Goal: Task Accomplishment & Management: Complete application form

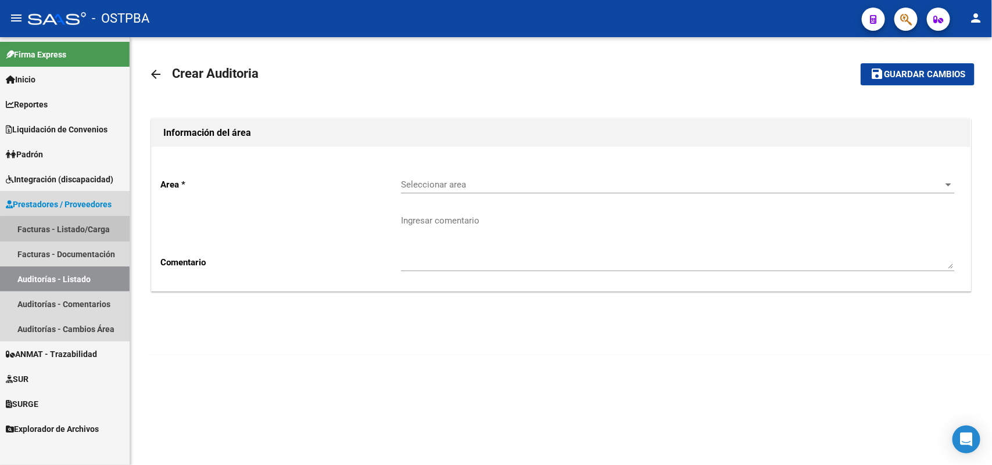
click at [91, 228] on link "Facturas - Listado/Carga" at bounding box center [65, 229] width 130 height 25
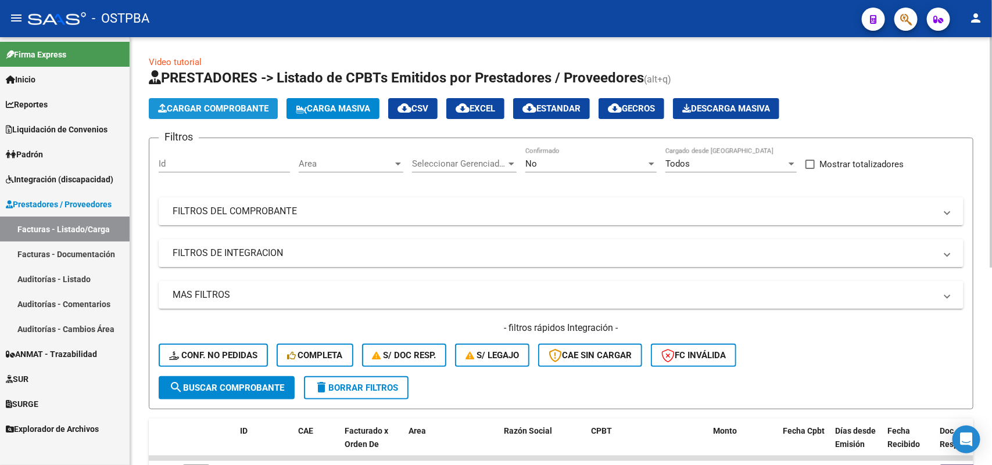
click at [236, 111] on span "Cargar Comprobante" at bounding box center [213, 108] width 110 height 10
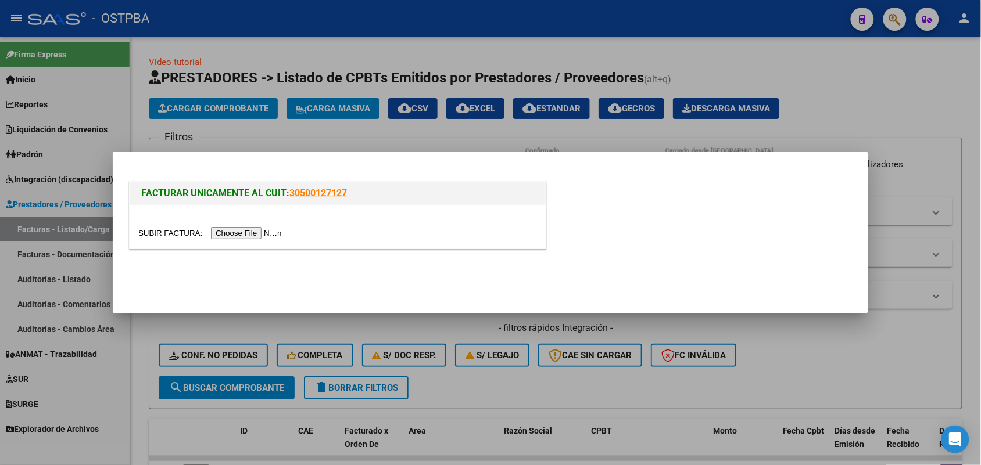
click at [245, 238] on input "file" at bounding box center [211, 233] width 147 height 12
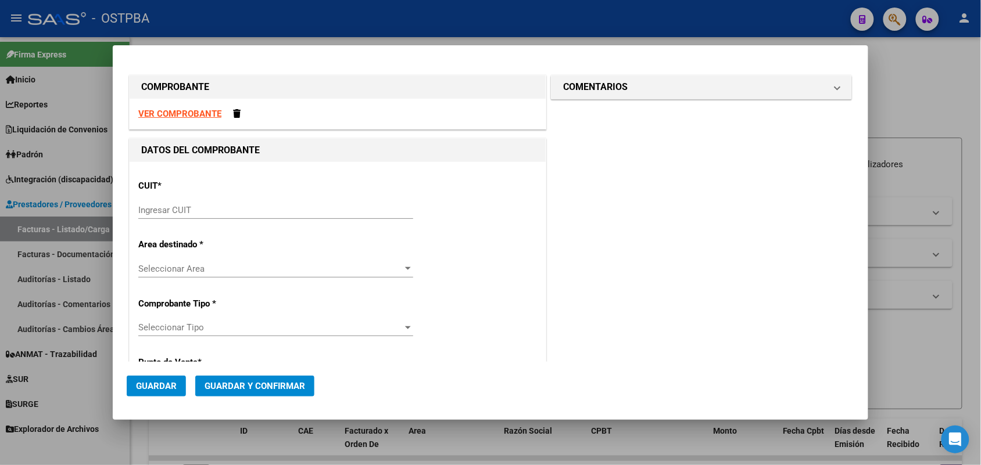
click at [156, 203] on div "Ingresar CUIT" at bounding box center [275, 210] width 275 height 17
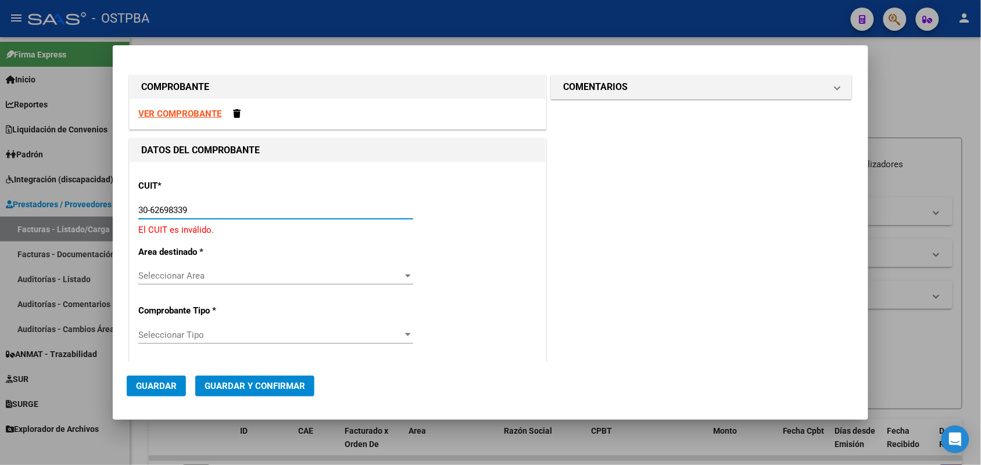
type input "30-62698339-8"
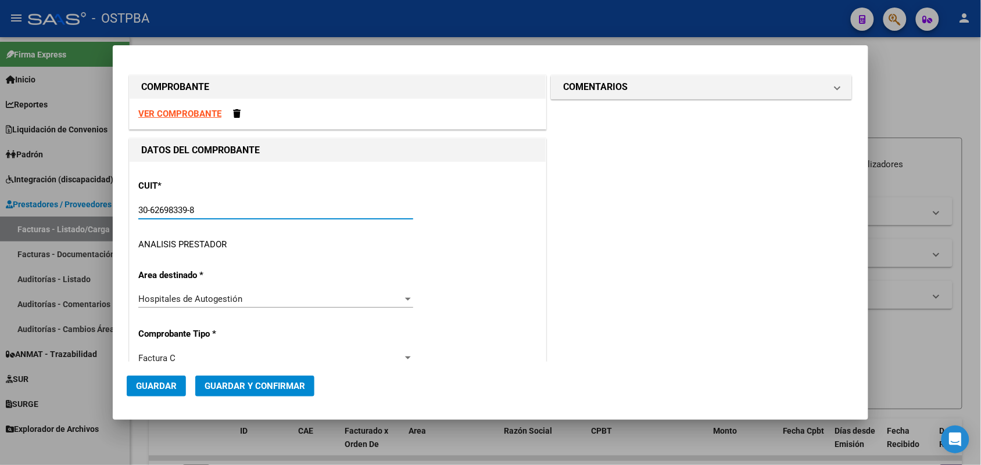
type input "114"
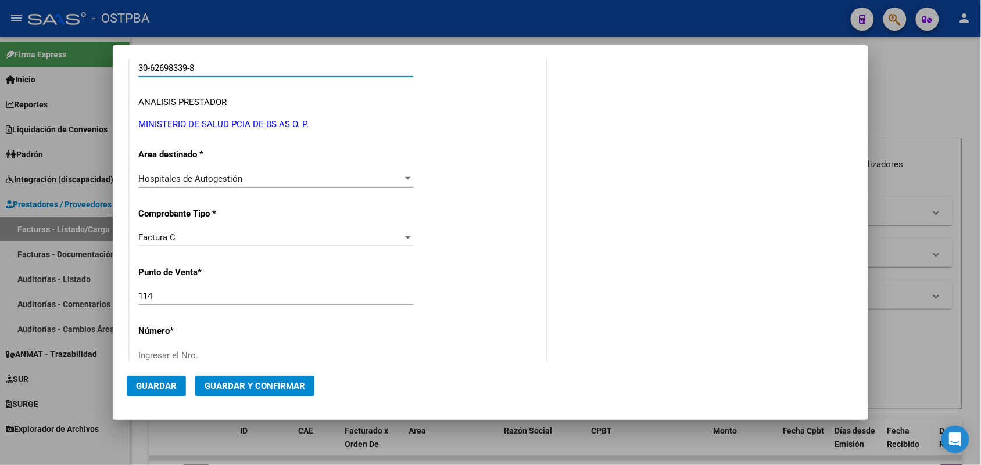
scroll to position [145, 0]
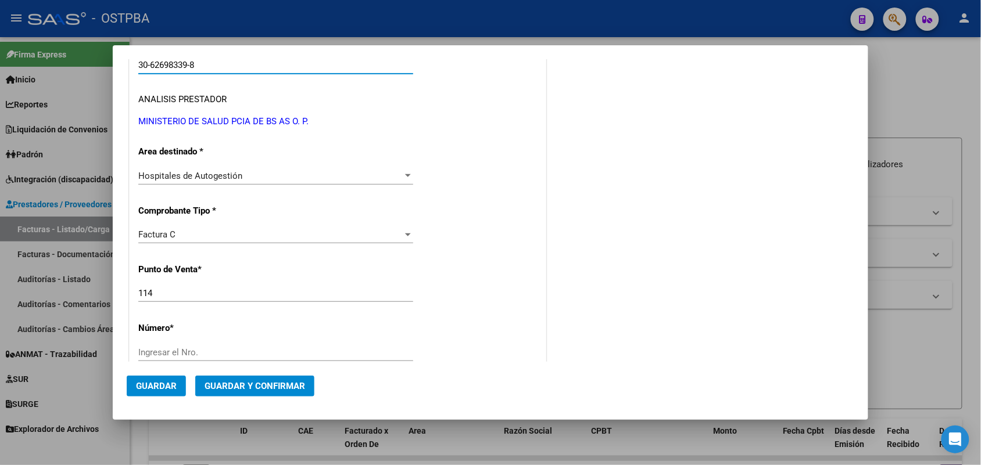
type input "30-62698339-8"
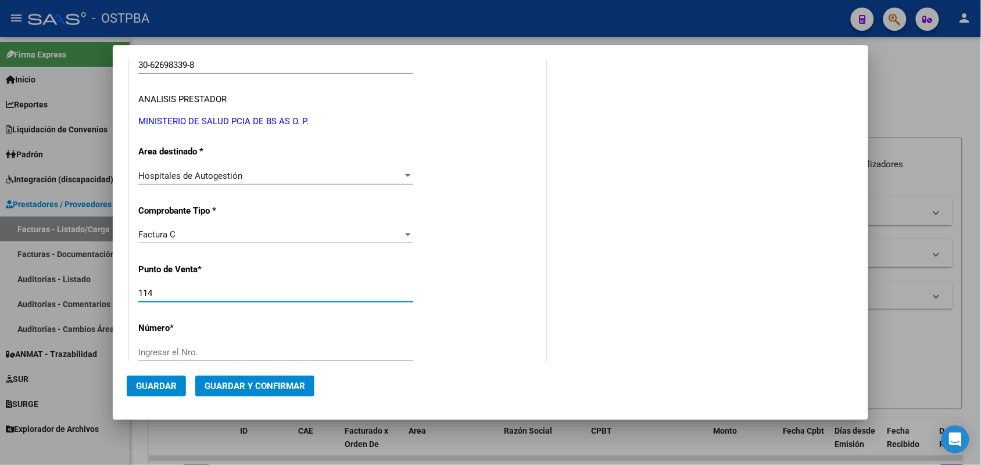
drag, startPoint x: 157, startPoint y: 292, endPoint x: 116, endPoint y: 292, distance: 40.7
click at [116, 292] on mat-dialog-content "COMPROBANTE VER COMPROBANTE DATOS DEL COMPROBANTE CUIT * 30-62698339-8 Ingresar…" at bounding box center [490, 210] width 755 height 303
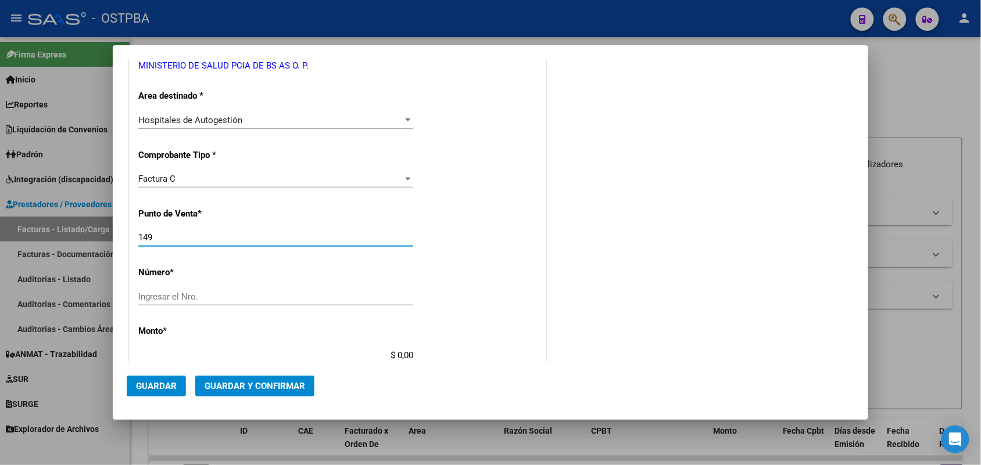
scroll to position [290, 0]
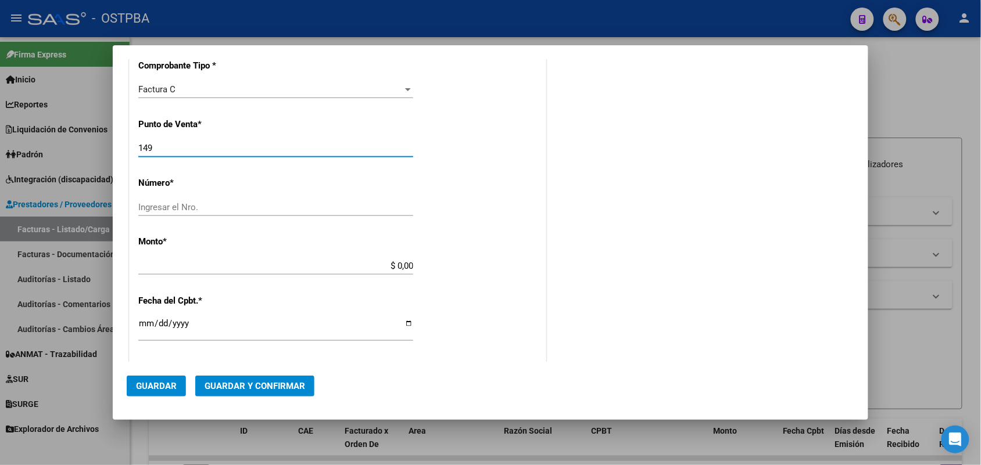
type input "149"
click at [163, 201] on div "Ingresar el Nro." at bounding box center [275, 207] width 275 height 17
type input "12218"
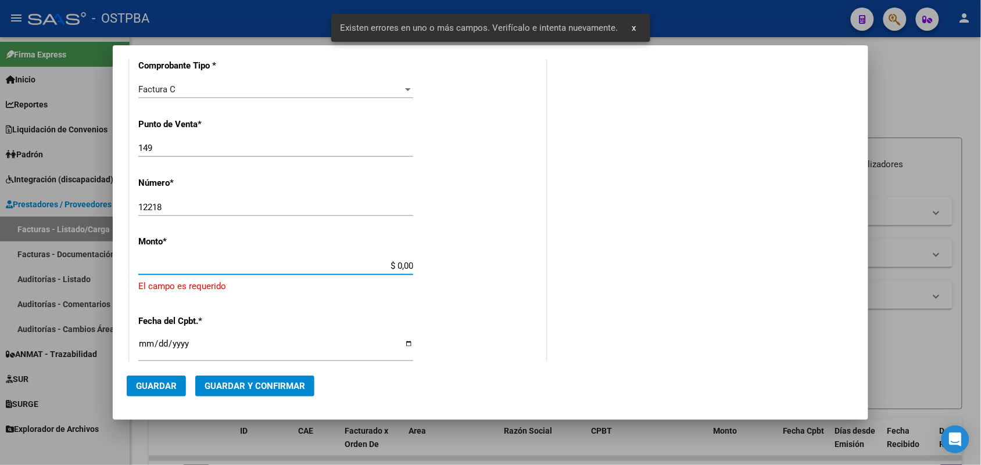
scroll to position [340, 0]
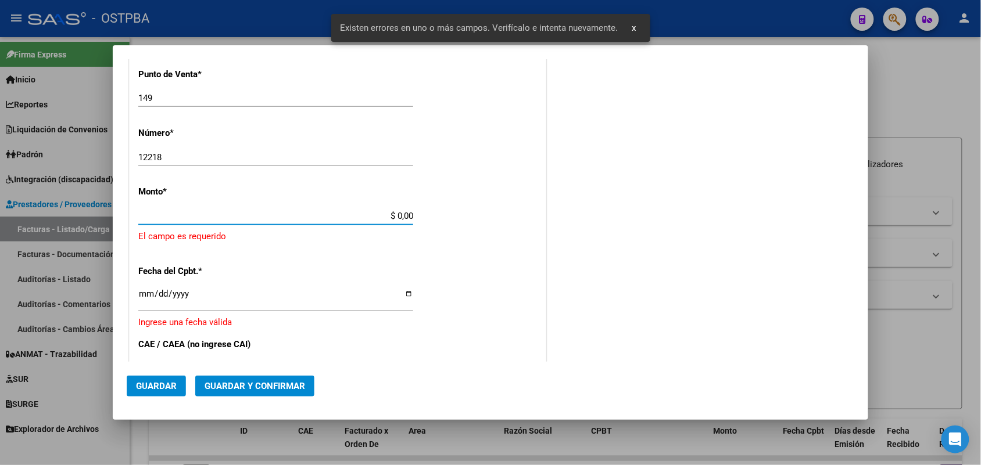
drag, startPoint x: 379, startPoint y: 267, endPoint x: 476, endPoint y: 283, distance: 98.9
click at [476, 283] on div "CUIT * 30-62698339-8 Ingresar CUIT ANALISIS PRESTADOR MINISTERIO DE SALUD PCIA …" at bounding box center [338, 247] width 416 height 851
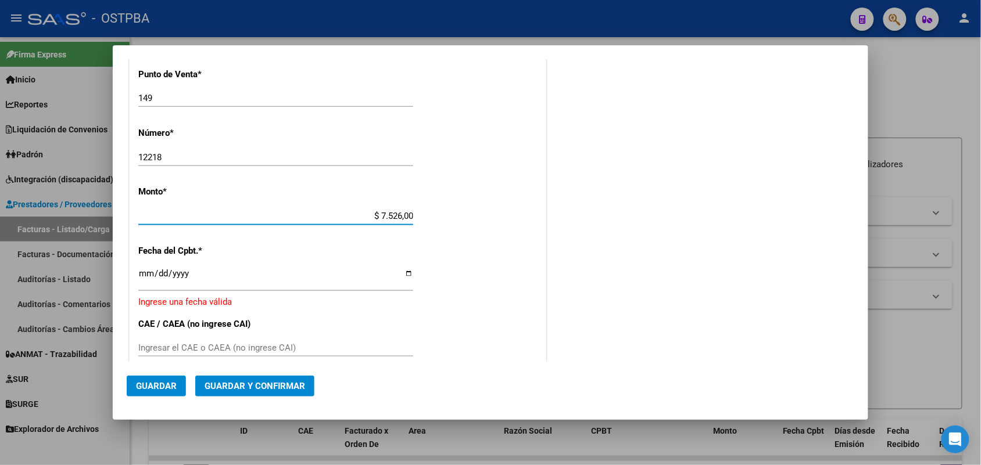
type input "$ 75.260,00"
click at [144, 277] on input "Ingresar la fecha" at bounding box center [275, 278] width 275 height 19
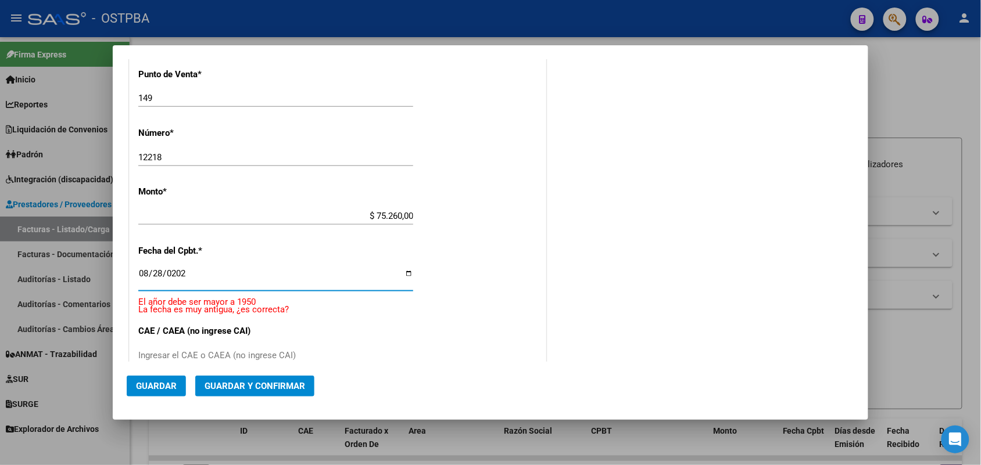
type input "[DATE]"
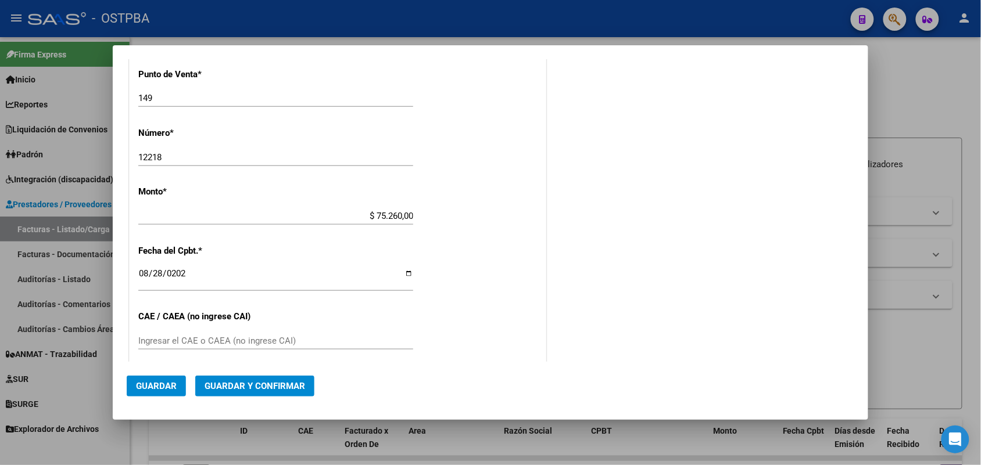
scroll to position [413, 0]
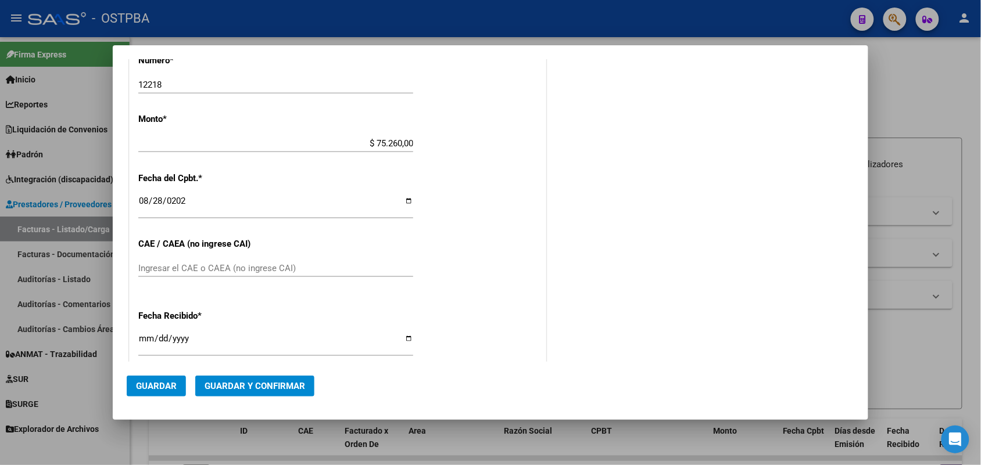
click at [174, 261] on div "Ingresar el CAE o CAEA (no ingrese CAI)" at bounding box center [275, 268] width 275 height 17
type input "75358870986479"
click at [139, 340] on input "[DATE]" at bounding box center [275, 343] width 275 height 19
type input "[DATE]"
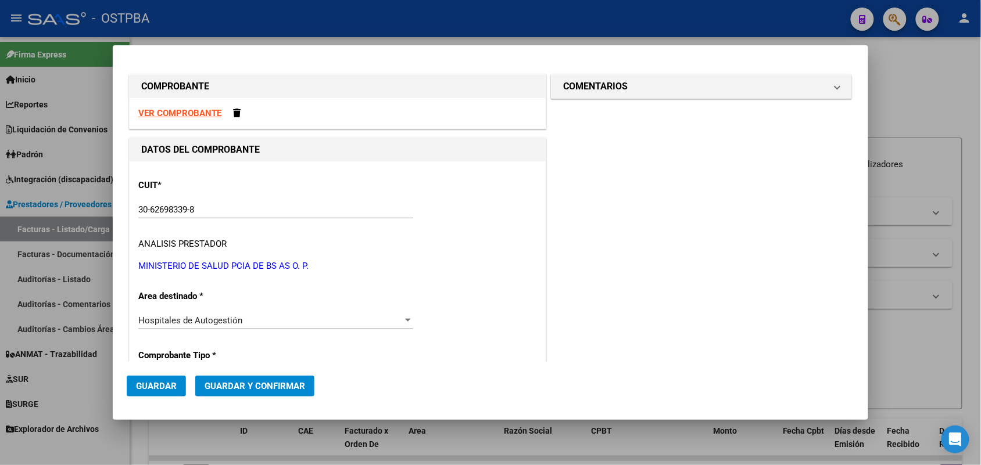
scroll to position [0, 0]
click at [835, 91] on span at bounding box center [837, 87] width 5 height 14
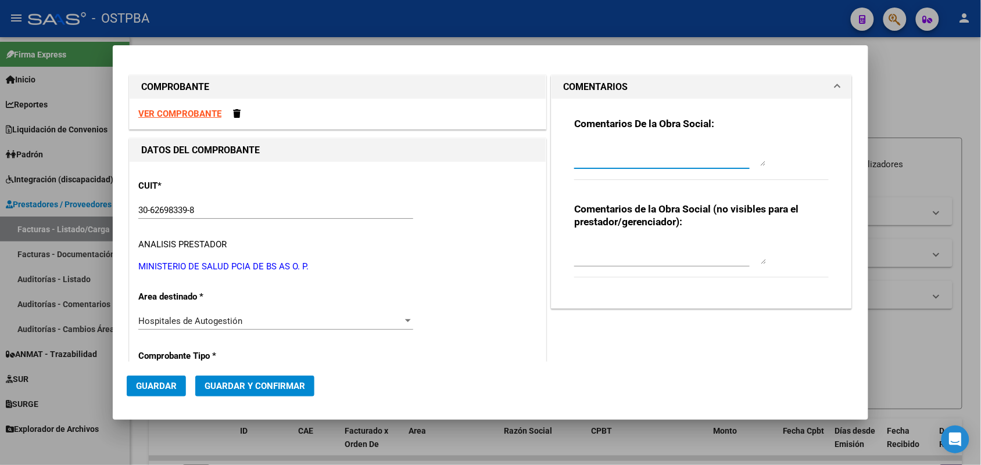
click at [601, 163] on textarea at bounding box center [670, 154] width 192 height 23
type textarea "HR 126887"
click at [166, 386] on span "Guardar" at bounding box center [156, 386] width 41 height 10
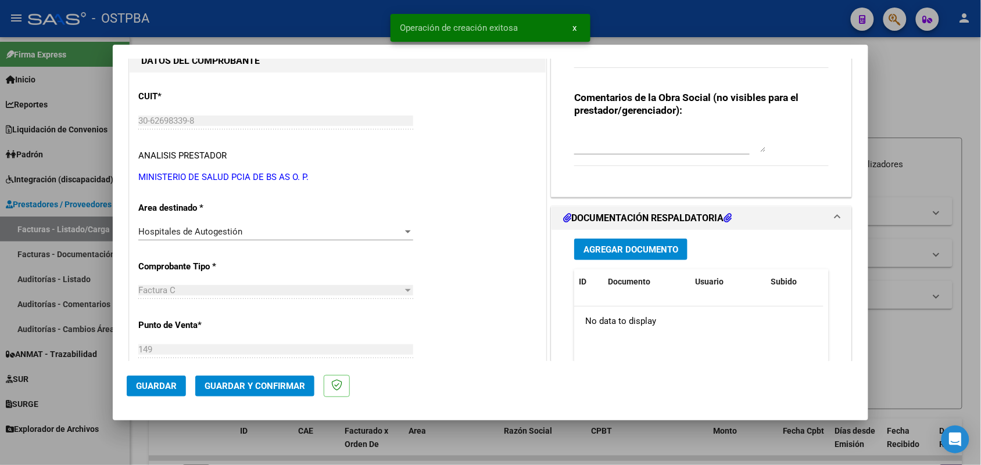
type input "[DATE]"
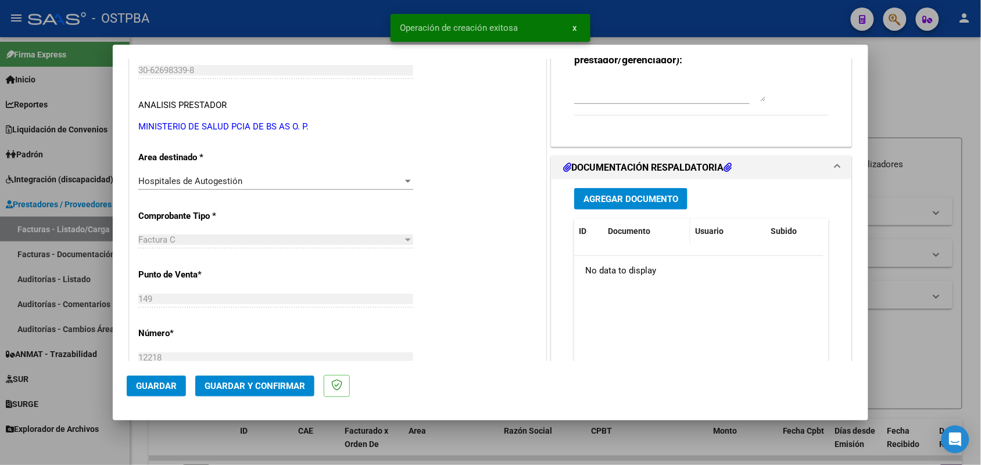
scroll to position [145, 0]
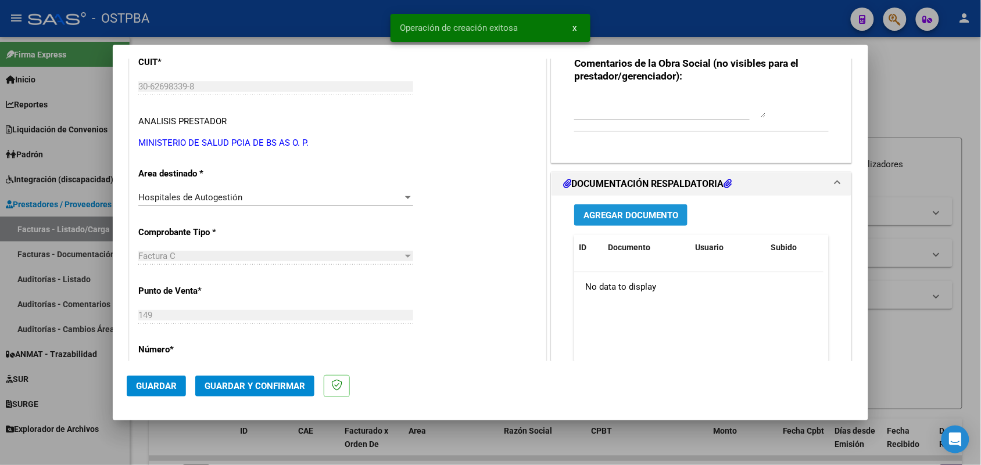
click at [610, 211] on span "Agregar Documento" at bounding box center [630, 215] width 95 height 10
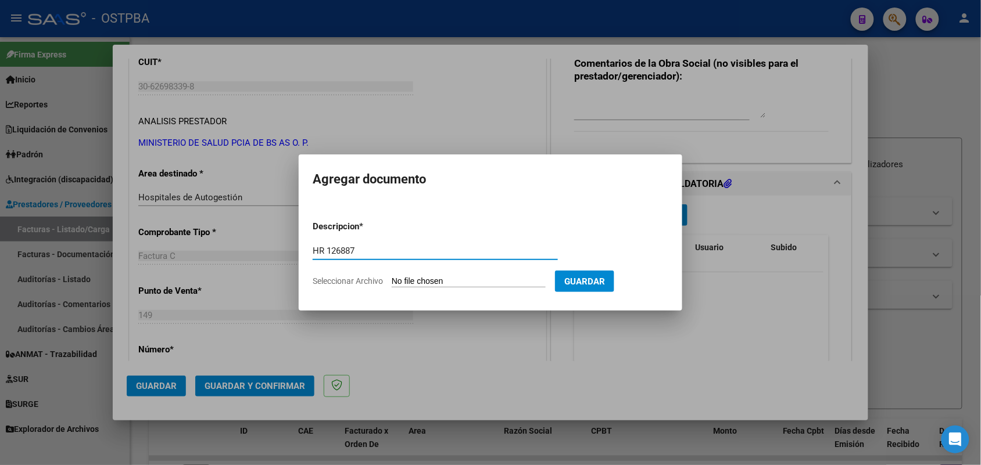
type input "HR 126887"
click at [396, 280] on input "Seleccionar Archivo" at bounding box center [469, 282] width 154 height 11
type input "C:\fakepath\HR 126887.pdf"
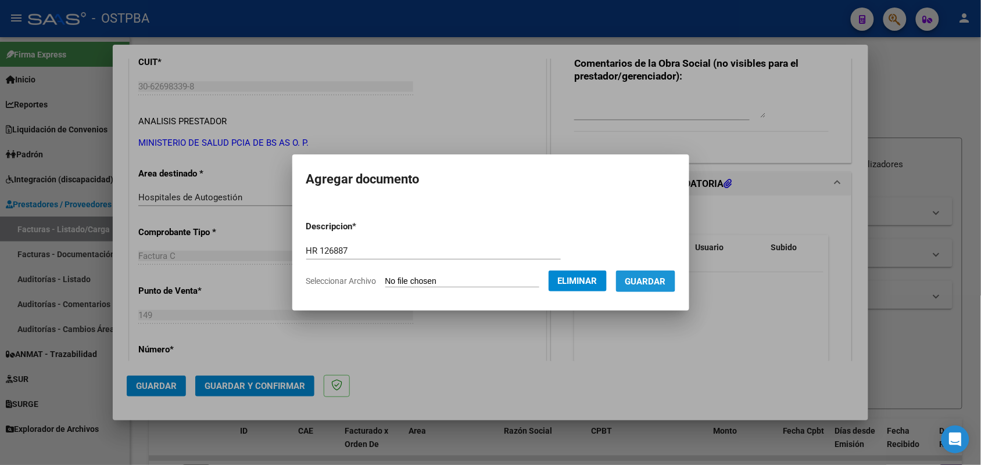
click at [654, 277] on span "Guardar" at bounding box center [645, 282] width 41 height 10
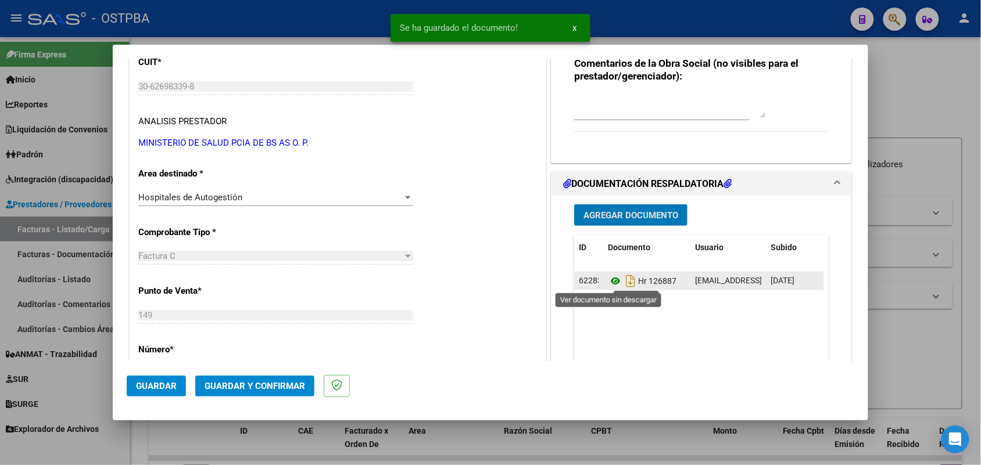
click at [608, 280] on icon at bounding box center [615, 281] width 15 height 14
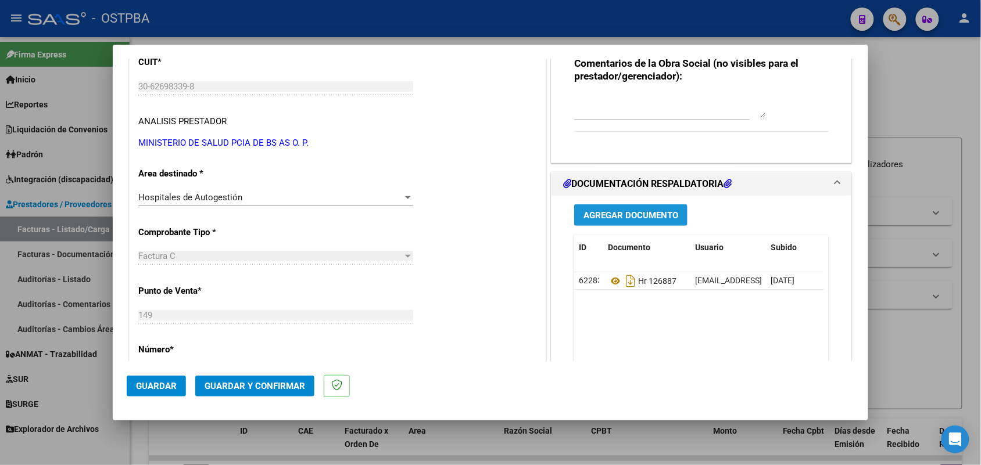
click at [614, 210] on span "Agregar Documento" at bounding box center [630, 215] width 95 height 10
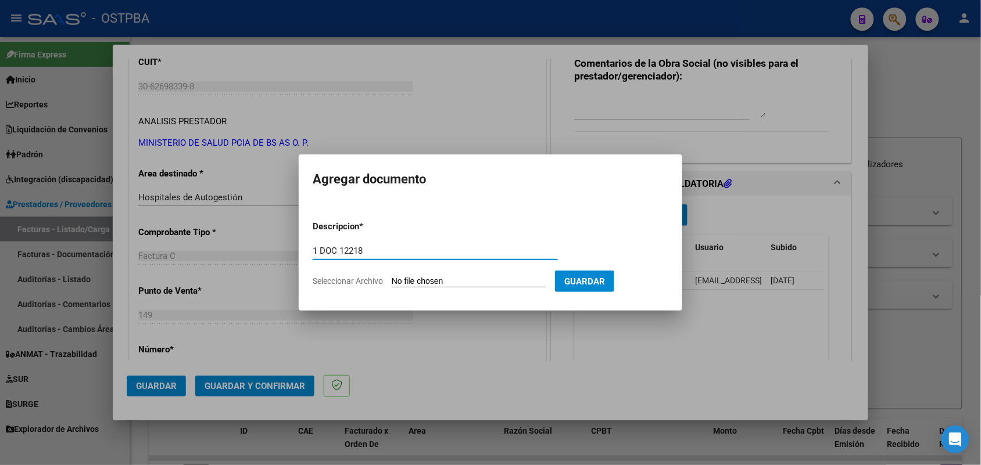
type input "1 DOC 12218"
click at [402, 285] on input "Seleccionar Archivo" at bounding box center [469, 282] width 154 height 11
type input "C:\fakepath\1 DOC 12218.pdf"
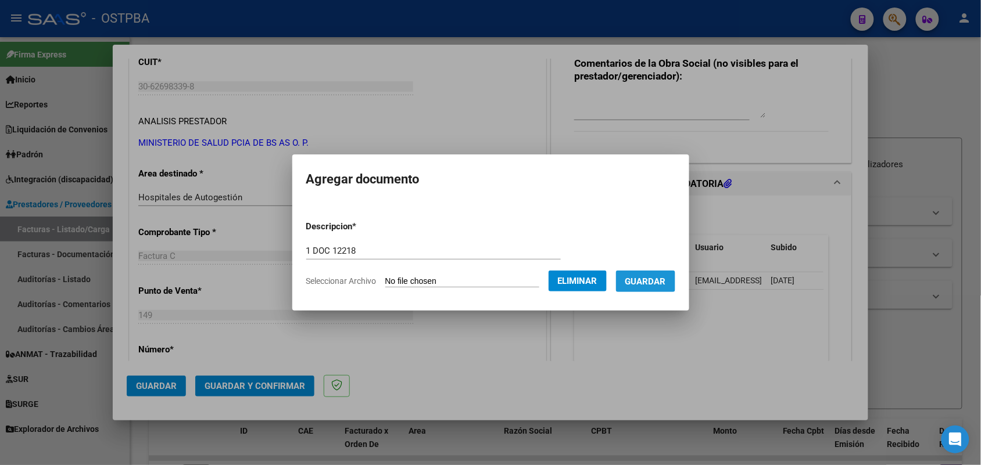
click at [661, 277] on span "Guardar" at bounding box center [645, 282] width 41 height 10
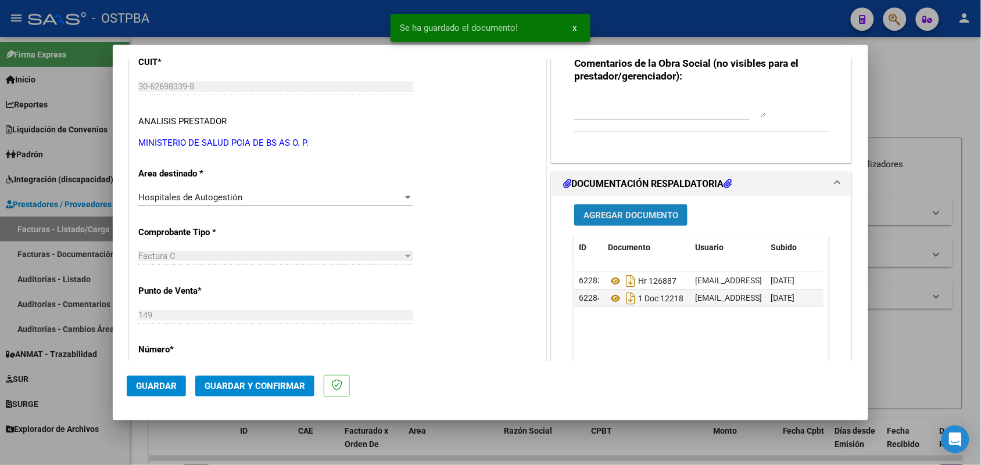
click at [637, 210] on span "Agregar Documento" at bounding box center [630, 215] width 95 height 10
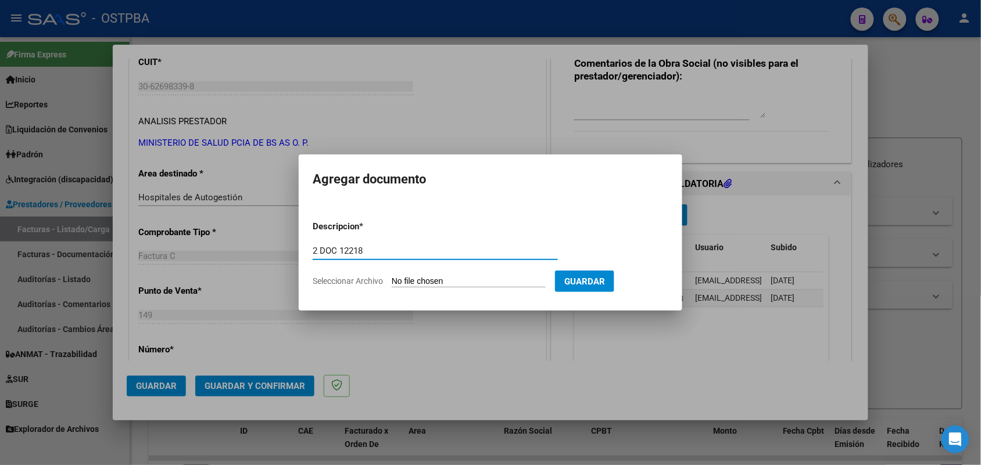
type input "2 DOC 12218"
click at [403, 279] on input "Seleccionar Archivo" at bounding box center [469, 282] width 154 height 11
type input "C:\fakepath\2 DOC 12218.pdf"
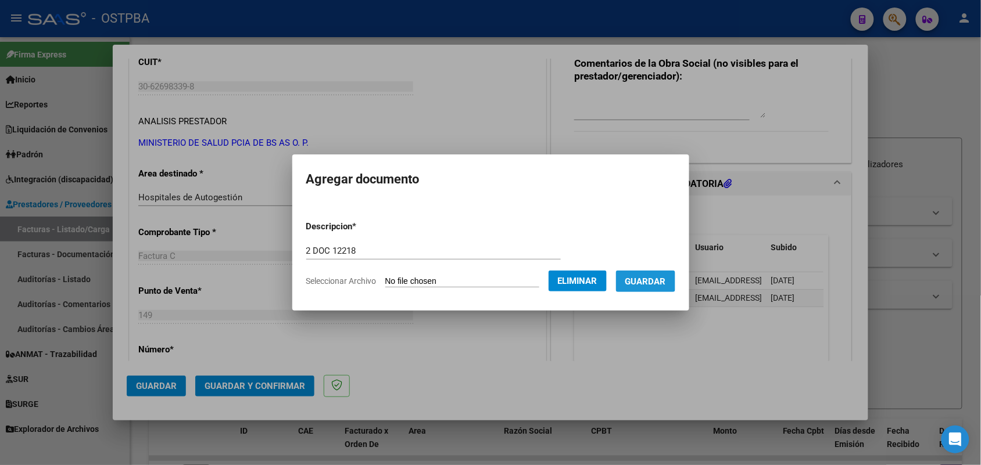
click at [652, 280] on span "Guardar" at bounding box center [645, 282] width 41 height 10
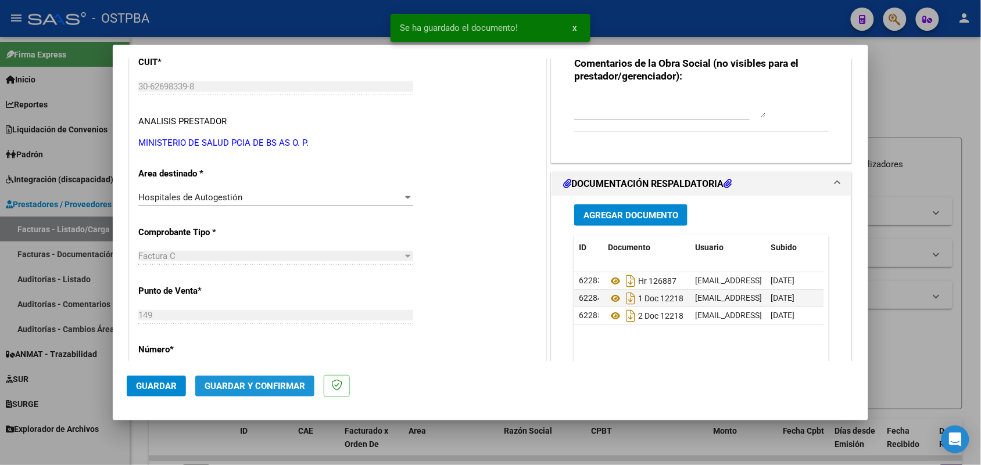
click at [264, 385] on span "Guardar y Confirmar" at bounding box center [254, 386] width 100 height 10
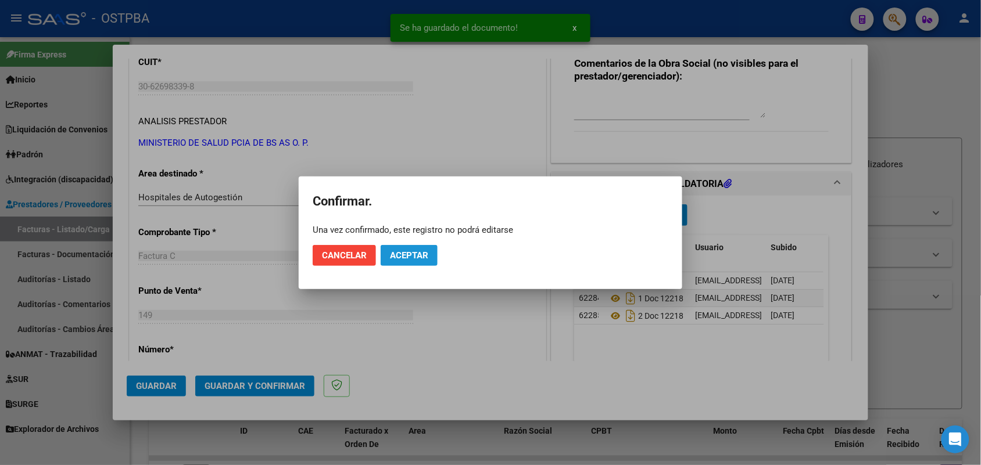
click at [407, 254] on span "Aceptar" at bounding box center [409, 255] width 38 height 10
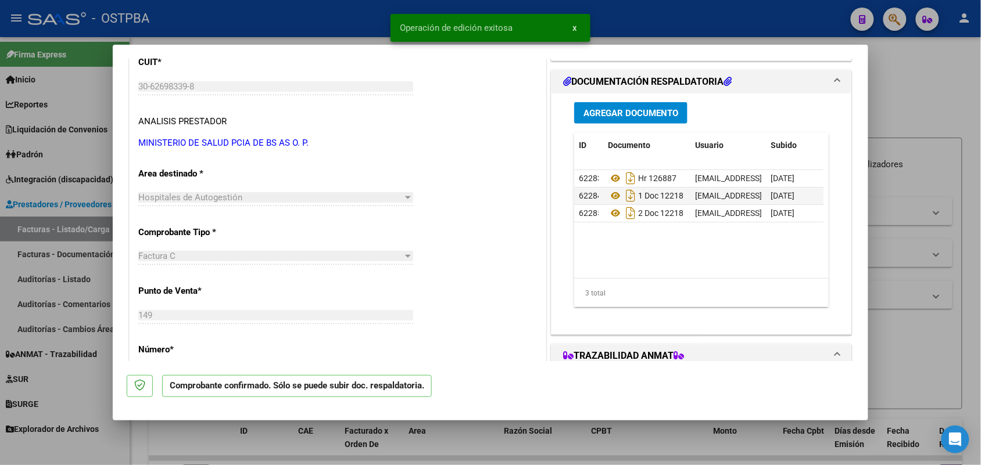
click at [80, 264] on div at bounding box center [490, 232] width 981 height 465
type input "$ 0,00"
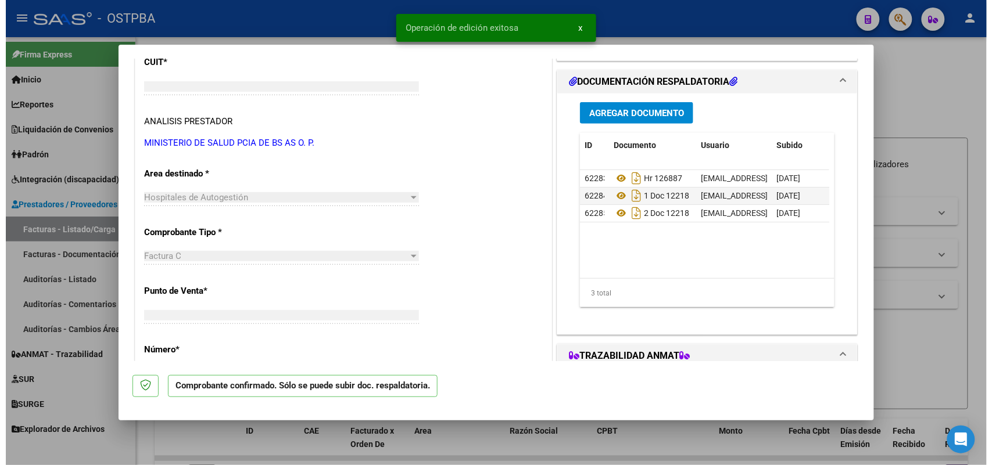
scroll to position [152, 0]
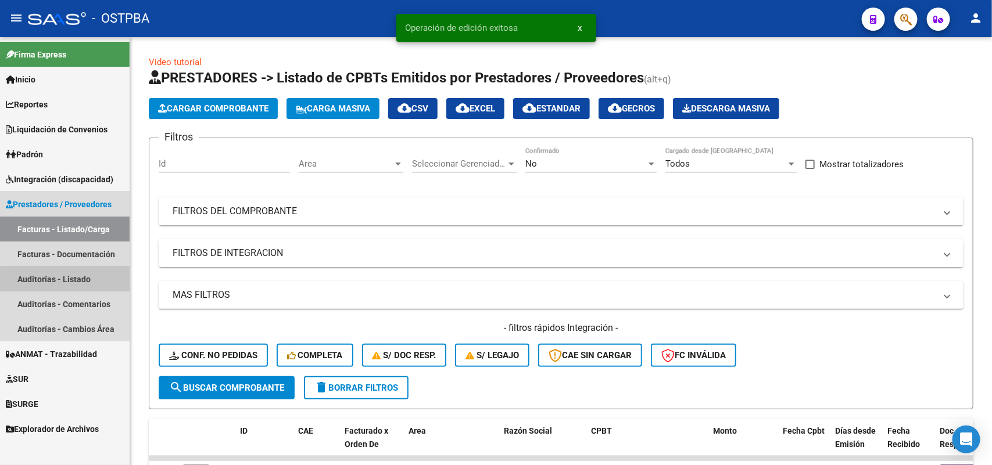
click at [65, 279] on link "Auditorías - Listado" at bounding box center [65, 279] width 130 height 25
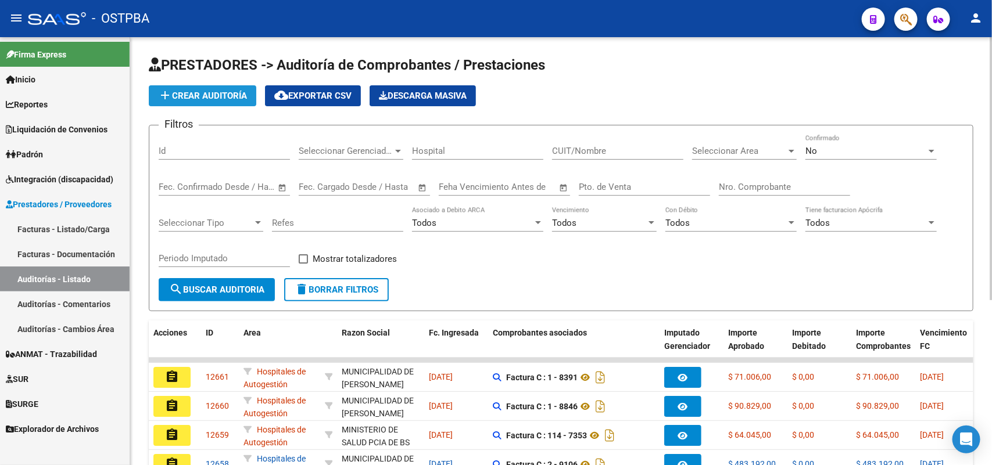
click at [241, 95] on span "add Crear Auditoría" at bounding box center [202, 96] width 89 height 10
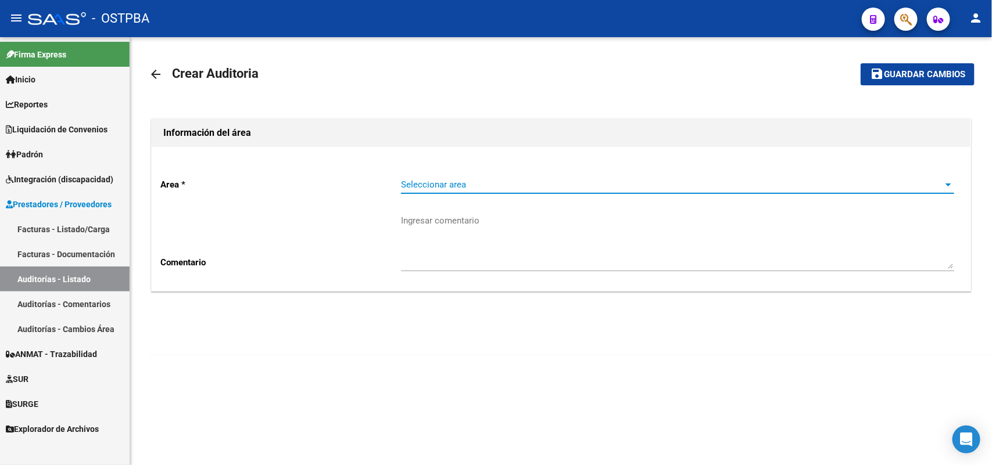
click at [446, 184] on span "Seleccionar area" at bounding box center [672, 185] width 543 height 10
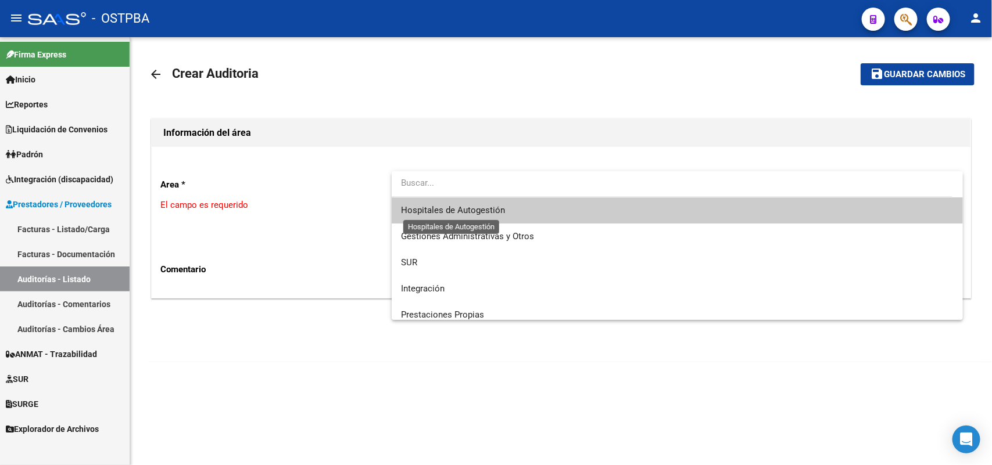
click at [437, 210] on span "Hospitales de Autogestión" at bounding box center [453, 210] width 104 height 10
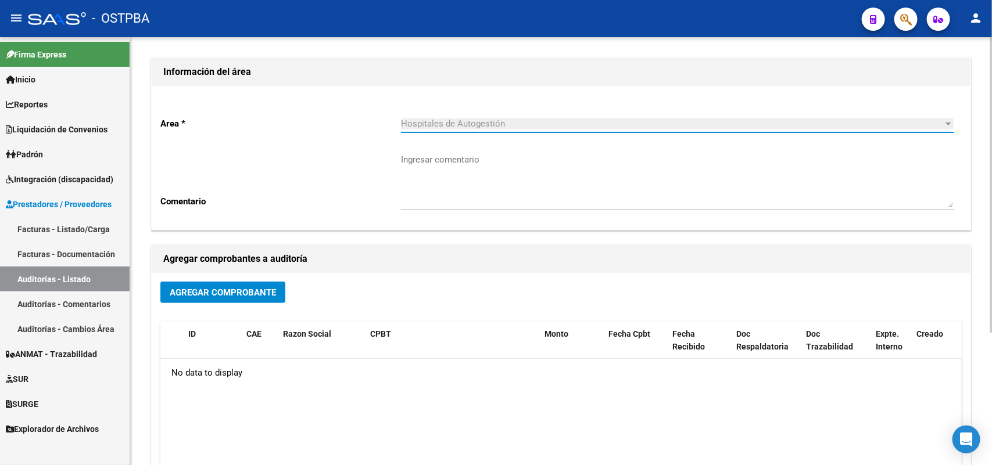
scroll to position [145, 0]
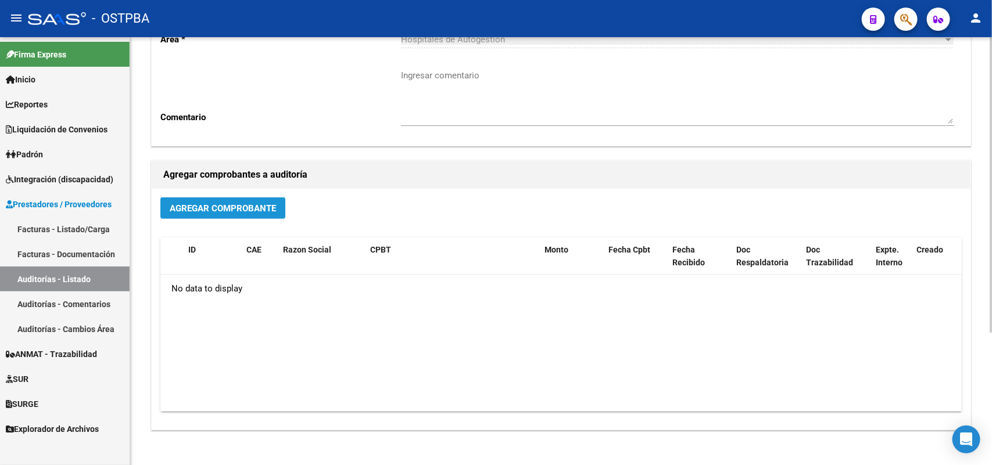
click at [225, 199] on button "Agregar Comprobante" at bounding box center [222, 208] width 125 height 21
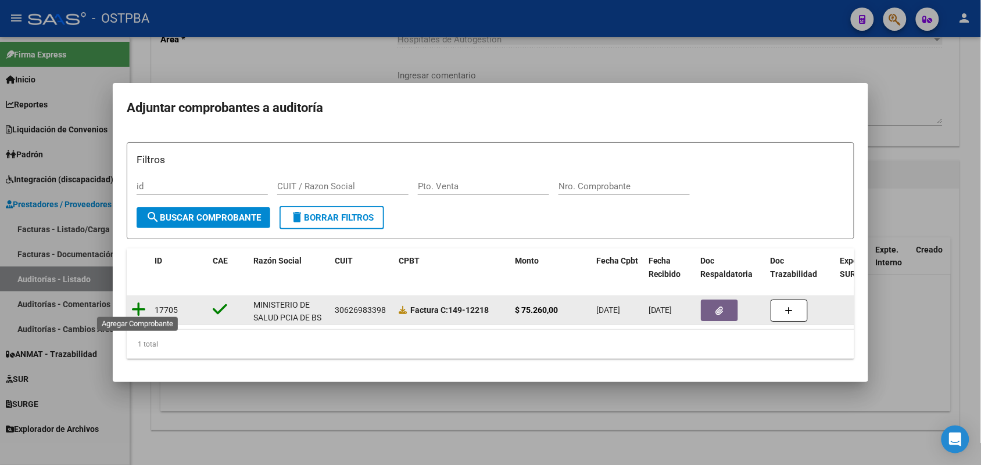
click at [139, 301] on icon at bounding box center [138, 309] width 15 height 16
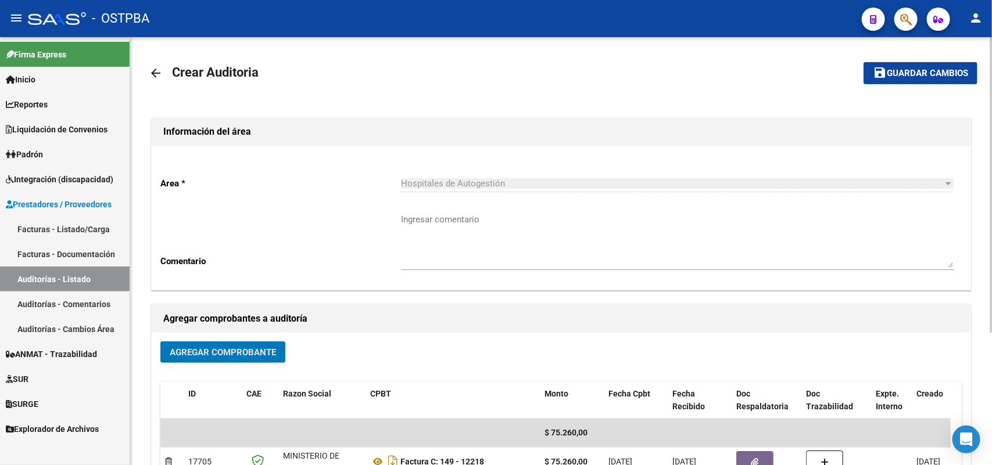
scroll to position [0, 0]
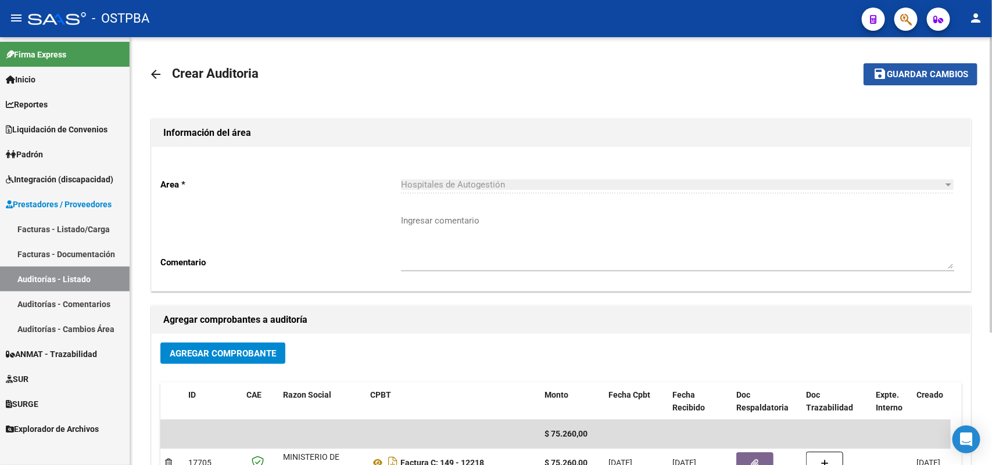
click at [902, 73] on span "Guardar cambios" at bounding box center [926, 75] width 81 height 10
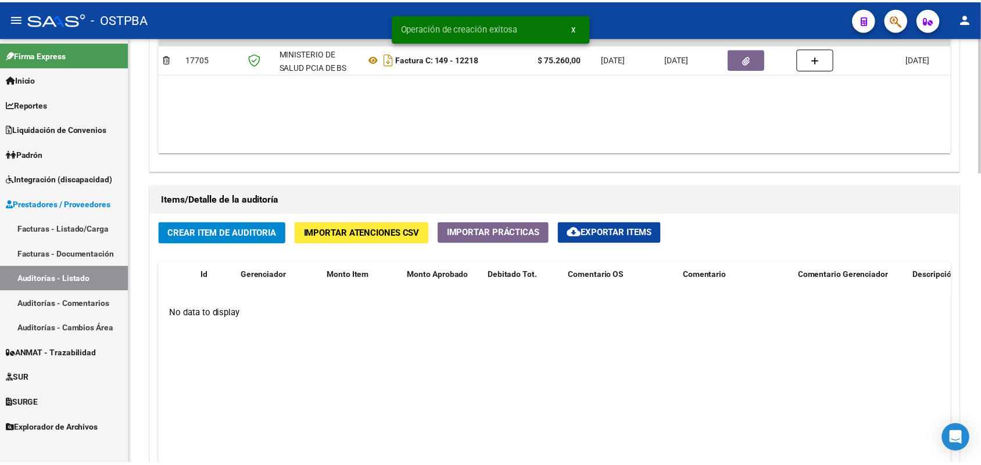
scroll to position [726, 0]
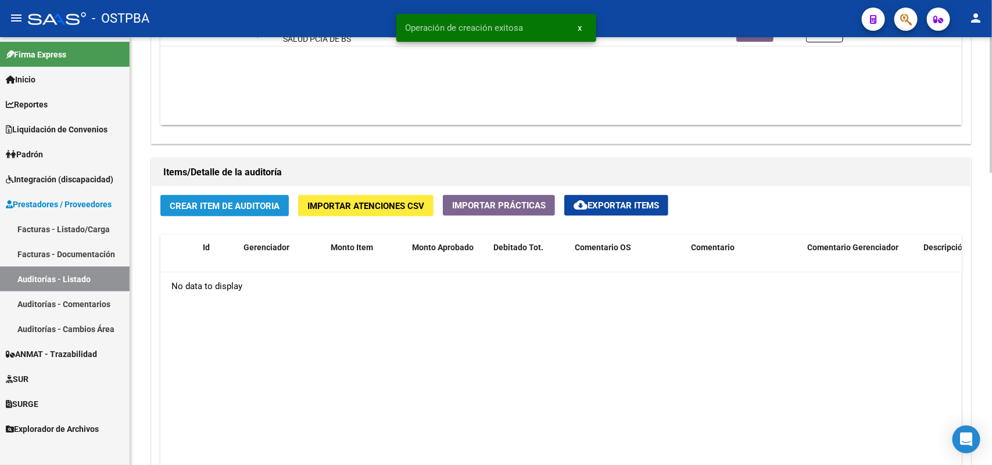
click at [236, 204] on span "Crear Item de Auditoria" at bounding box center [225, 206] width 110 height 10
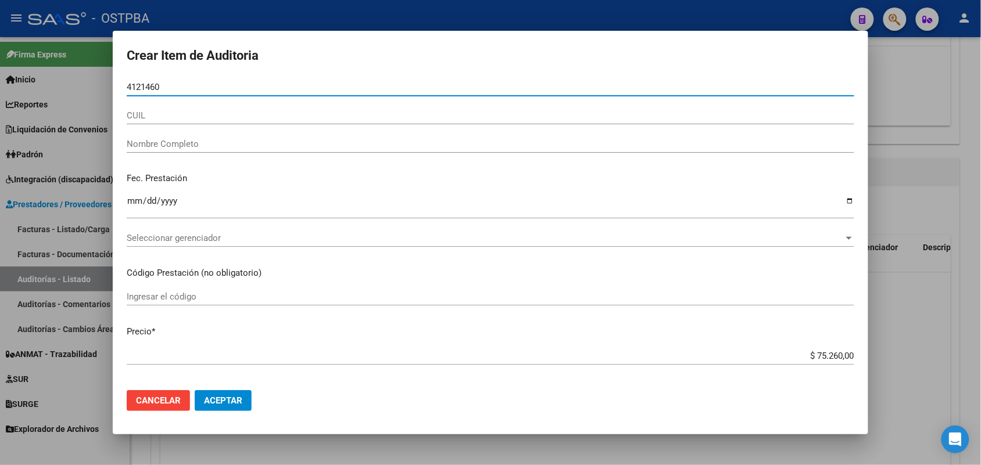
type input "41214603"
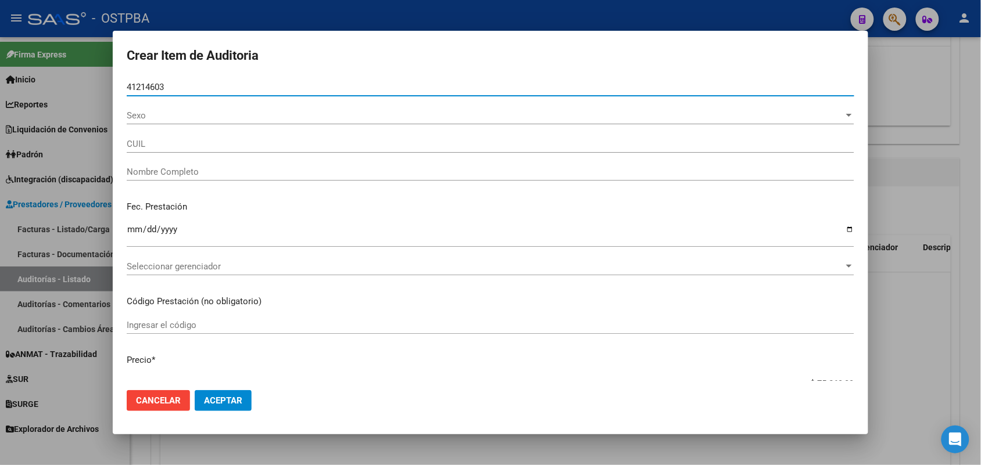
type input "23412146034"
type input "[PERSON_NAME] -"
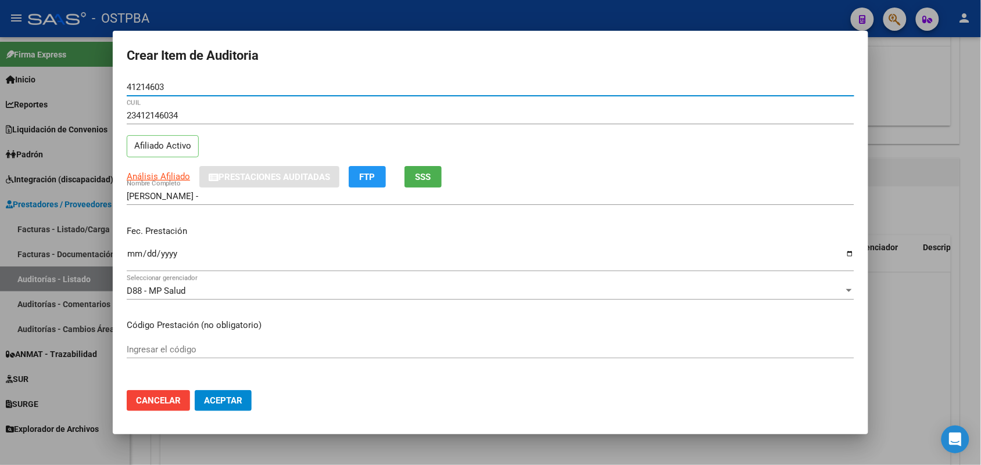
type input "41214603"
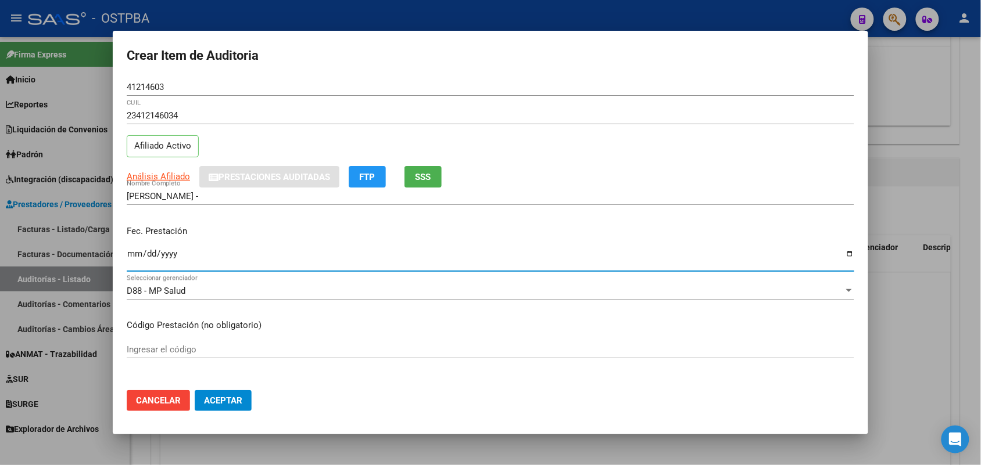
click at [131, 262] on input "Ingresar la fecha" at bounding box center [490, 258] width 727 height 19
type input "[DATE]"
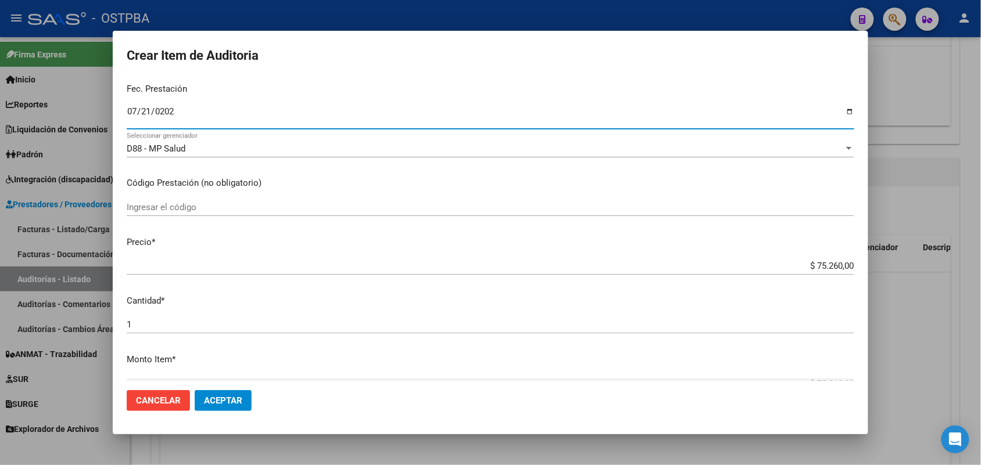
scroll to position [145, 0]
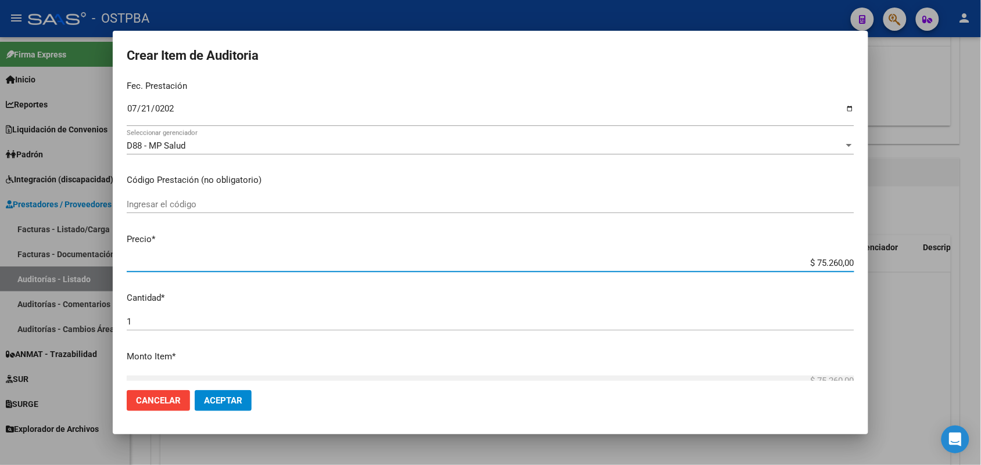
drag, startPoint x: 784, startPoint y: 263, endPoint x: 916, endPoint y: 274, distance: 132.4
click at [916, 274] on div "Crear Item de Auditoria 41214603 Nro Documento 23412146034 CUIL Afiliado Activo…" at bounding box center [490, 232] width 981 height 465
type input "$ 0,03"
type input "$ 0,39"
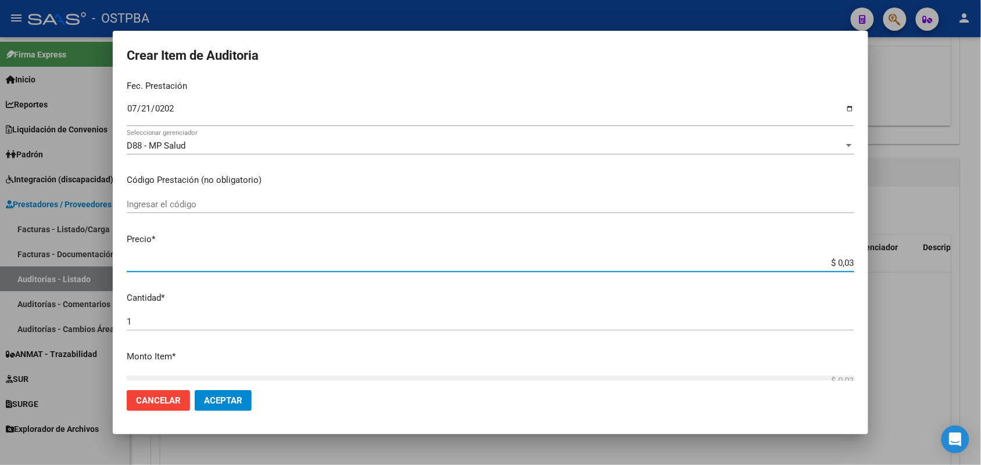
type input "$ 0,39"
type input "$ 3,92"
type input "$ 39,27"
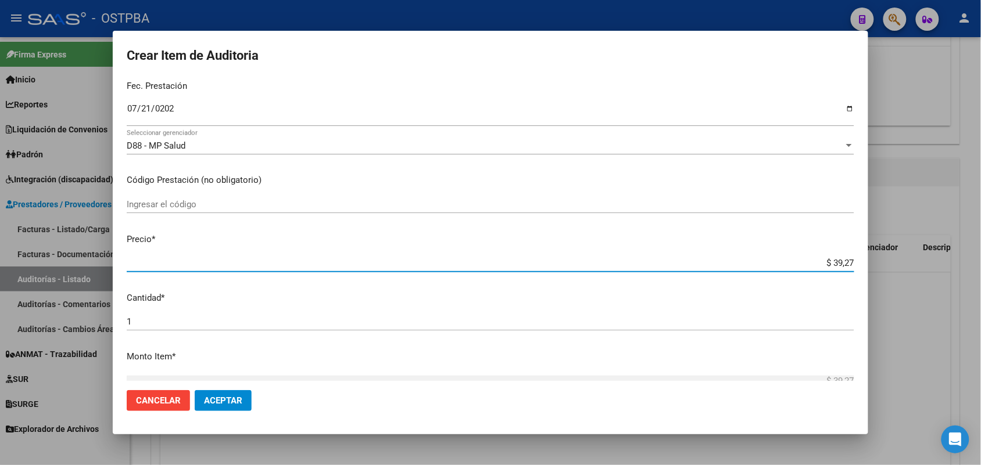
type input "$ 392,70"
type input "$ 3.927,00"
type input "$ 39.270,00"
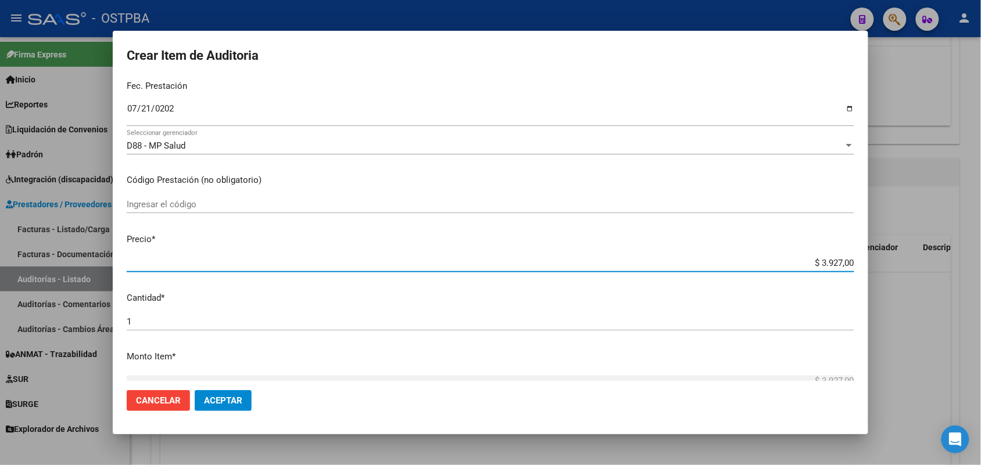
type input "$ 39.270,00"
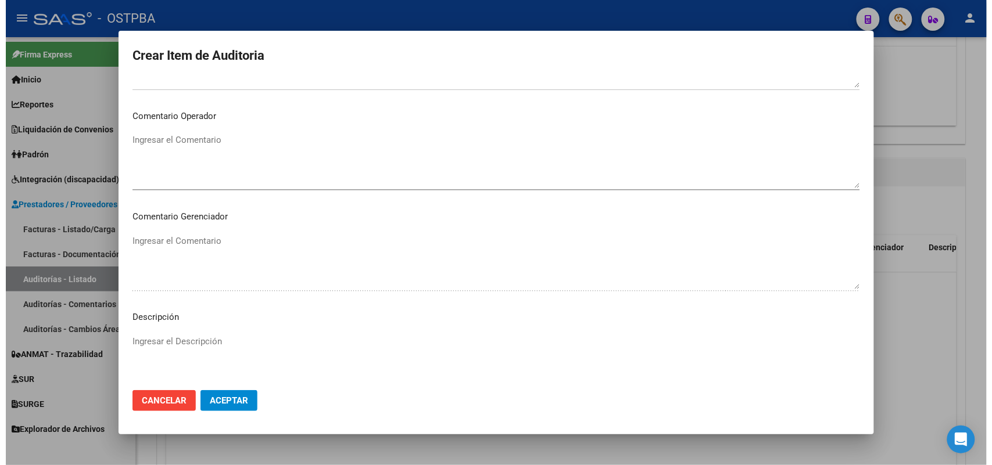
scroll to position [742, 0]
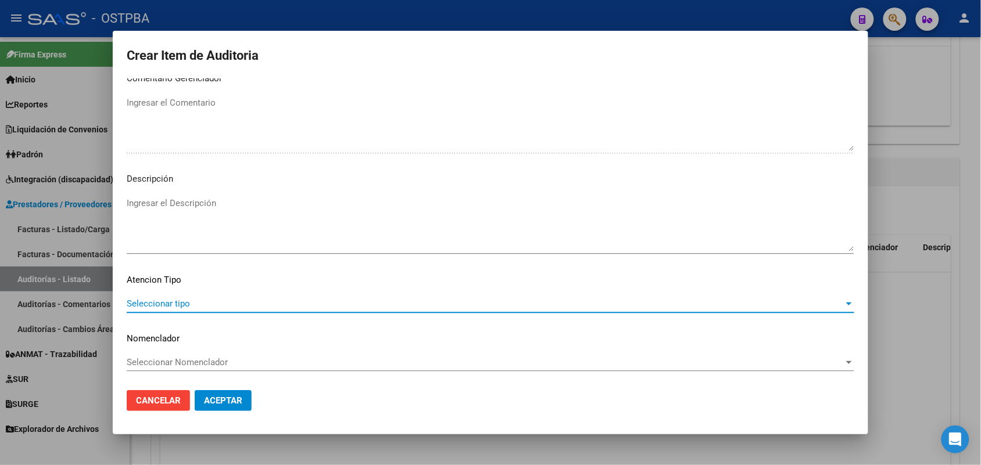
click at [175, 305] on span "Seleccionar tipo" at bounding box center [485, 304] width 717 height 10
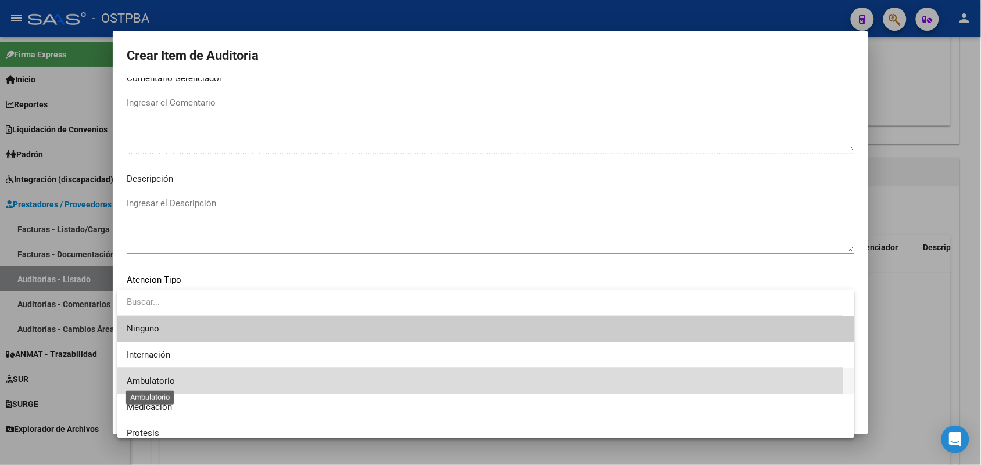
click at [168, 379] on span "Ambulatorio" at bounding box center [151, 381] width 48 height 10
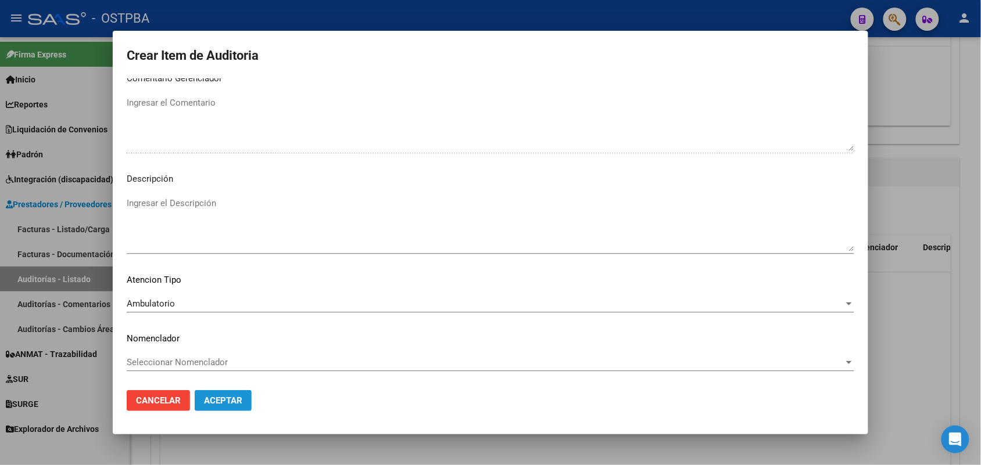
click at [228, 396] on span "Aceptar" at bounding box center [223, 401] width 38 height 10
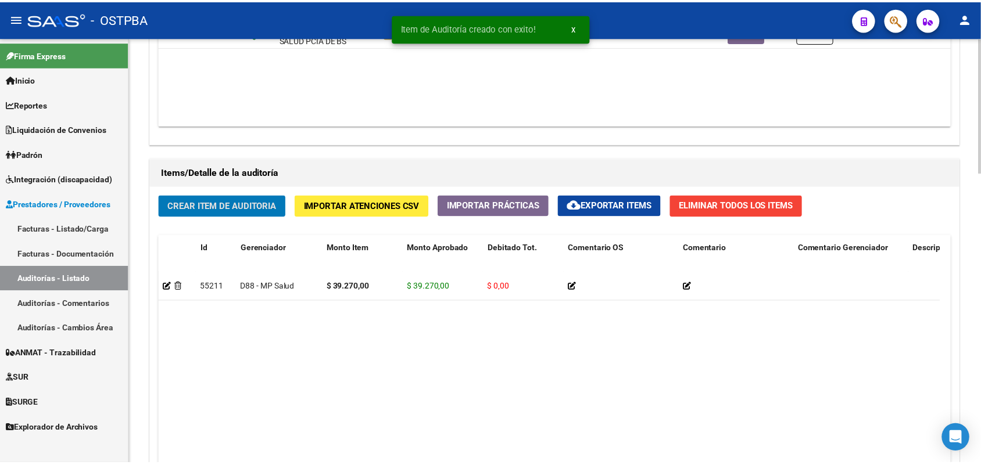
scroll to position [727, 0]
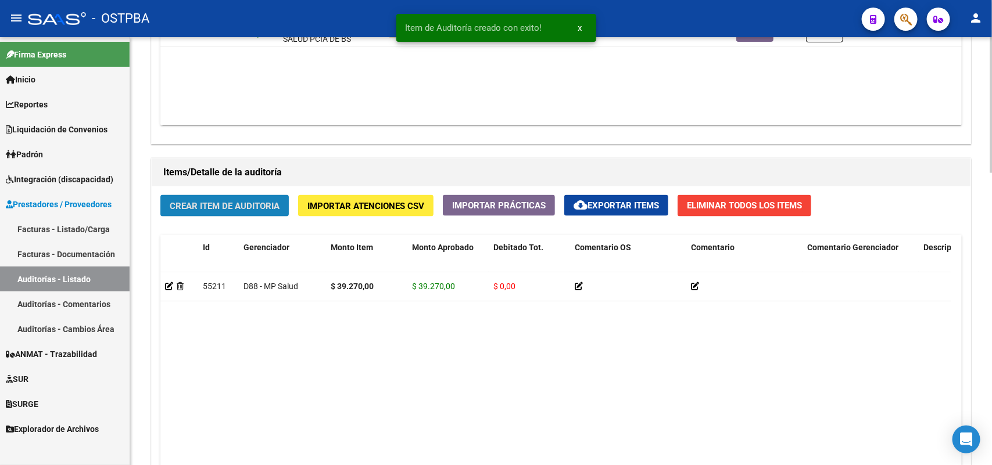
click at [230, 201] on span "Crear Item de Auditoria" at bounding box center [225, 206] width 110 height 10
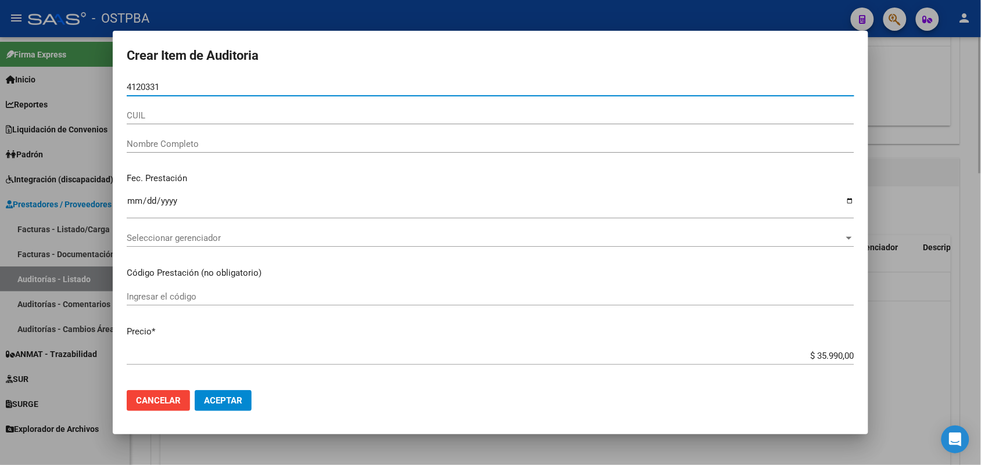
type input "41203311"
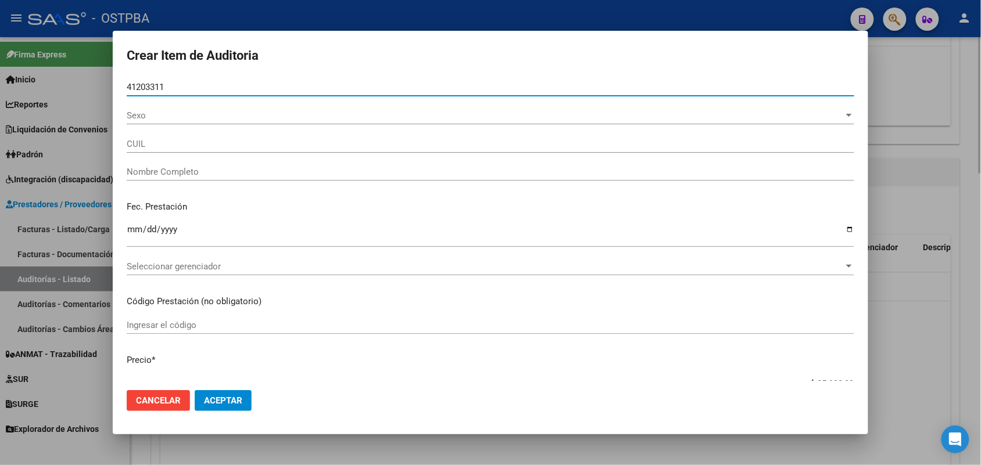
type input "27412033111"
type input "[PERSON_NAME] -"
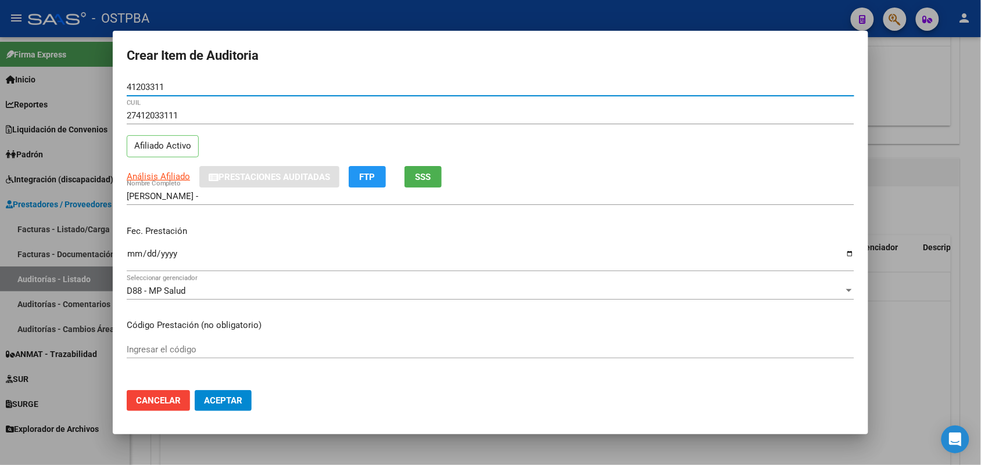
type input "41203311"
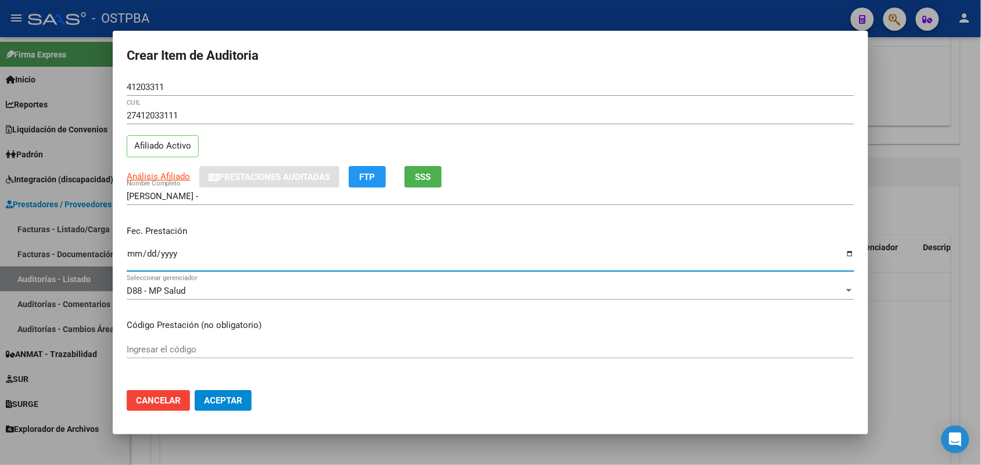
drag, startPoint x: 135, startPoint y: 262, endPoint x: 295, endPoint y: 297, distance: 164.1
click at [142, 261] on input "Ingresar la fecha" at bounding box center [490, 258] width 727 height 19
type input "[DATE]"
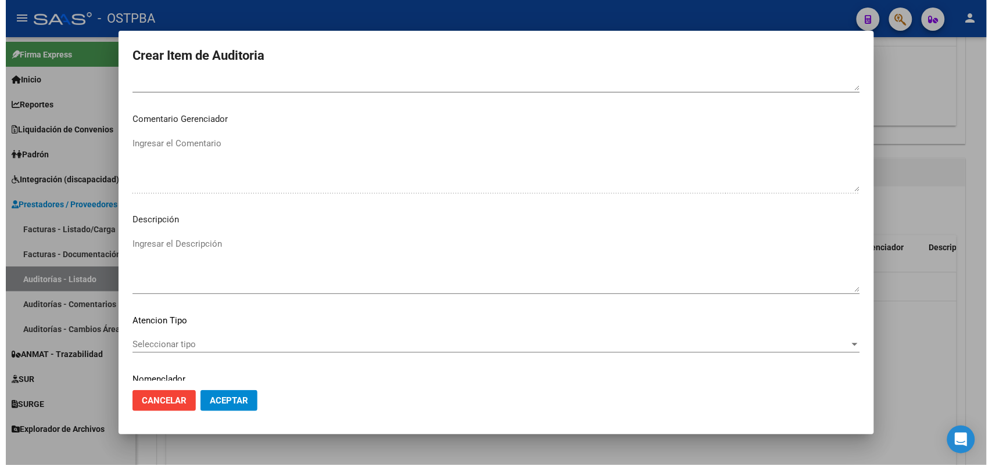
scroll to position [742, 0]
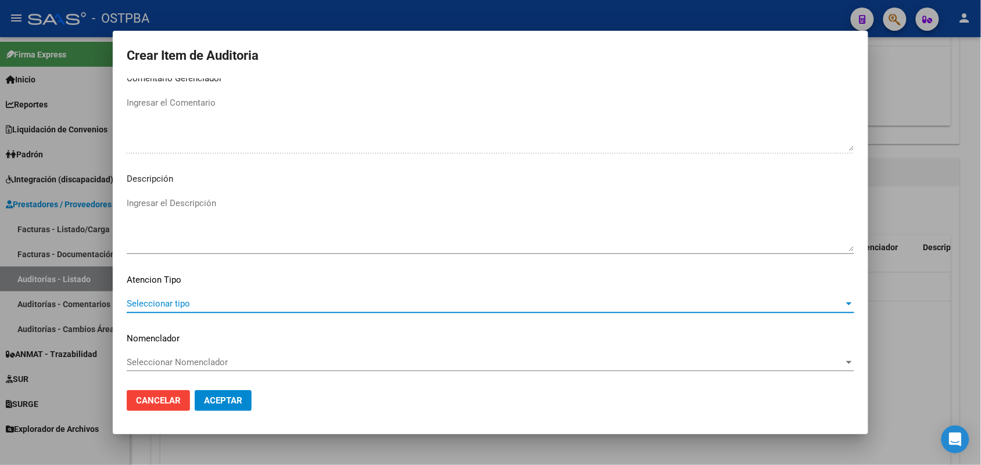
click at [161, 303] on span "Seleccionar tipo" at bounding box center [485, 304] width 717 height 10
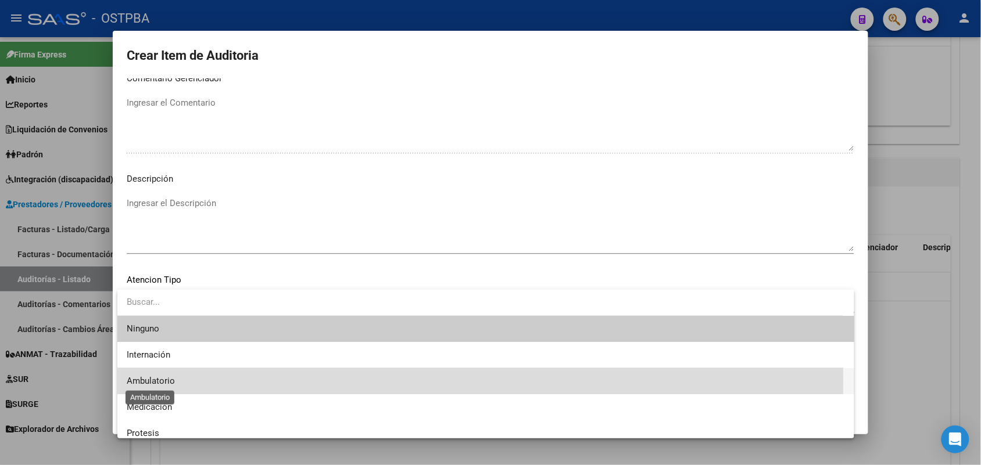
click at [161, 380] on span "Ambulatorio" at bounding box center [151, 381] width 48 height 10
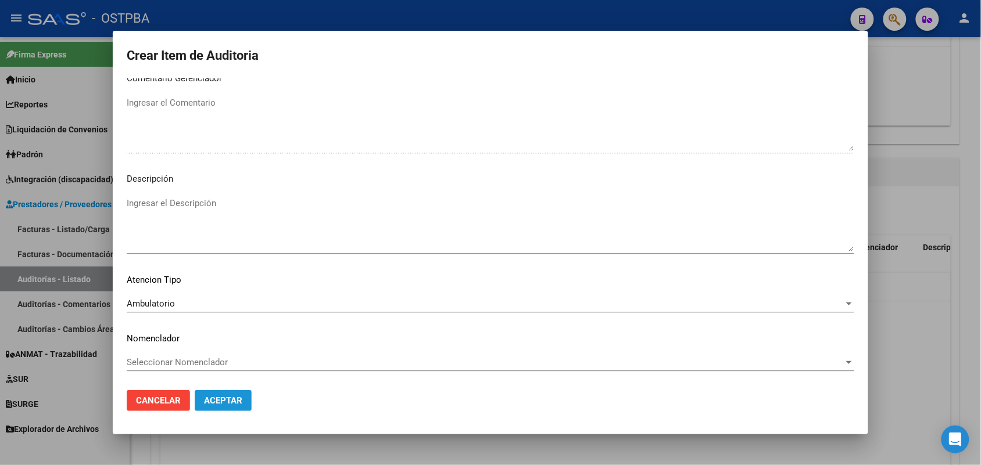
click at [229, 391] on button "Aceptar" at bounding box center [223, 400] width 57 height 21
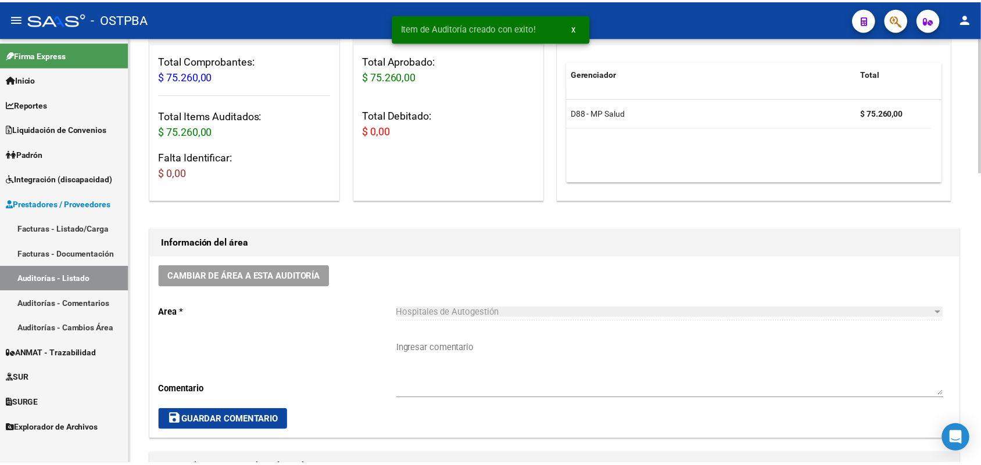
scroll to position [0, 0]
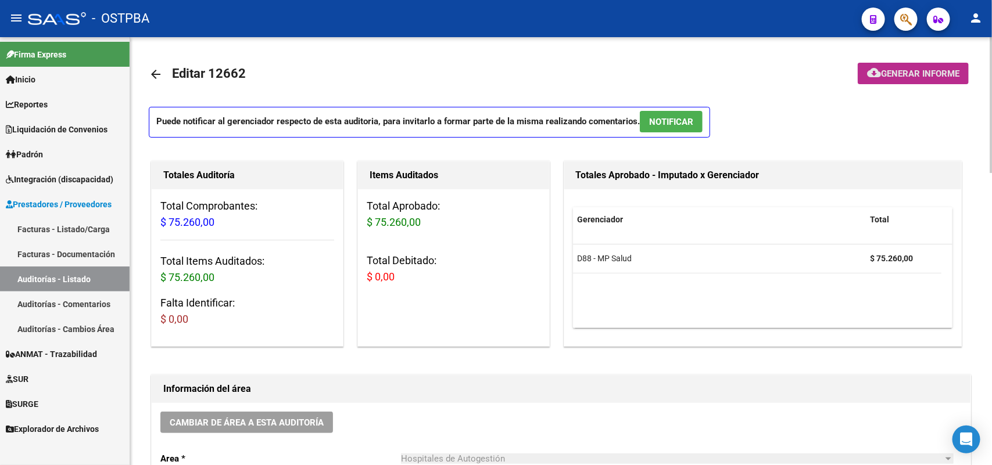
click at [936, 69] on span "Generar informe" at bounding box center [920, 74] width 78 height 10
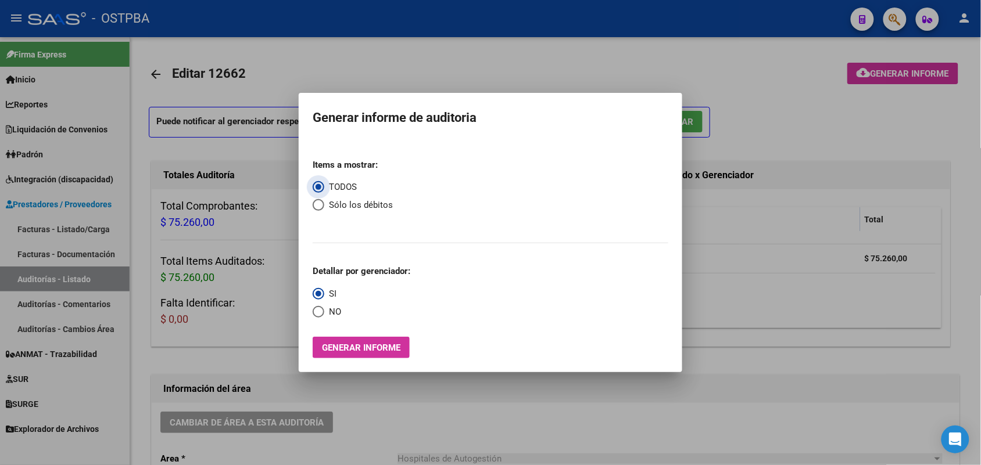
click at [357, 349] on span "Generar informe" at bounding box center [361, 348] width 78 height 10
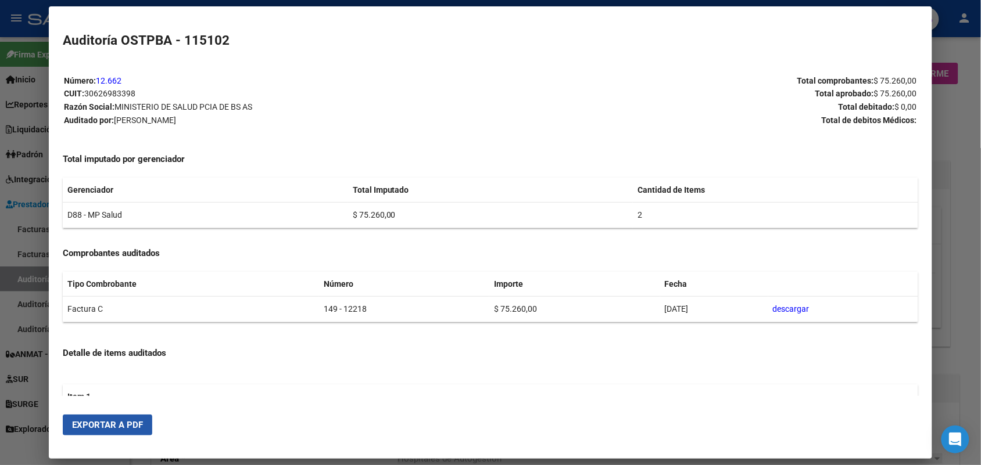
click at [114, 423] on span "Exportar a PDF" at bounding box center [107, 425] width 71 height 10
drag, startPoint x: 960, startPoint y: 180, endPoint x: 974, endPoint y: 82, distance: 98.5
click at [960, 173] on div at bounding box center [490, 232] width 981 height 465
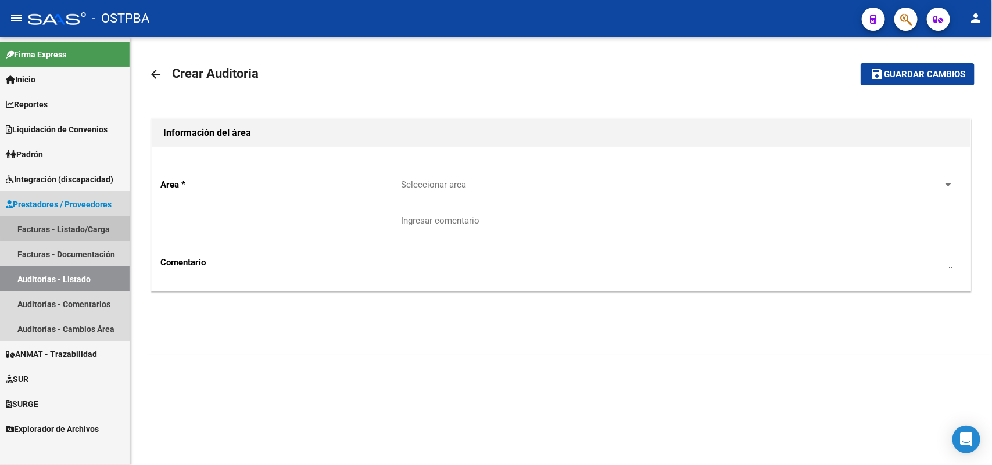
click at [95, 224] on link "Facturas - Listado/Carga" at bounding box center [65, 229] width 130 height 25
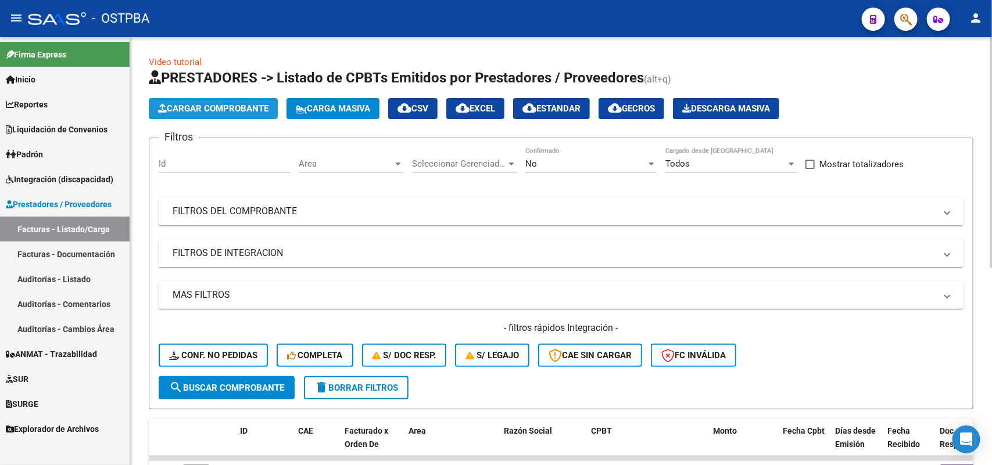
click at [240, 107] on span "Cargar Comprobante" at bounding box center [213, 108] width 110 height 10
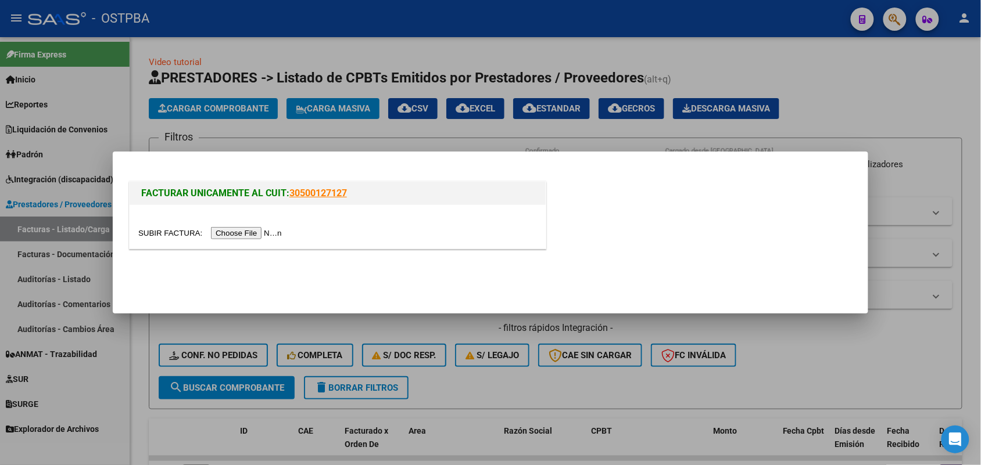
click at [250, 234] on input "file" at bounding box center [211, 233] width 147 height 12
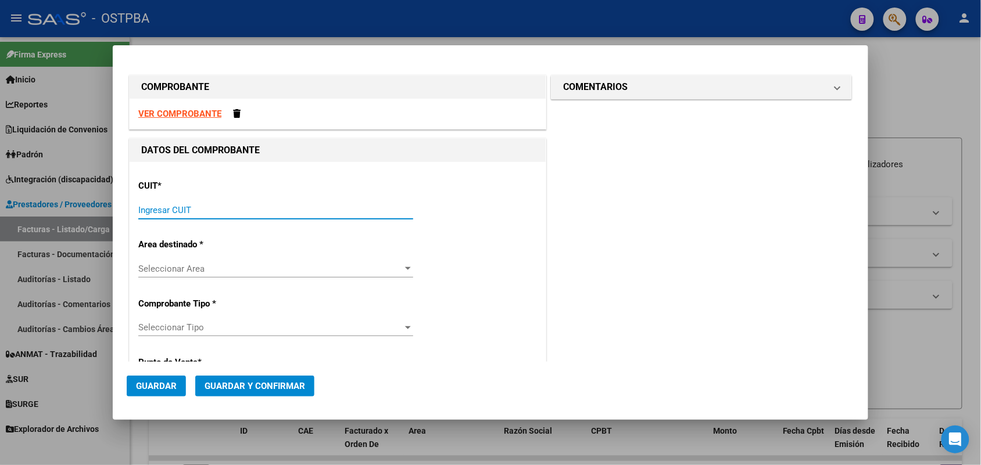
click at [159, 209] on input "Ingresar CUIT" at bounding box center [275, 210] width 275 height 10
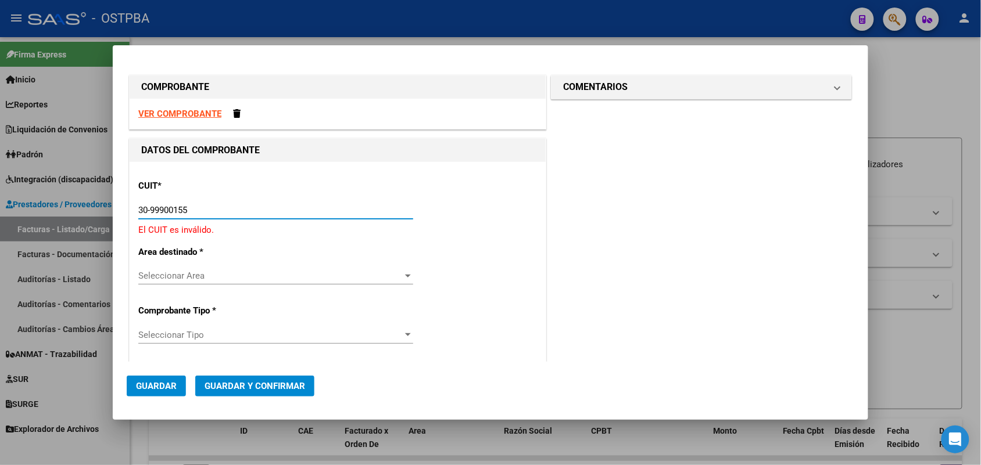
type input "30-99900155-2"
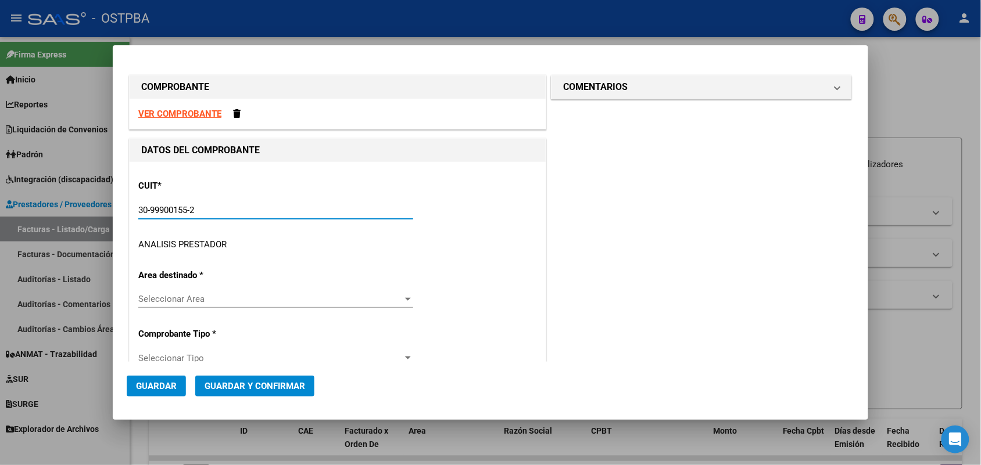
type input "1"
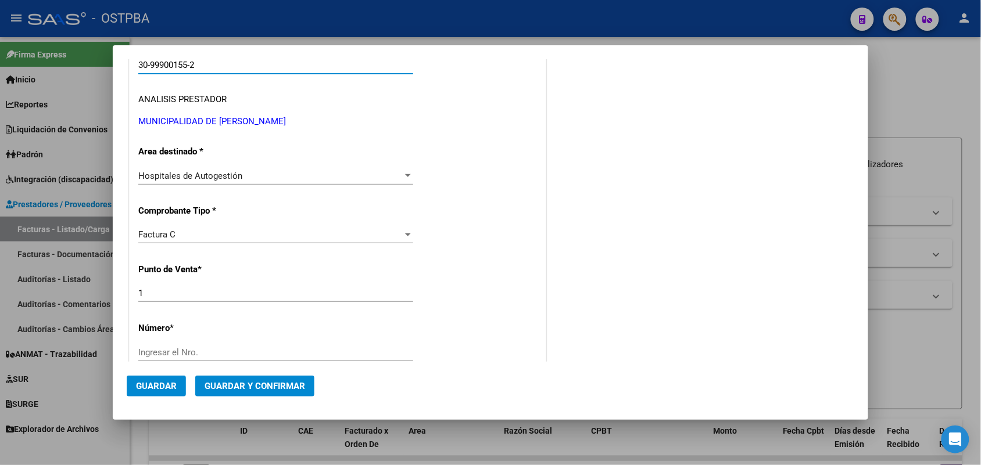
scroll to position [218, 0]
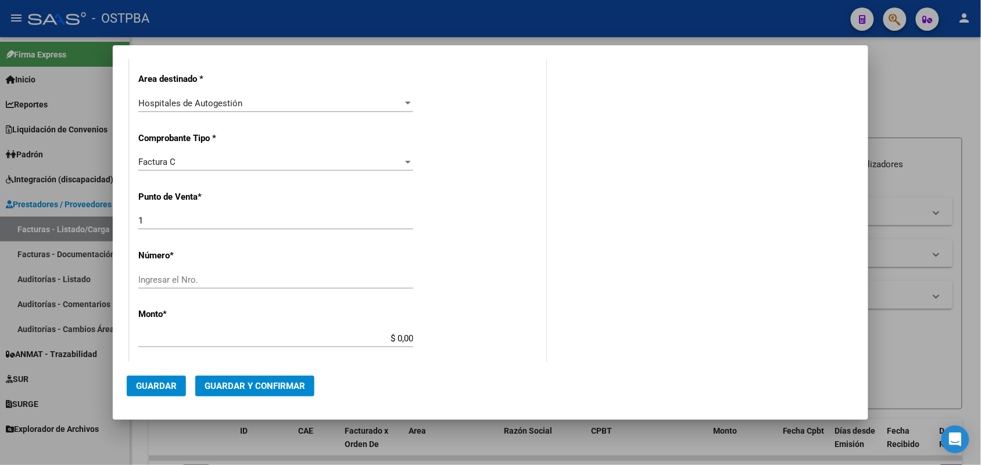
type input "30-99900155-2"
click at [155, 279] on input "Ingresar el Nro." at bounding box center [275, 280] width 275 height 10
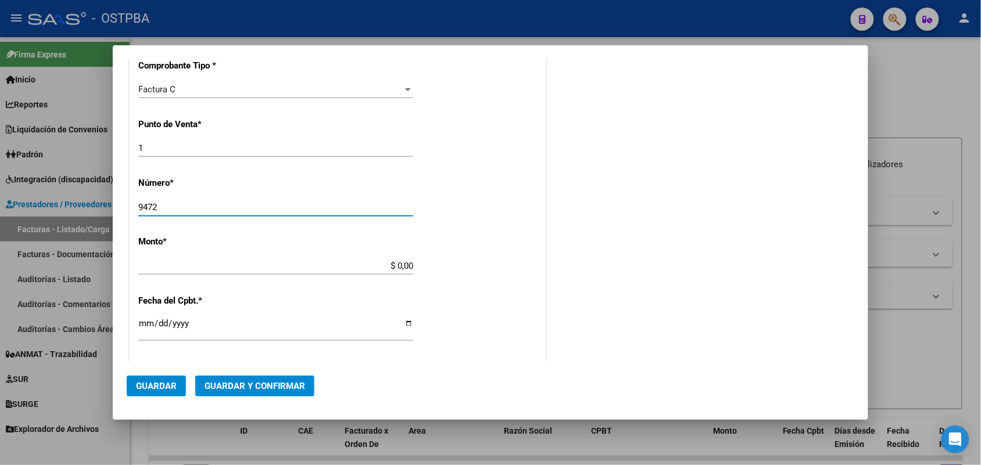
type input "9472"
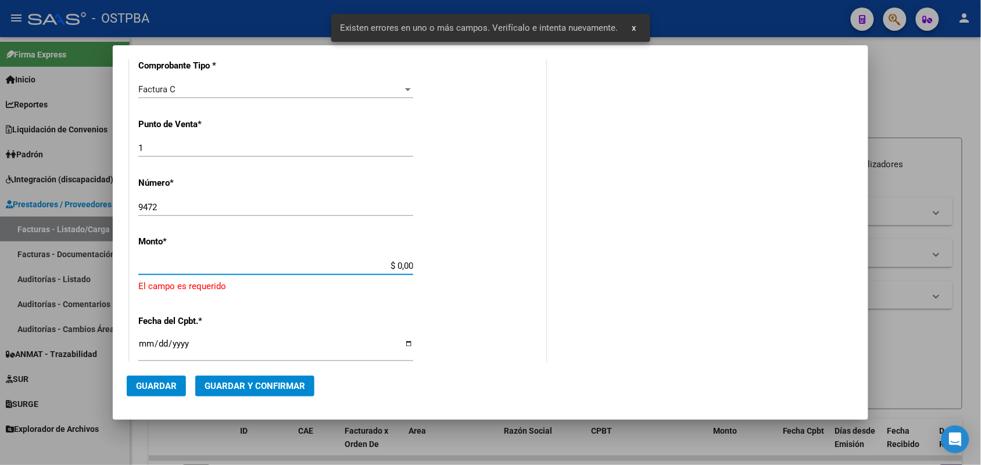
drag, startPoint x: 379, startPoint y: 265, endPoint x: 448, endPoint y: 274, distance: 69.7
click at [448, 274] on div "CUIT * 30-99900155-2 Ingresar CUIT ANALISIS PRESTADOR MUNICIPALIDAD DE LOMAS DE…" at bounding box center [338, 297] width 416 height 851
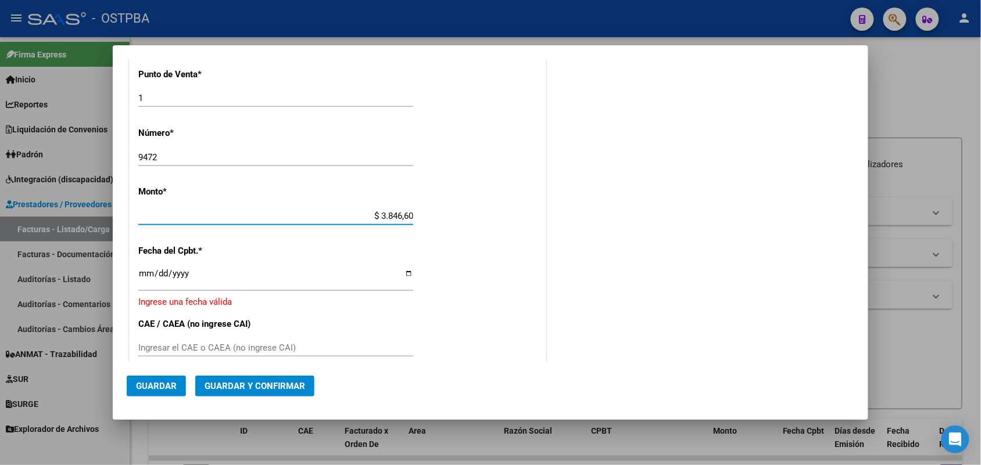
type input "$ 38.466,00"
click at [144, 281] on input "Ingresar la fecha" at bounding box center [275, 278] width 275 height 19
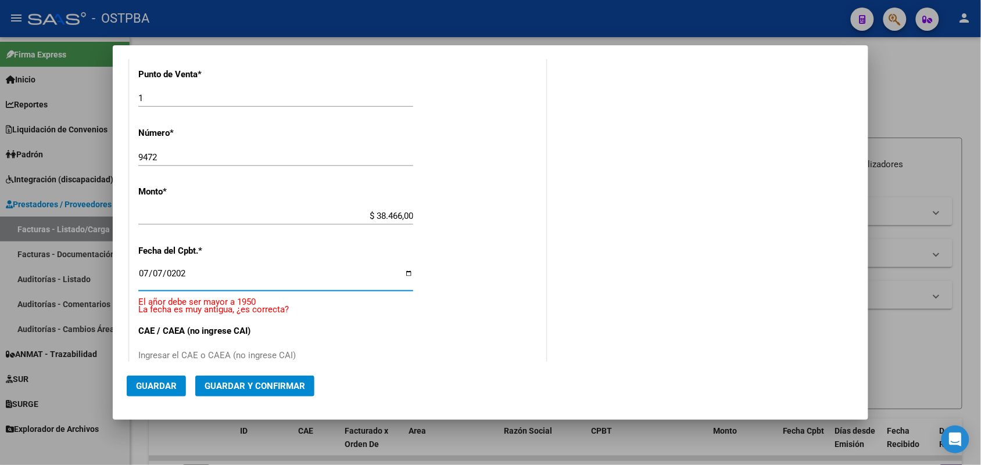
type input "2025-07-07"
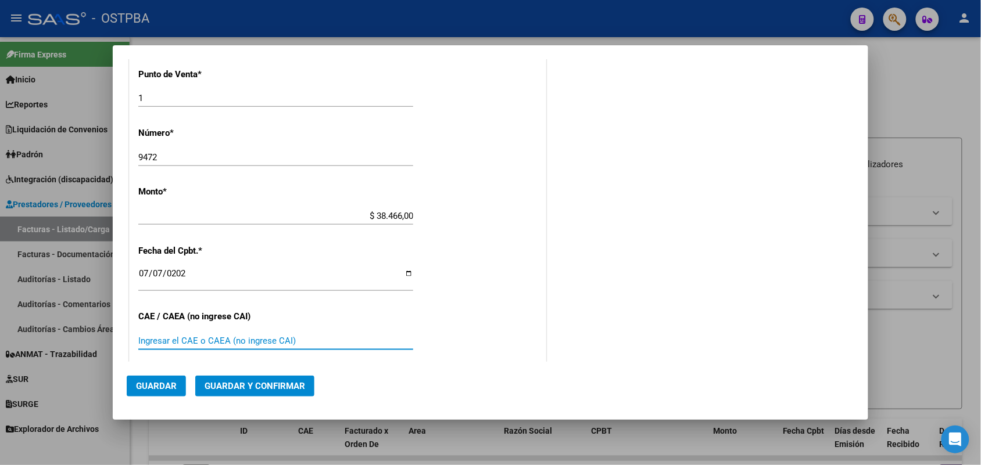
click at [157, 336] on input "Ingresar el CAE o CAEA (no ingrese CAI)" at bounding box center [275, 341] width 275 height 10
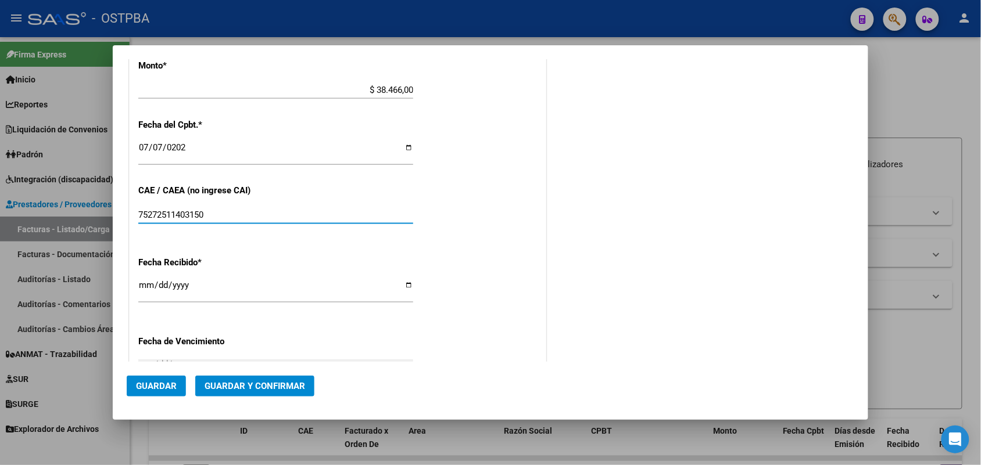
scroll to position [558, 0]
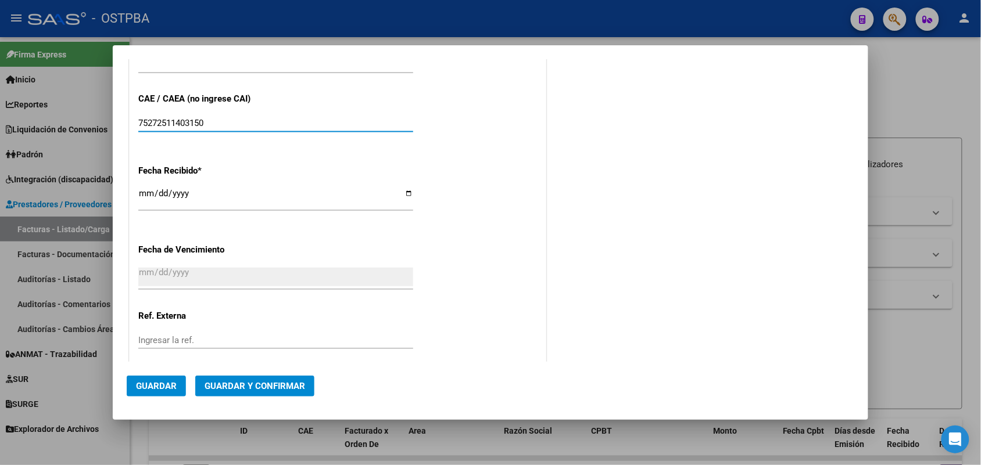
type input "75272511403150"
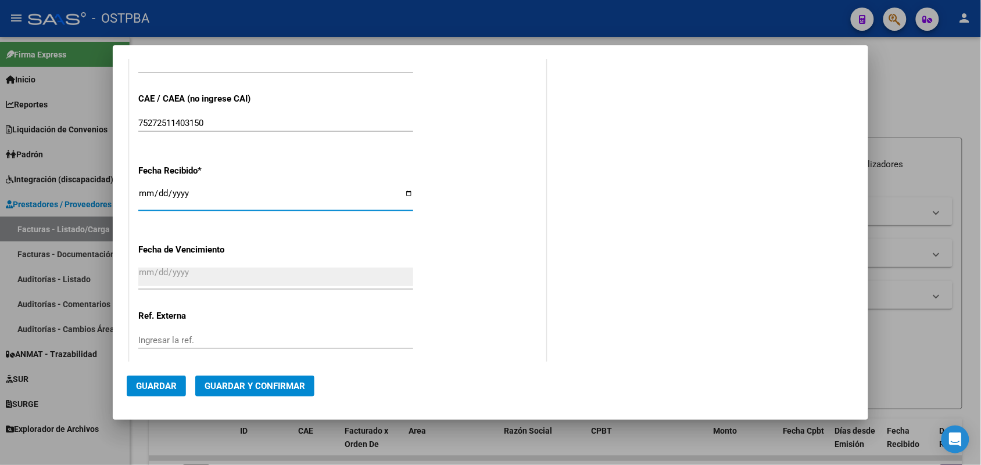
click at [140, 196] on input "[DATE]" at bounding box center [275, 198] width 275 height 19
type input "[DATE]"
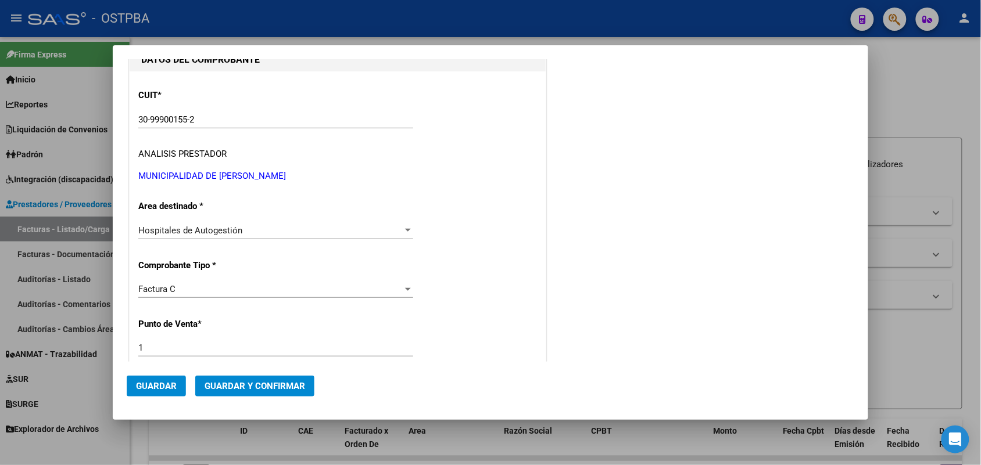
scroll to position [0, 0]
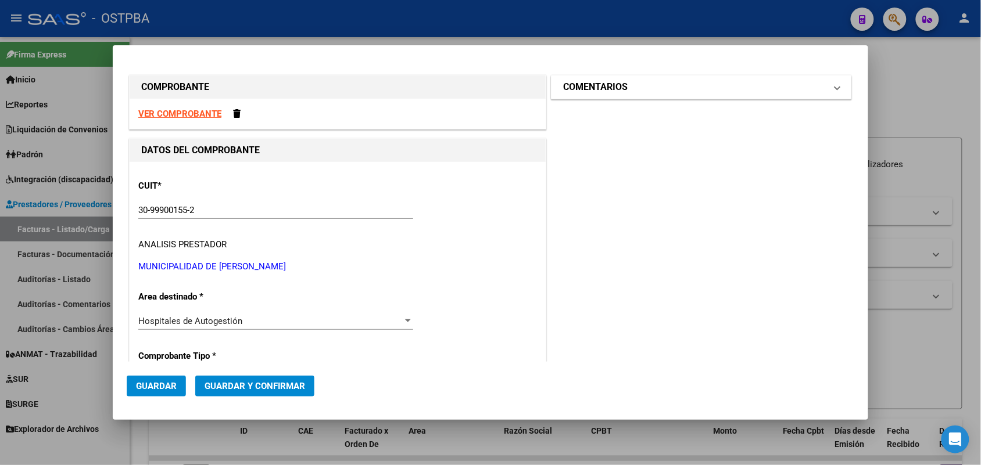
click at [835, 85] on span at bounding box center [837, 87] width 5 height 14
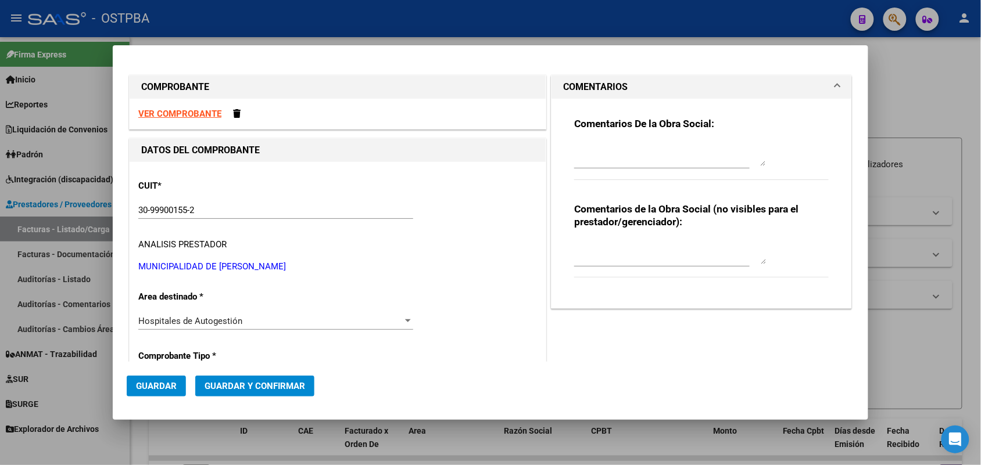
click at [574, 163] on textarea at bounding box center [670, 154] width 192 height 23
type textarea "HR 126913"
click at [164, 384] on span "Guardar" at bounding box center [156, 386] width 41 height 10
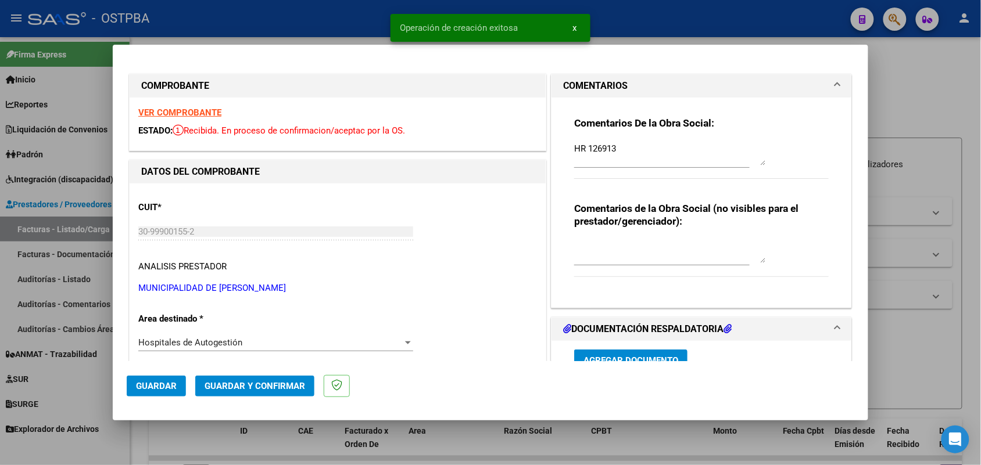
type input "2025-09-05"
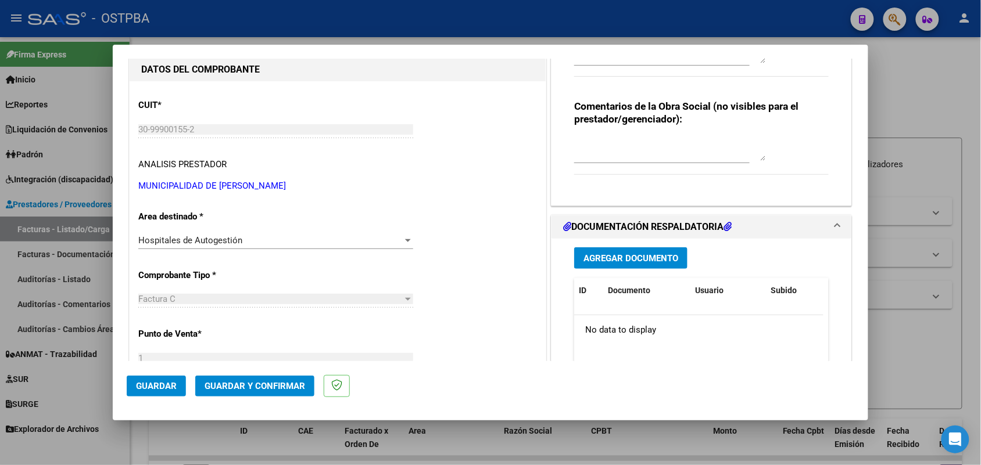
scroll to position [145, 0]
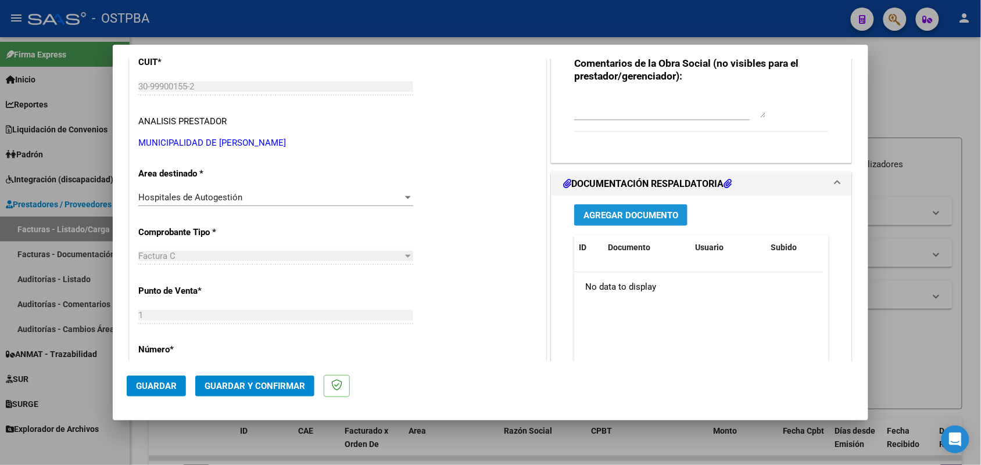
click at [610, 218] on span "Agregar Documento" at bounding box center [630, 215] width 95 height 10
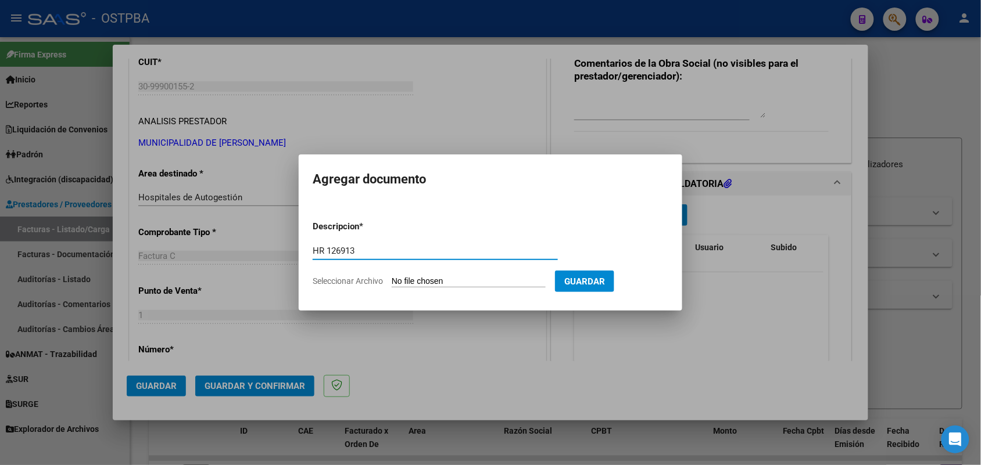
type input "HR 126913"
click at [401, 283] on input "Seleccionar Archivo" at bounding box center [469, 282] width 154 height 11
type input "C:\fakepath\HR 126913.pdf"
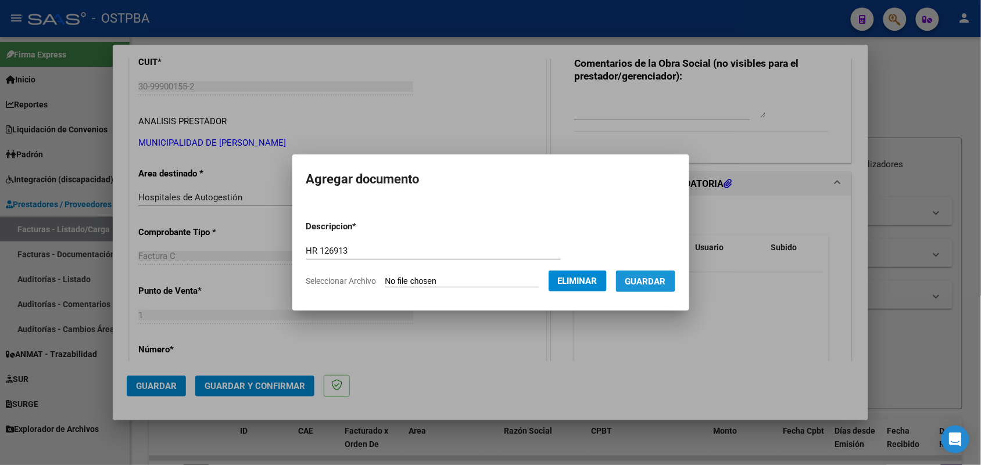
click at [654, 283] on span "Guardar" at bounding box center [645, 282] width 41 height 10
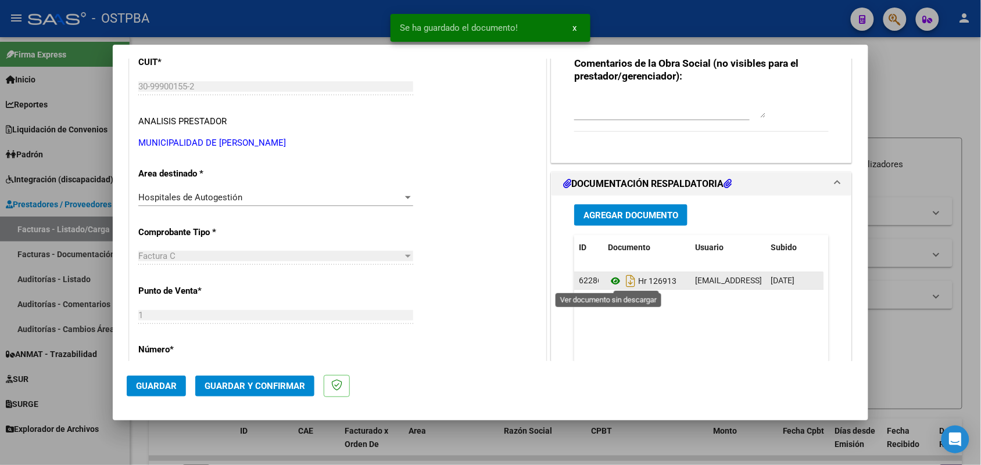
click at [608, 282] on icon at bounding box center [615, 281] width 15 height 14
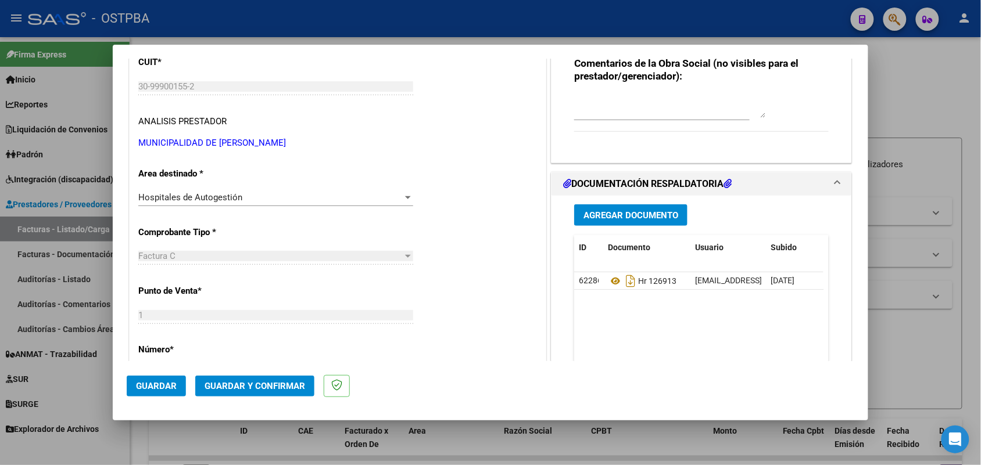
scroll to position [0, 0]
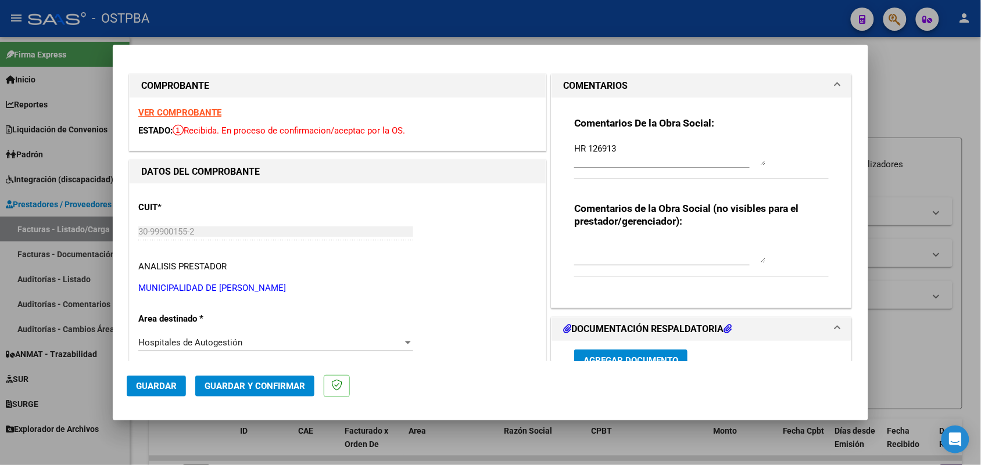
click at [188, 111] on strong "VER COMPROBANTE" at bounding box center [179, 112] width 83 height 10
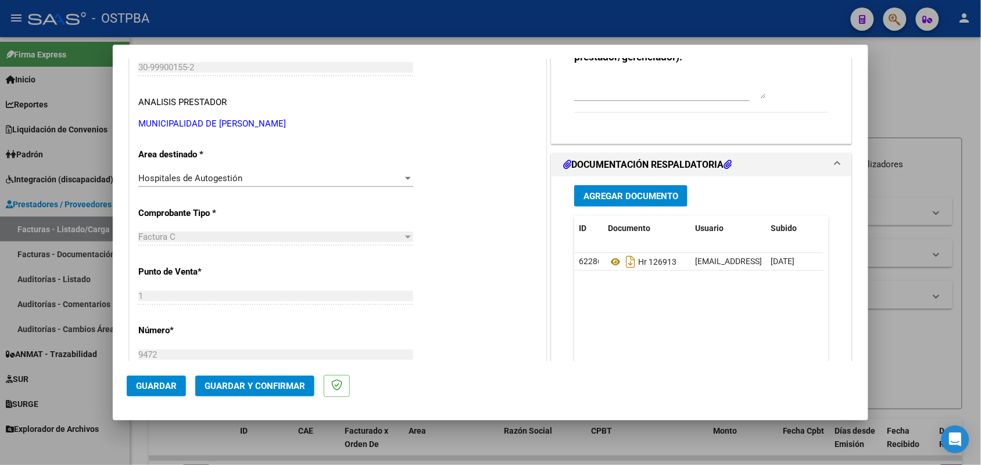
scroll to position [290, 0]
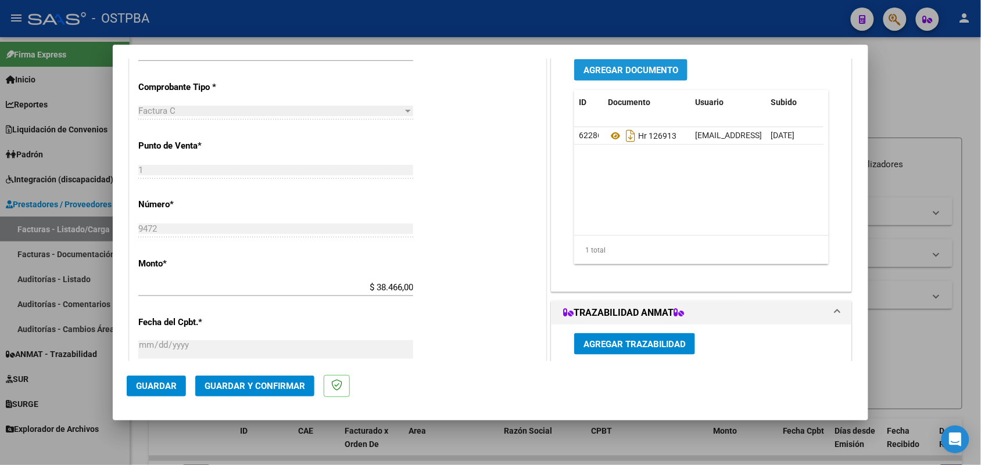
click at [643, 70] on span "Agregar Documento" at bounding box center [630, 70] width 95 height 10
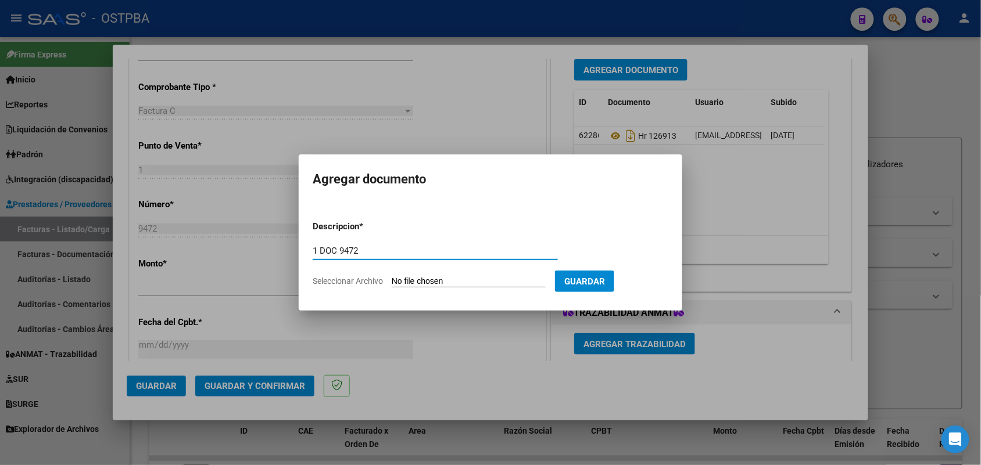
type input "1 DOC 9472"
click at [403, 282] on input "Seleccionar Archivo" at bounding box center [469, 282] width 154 height 11
type input "C:\fakepath\1 DOC 9472.pdf"
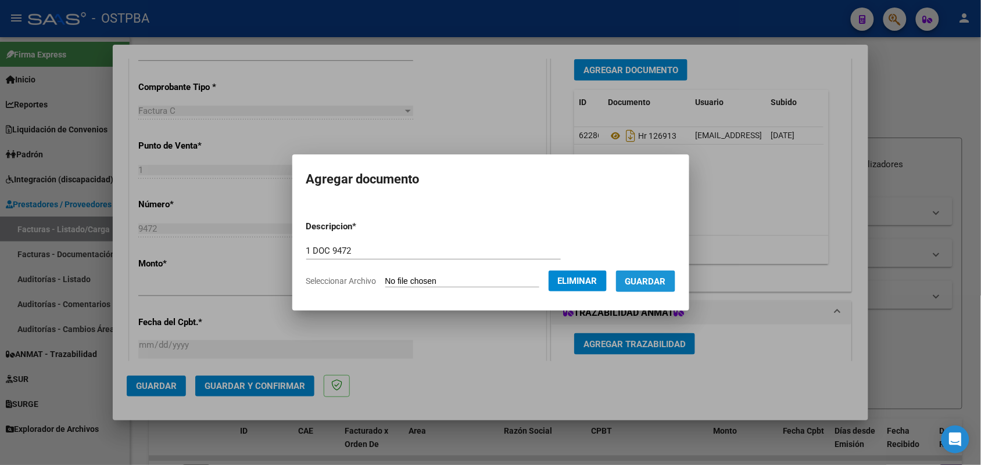
click at [656, 286] on button "Guardar" at bounding box center [645, 281] width 59 height 21
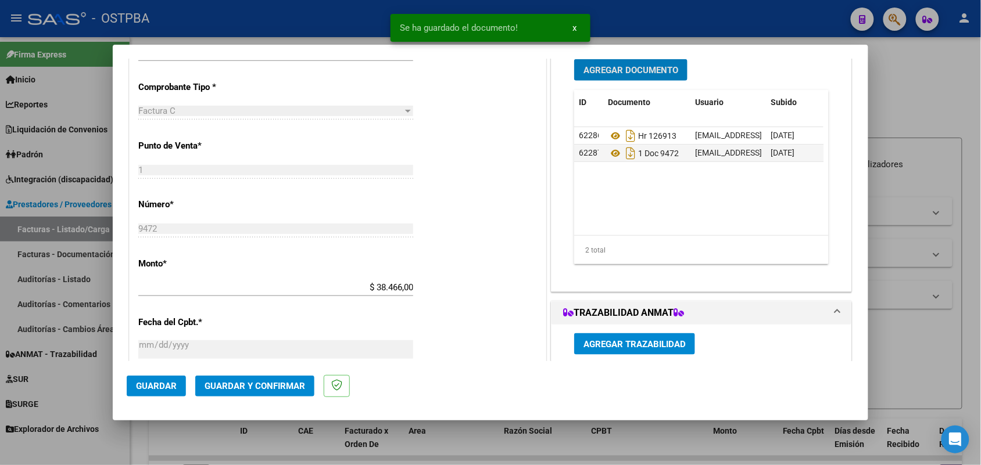
click at [657, 67] on span "Agregar Documento" at bounding box center [630, 70] width 95 height 10
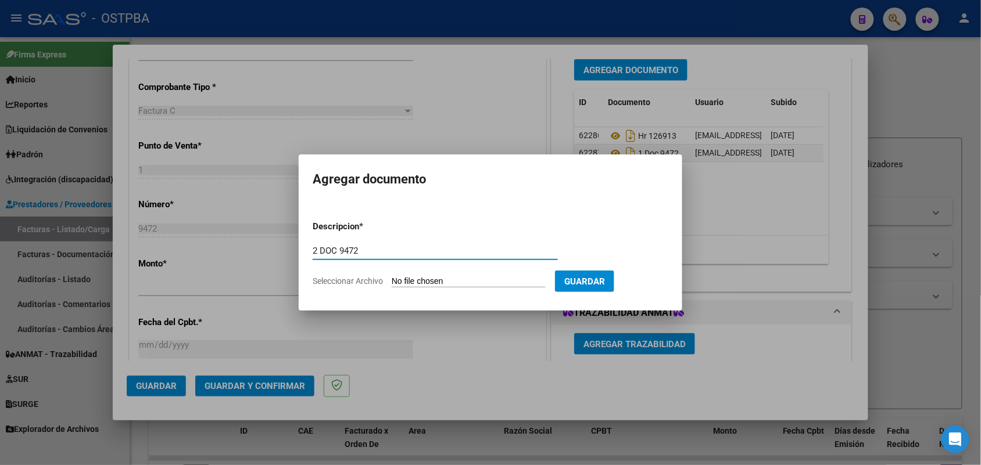
type input "2 DOC 9472"
click at [399, 277] on input "Seleccionar Archivo" at bounding box center [469, 282] width 154 height 11
type input "C:\fakepath\2 DOC 9472.pdf"
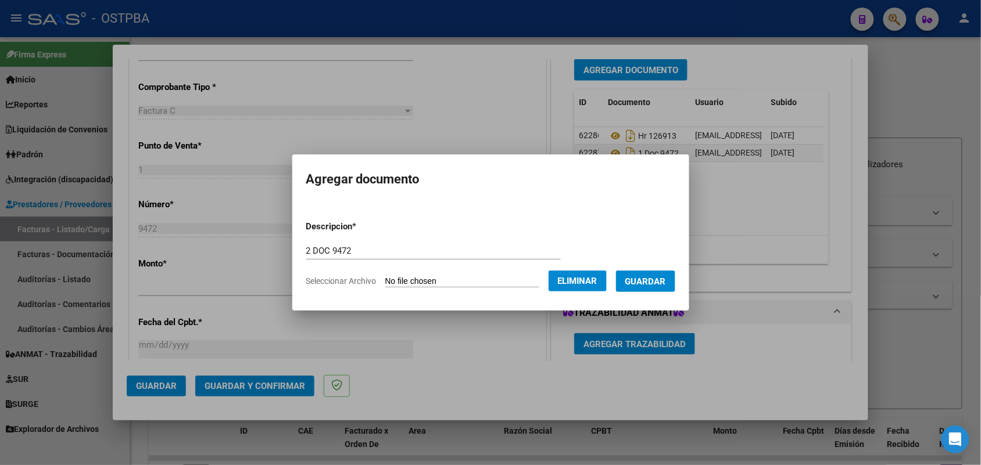
click at [665, 282] on span "Guardar" at bounding box center [645, 282] width 41 height 10
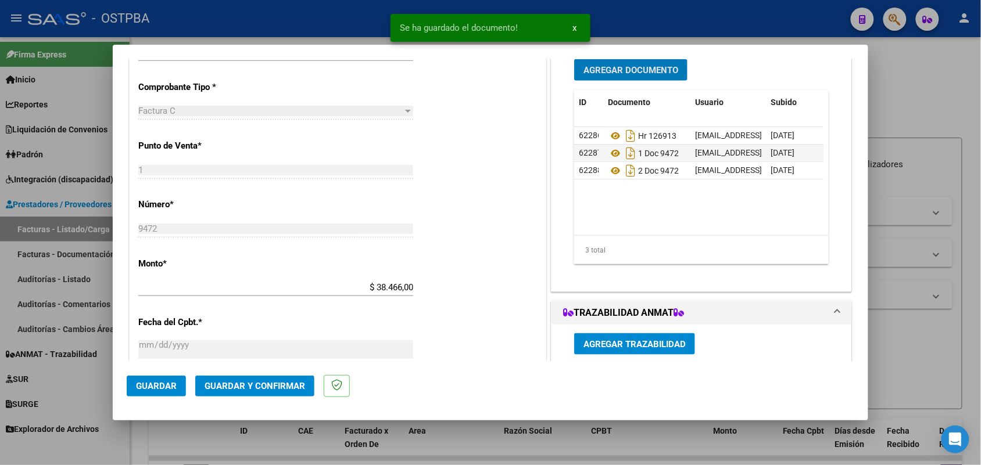
click at [254, 386] on span "Guardar y Confirmar" at bounding box center [254, 386] width 100 height 10
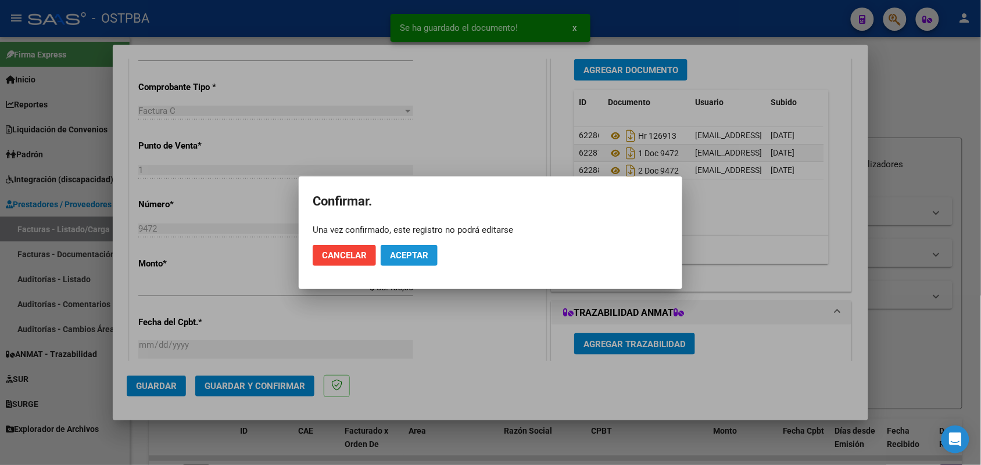
click at [417, 250] on span "Aceptar" at bounding box center [409, 255] width 38 height 10
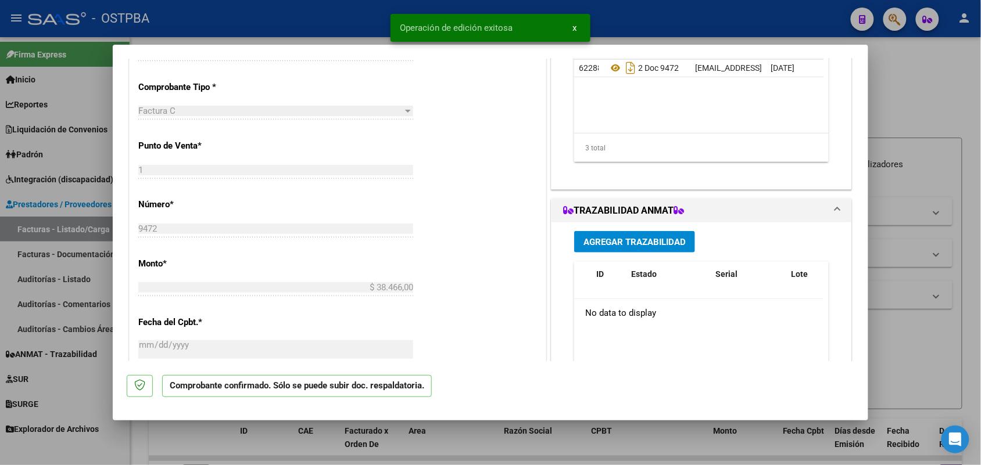
click at [74, 277] on div at bounding box center [490, 232] width 981 height 465
type input "$ 0,00"
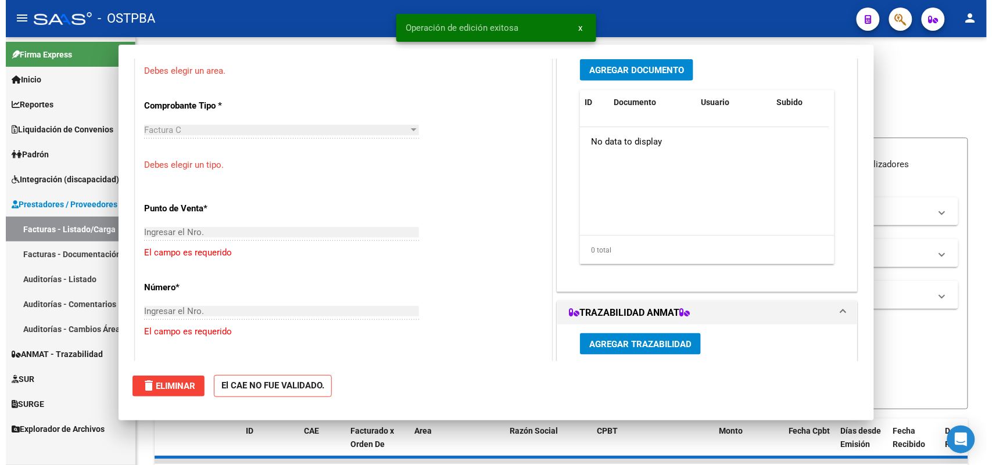
scroll to position [283, 0]
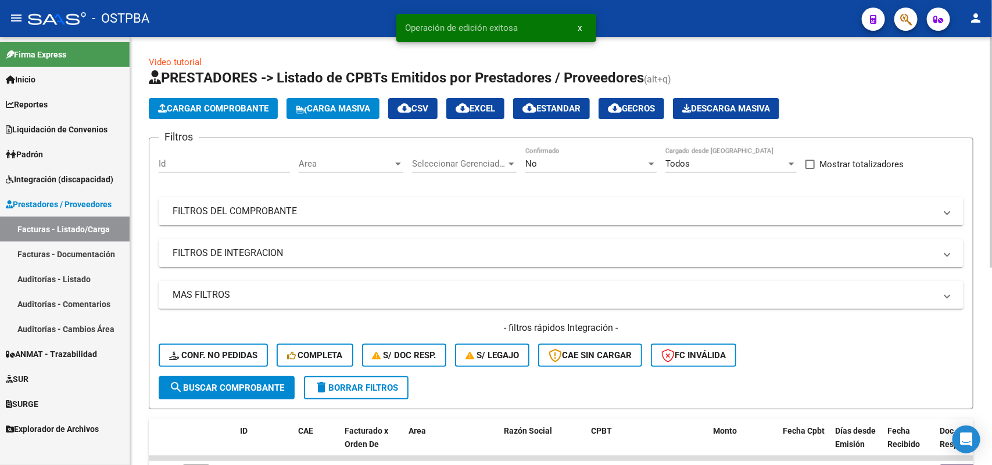
click at [220, 103] on span "Cargar Comprobante" at bounding box center [213, 108] width 110 height 10
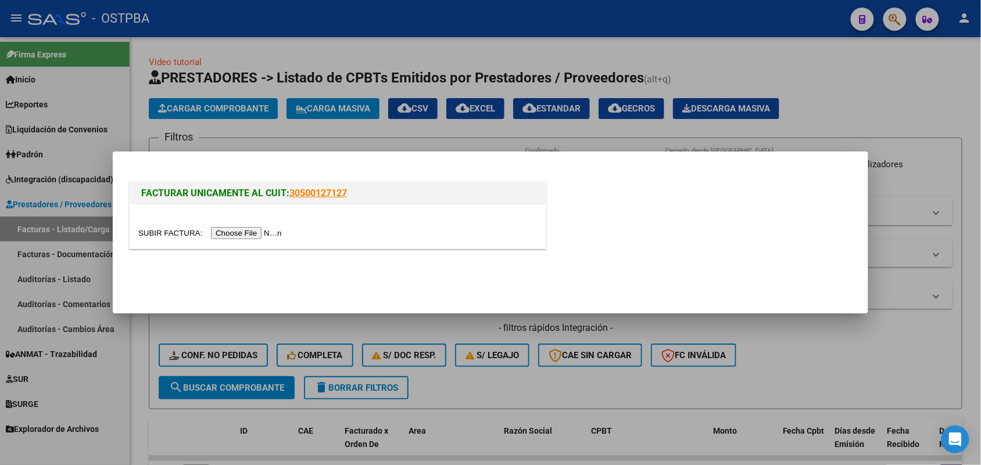
click at [280, 340] on div at bounding box center [490, 232] width 981 height 465
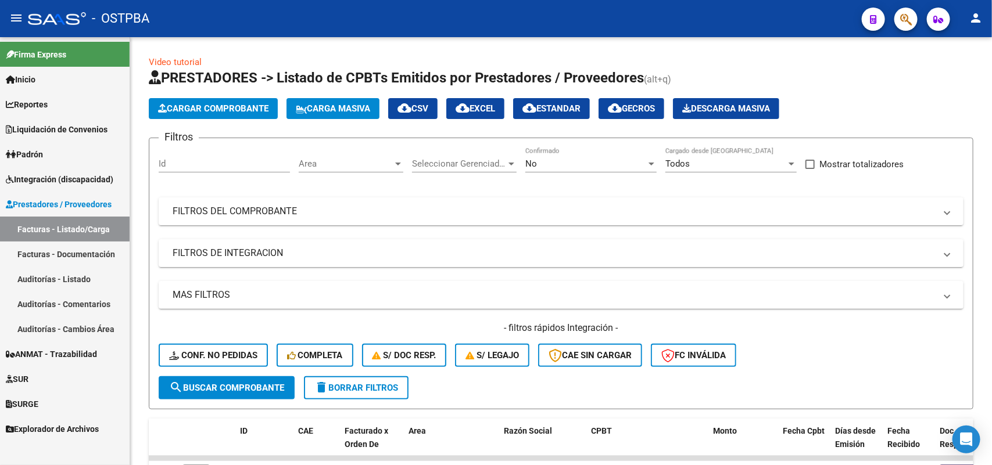
click at [91, 279] on link "Auditorías - Listado" at bounding box center [65, 279] width 130 height 25
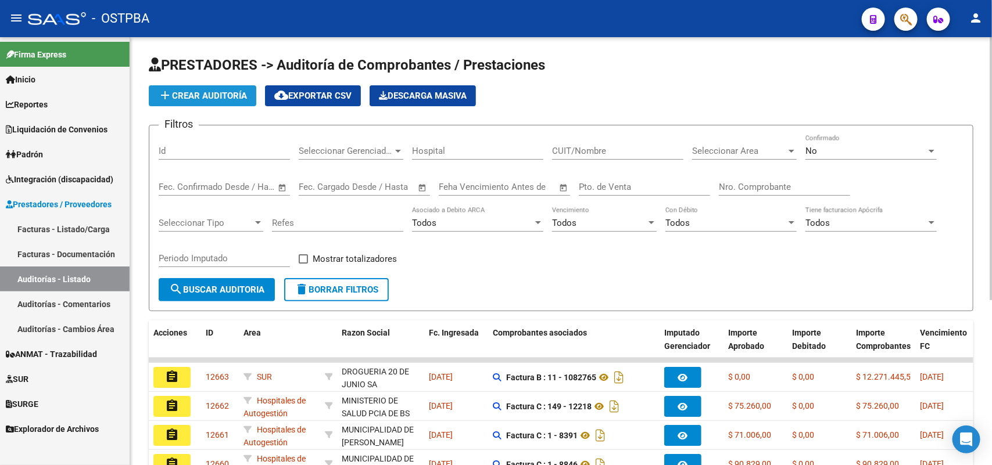
click at [230, 94] on span "add Crear Auditoría" at bounding box center [202, 96] width 89 height 10
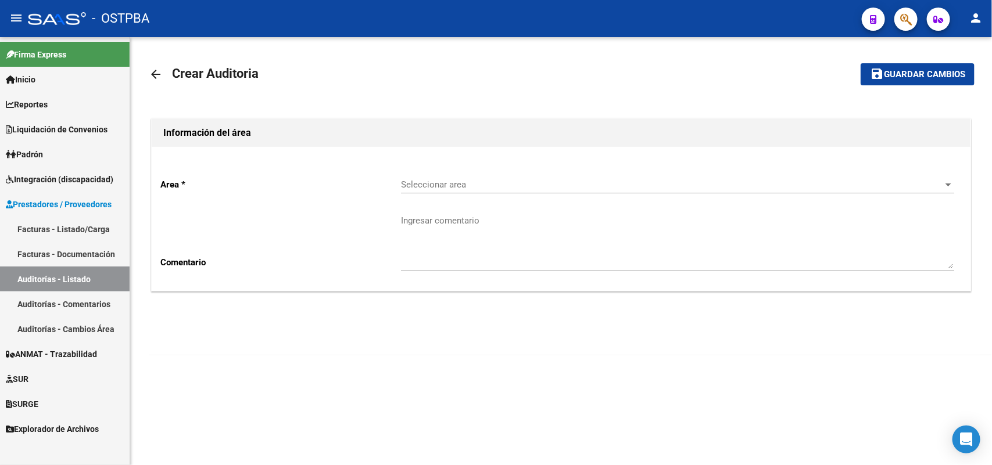
click at [430, 190] on div "Seleccionar area Seleccionar area" at bounding box center [677, 180] width 553 height 25
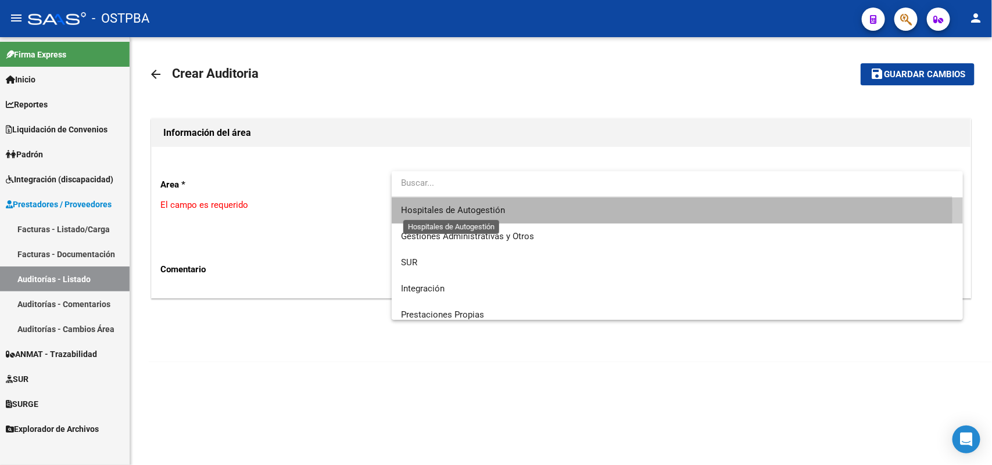
click at [425, 211] on span "Hospitales de Autogestión" at bounding box center [453, 210] width 104 height 10
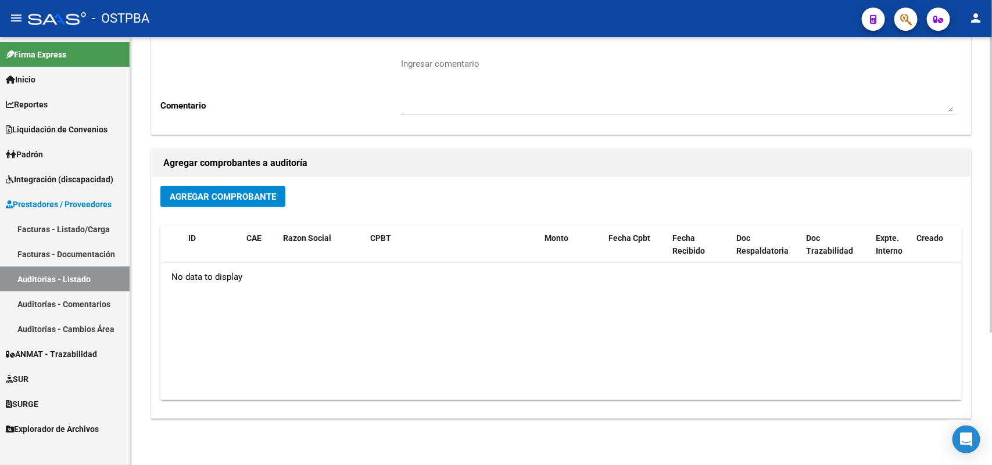
scroll to position [192, 0]
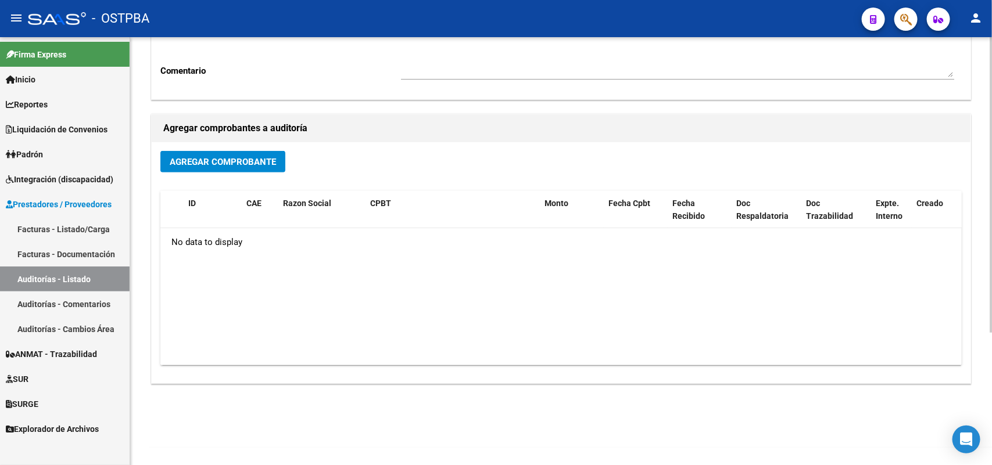
click at [231, 157] on span "Agregar Comprobante" at bounding box center [223, 162] width 106 height 10
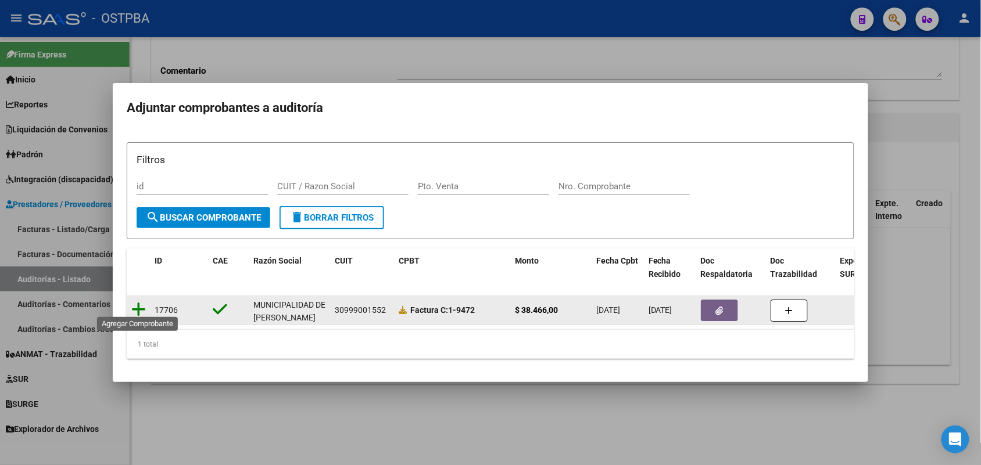
click at [139, 306] on icon at bounding box center [138, 309] width 15 height 16
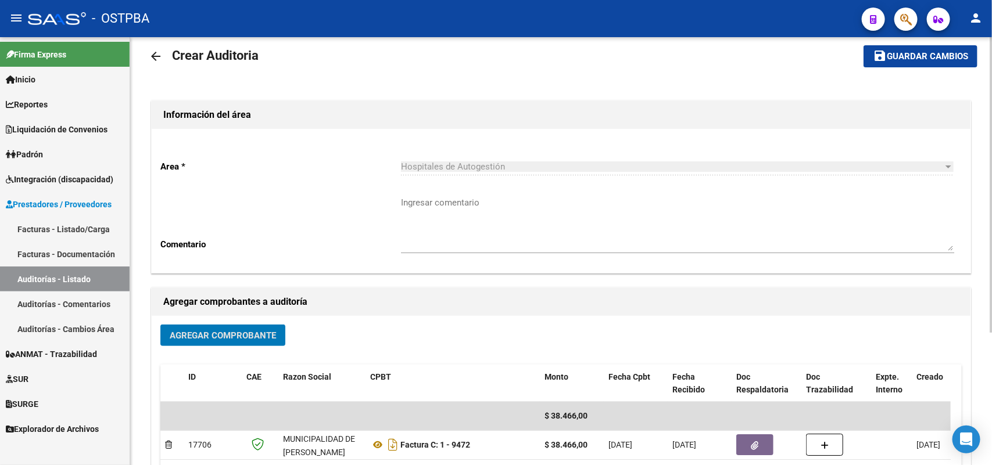
scroll to position [0, 0]
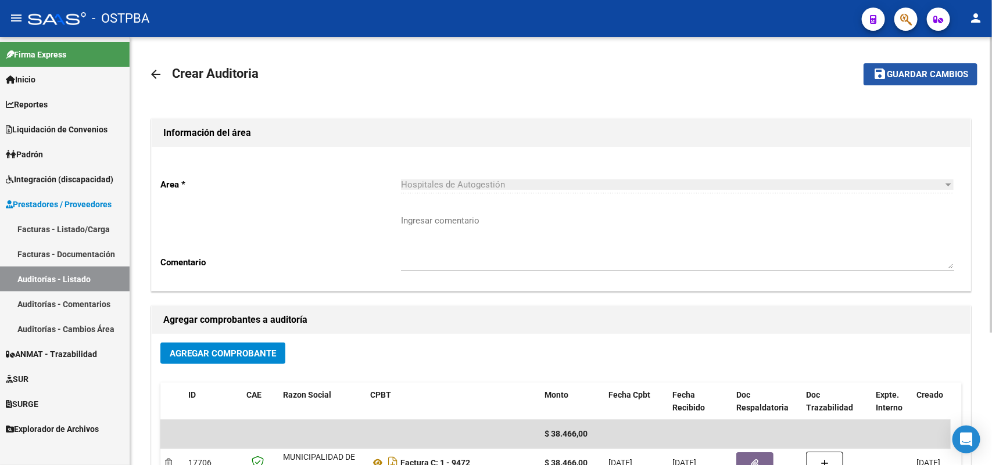
click at [928, 70] on span "Guardar cambios" at bounding box center [926, 75] width 81 height 10
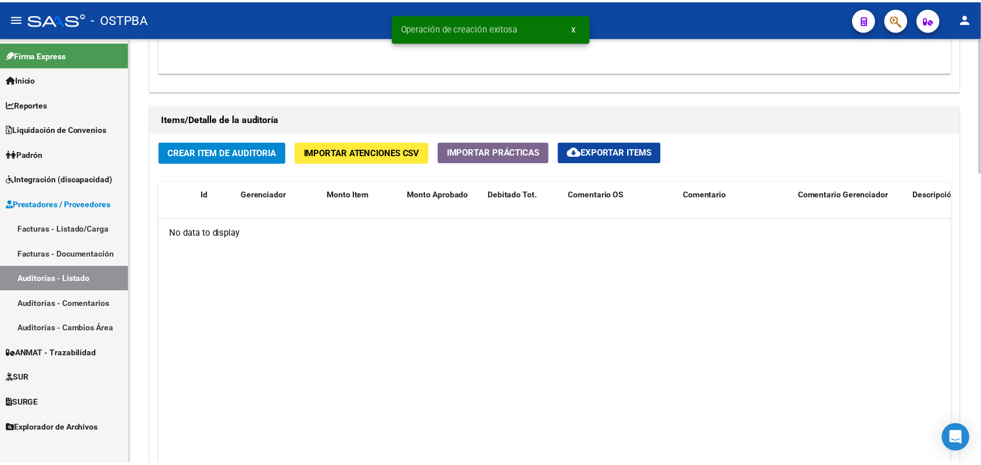
scroll to position [799, 0]
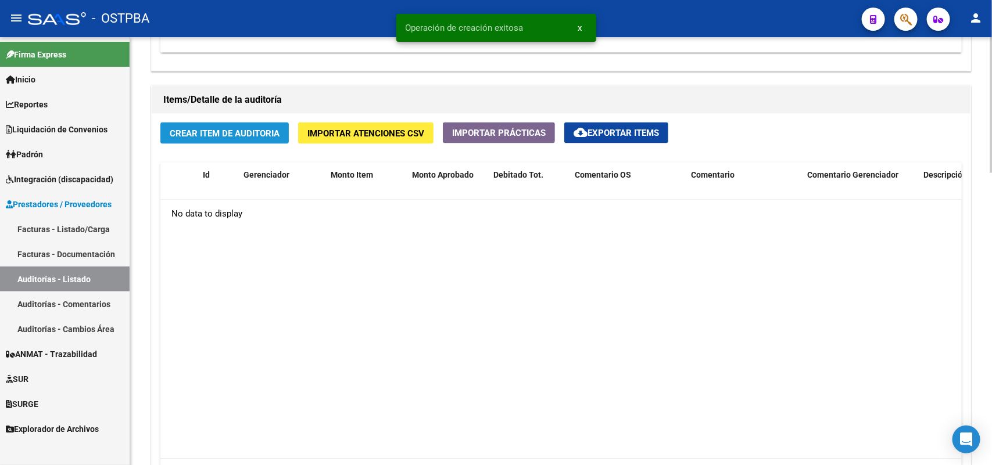
click at [232, 132] on span "Crear Item de Auditoria" at bounding box center [225, 133] width 110 height 10
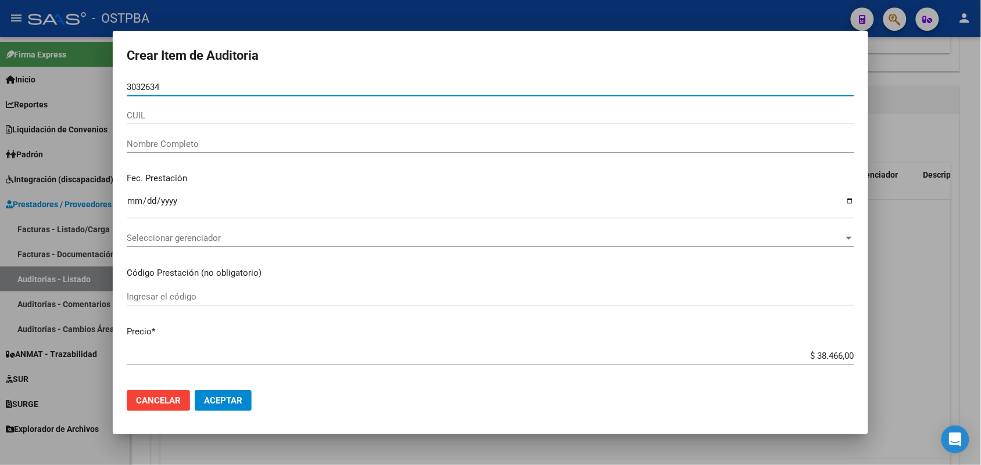
type input "30326341"
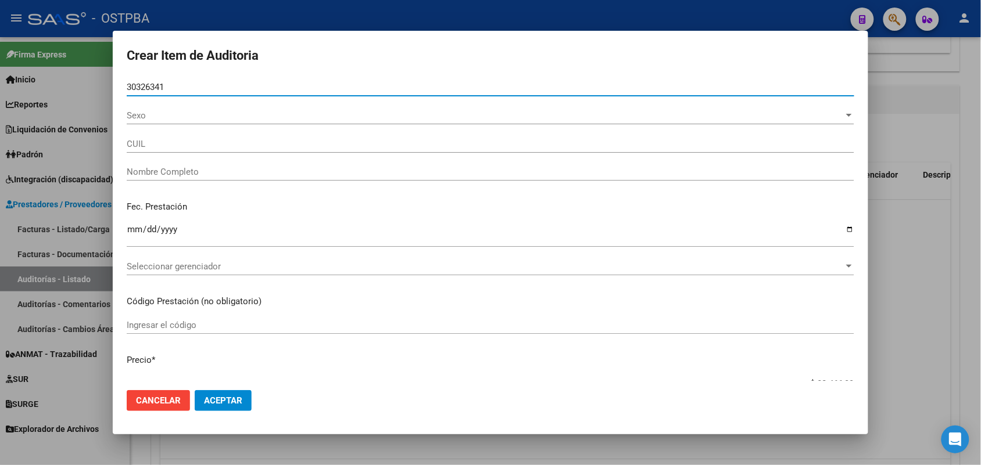
type input "27303263417"
type input "ROCCA MARIA ALEJANDRA"
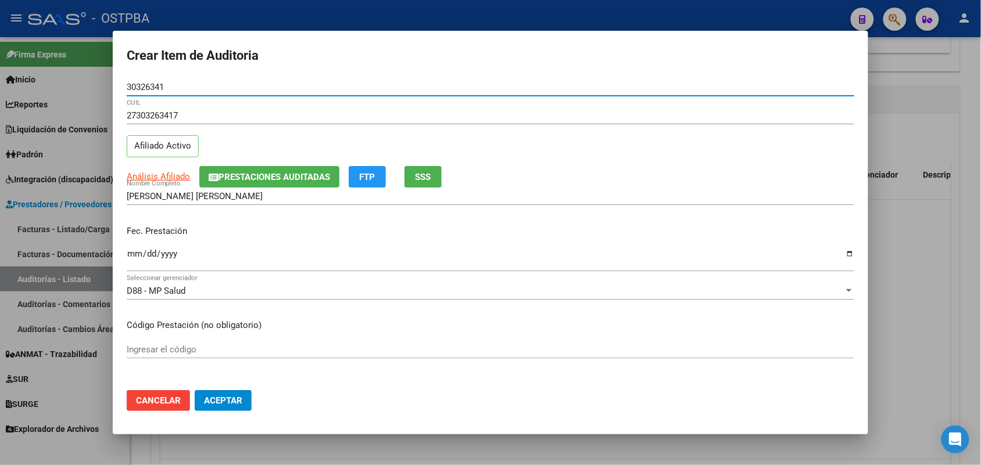
type input "30326341"
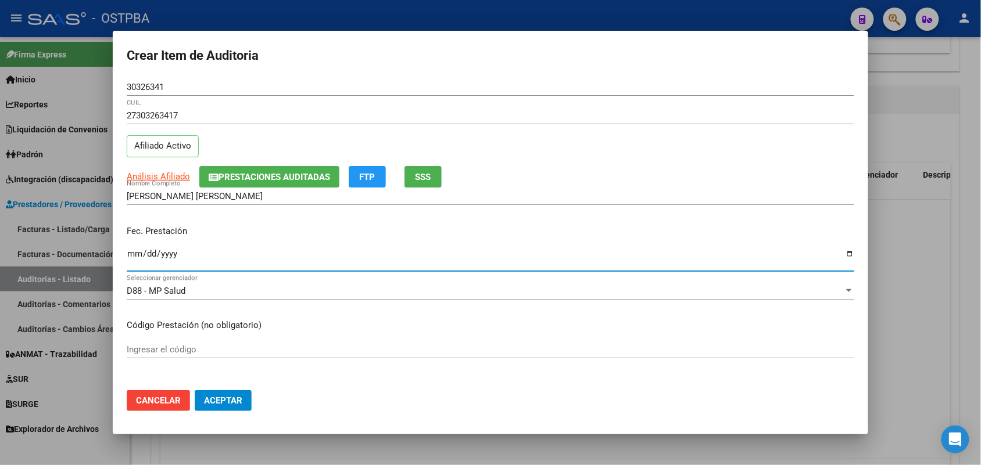
click at [135, 256] on input "Ingresar la fecha" at bounding box center [490, 258] width 727 height 19
type input "2025-04-22"
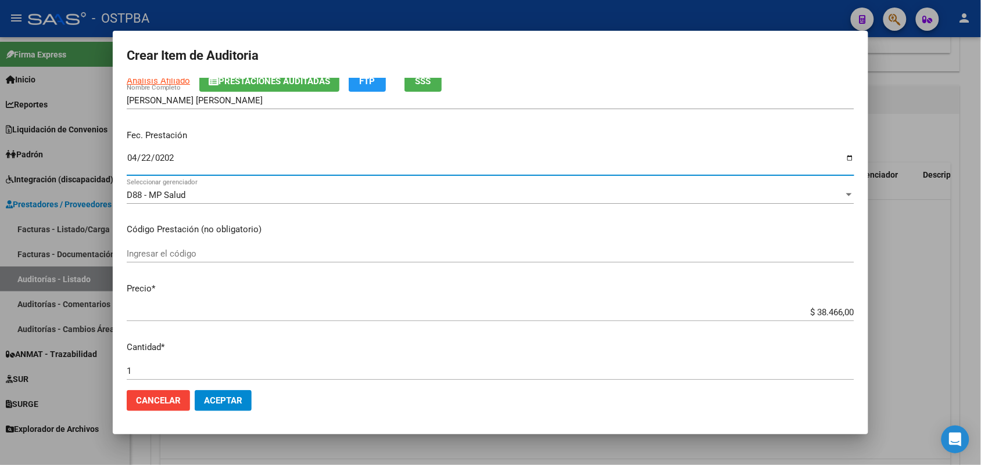
scroll to position [218, 0]
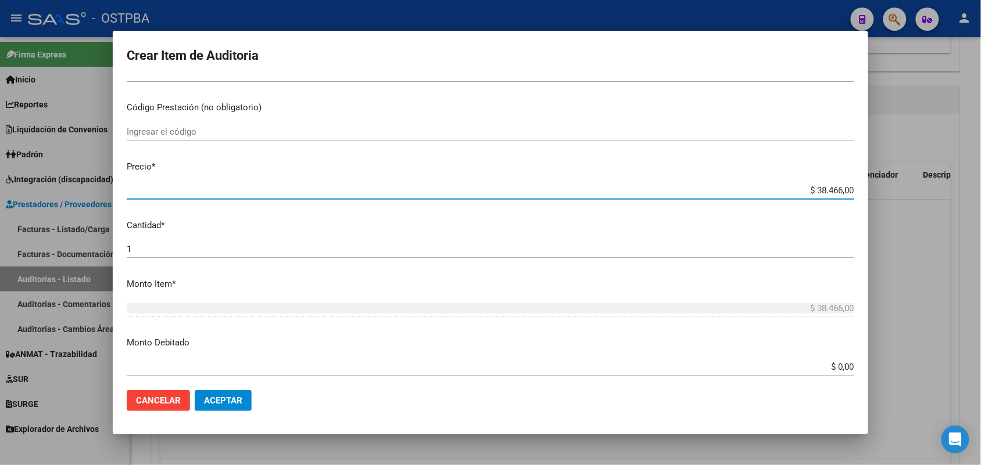
drag, startPoint x: 789, startPoint y: 192, endPoint x: 917, endPoint y: 192, distance: 127.8
click at [917, 192] on div "Crear Item de Auditoria 30326341 Nro Documento 27303263417 CUIL Afiliado Activo…" at bounding box center [490, 232] width 981 height 465
type input "$ 0,02"
type input "$ 0,27"
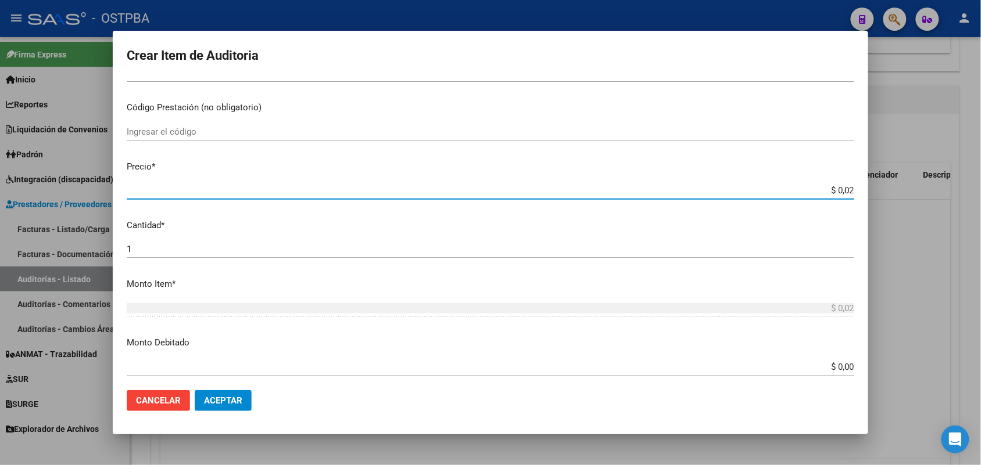
type input "$ 0,27"
type input "$ 2,79"
type input "$ 27,99"
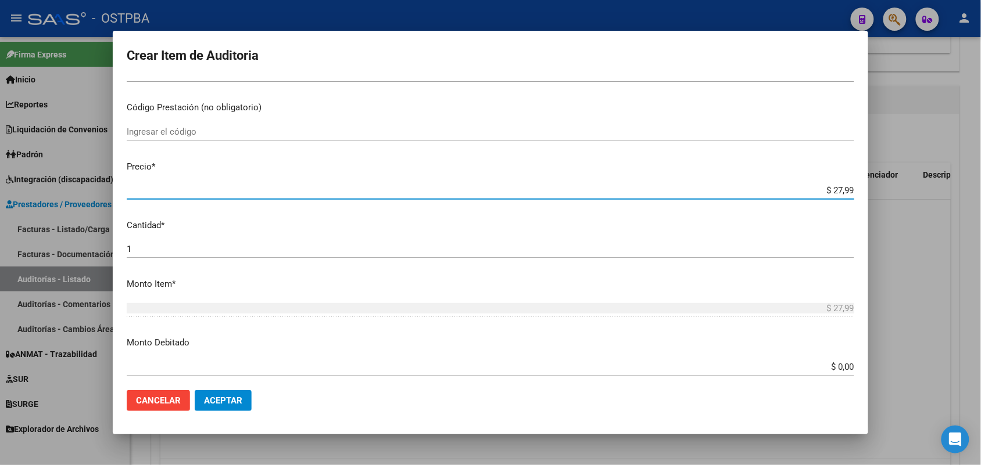
type input "$ 279,90"
type input "$ 2.799,00"
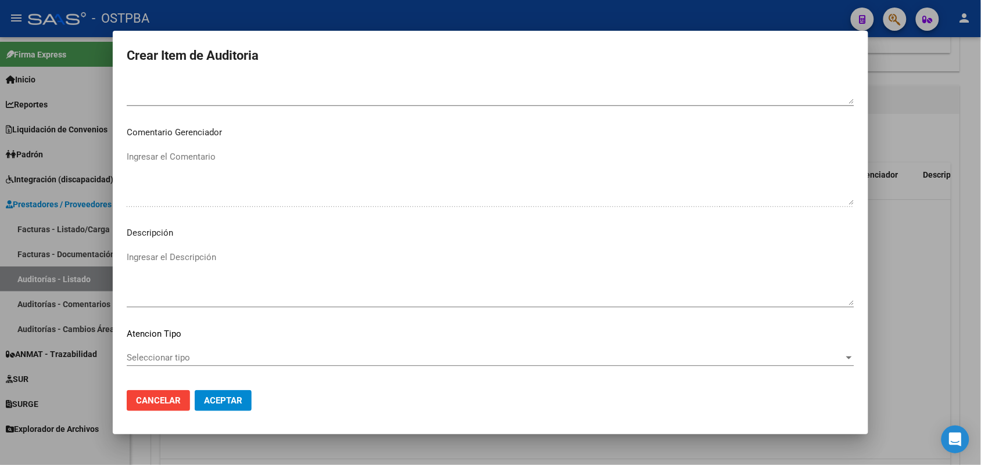
scroll to position [742, 0]
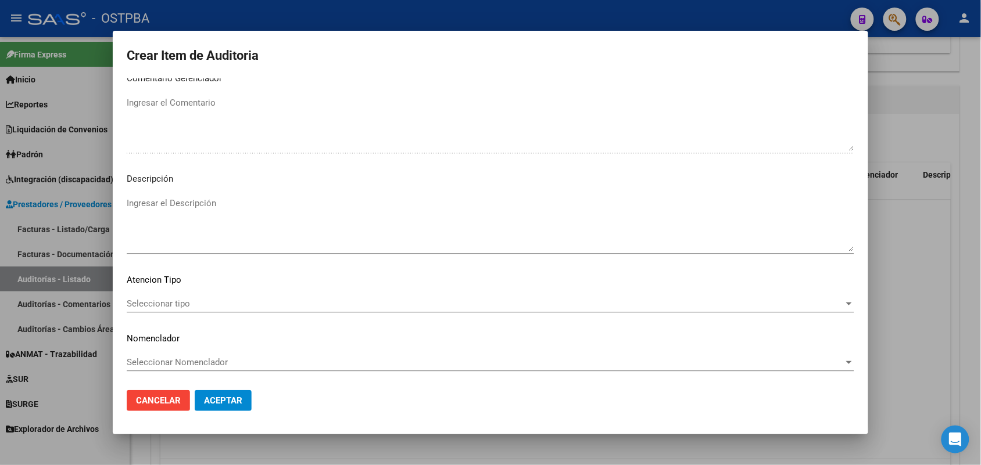
click at [183, 299] on span "Seleccionar tipo" at bounding box center [485, 304] width 717 height 10
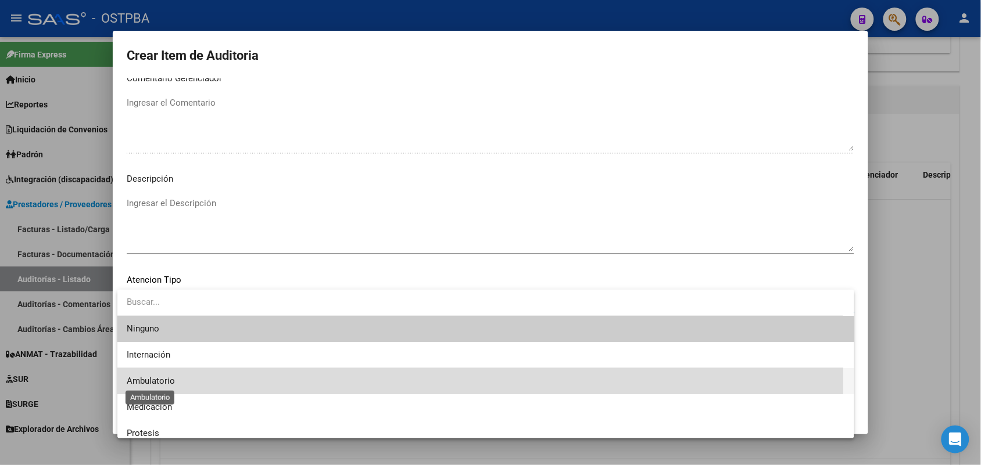
click at [169, 380] on span "Ambulatorio" at bounding box center [151, 381] width 48 height 10
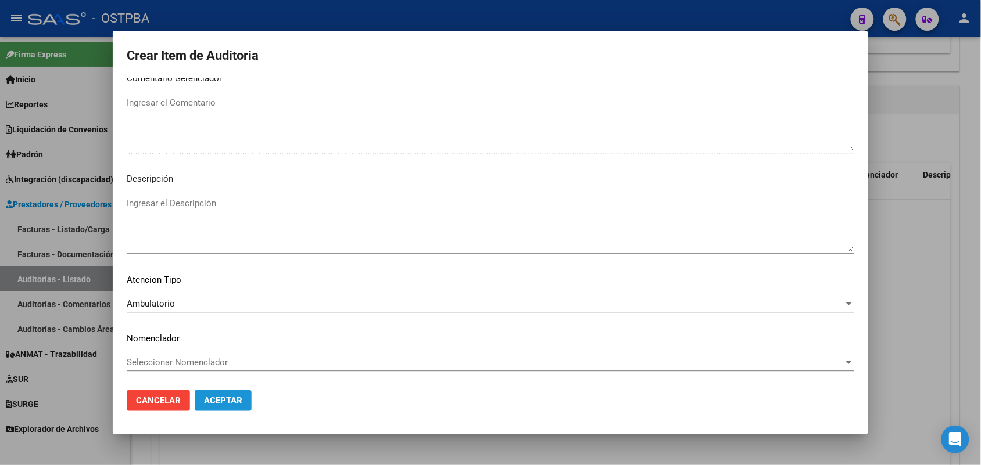
click at [216, 401] on span "Aceptar" at bounding box center [223, 401] width 38 height 10
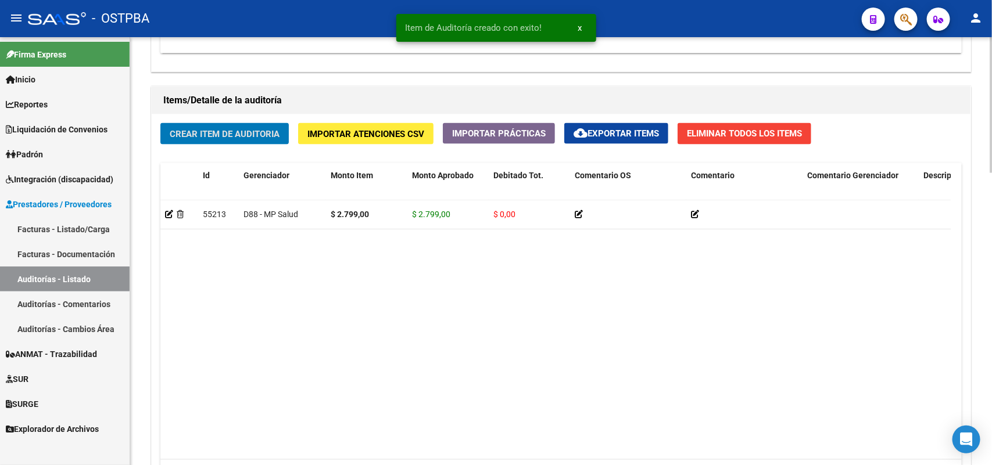
click at [283, 134] on button "Crear Item de Auditoria" at bounding box center [224, 133] width 128 height 21
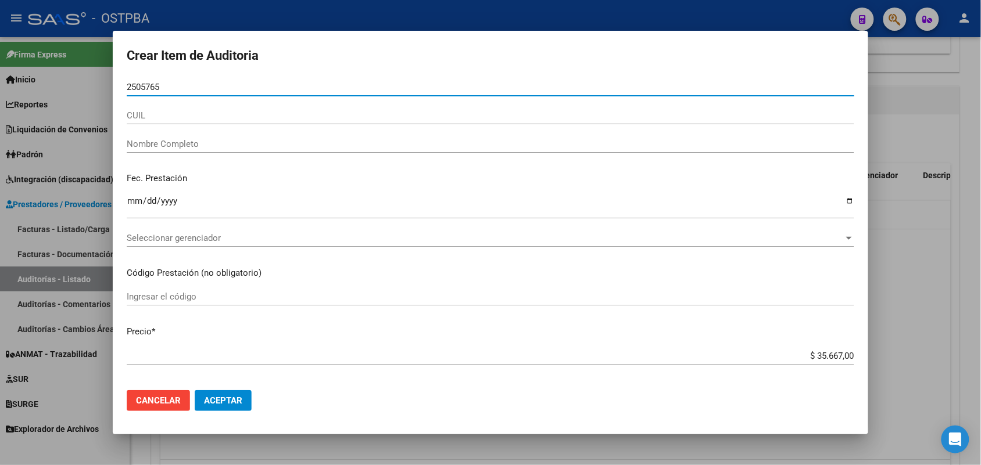
type input "25057653"
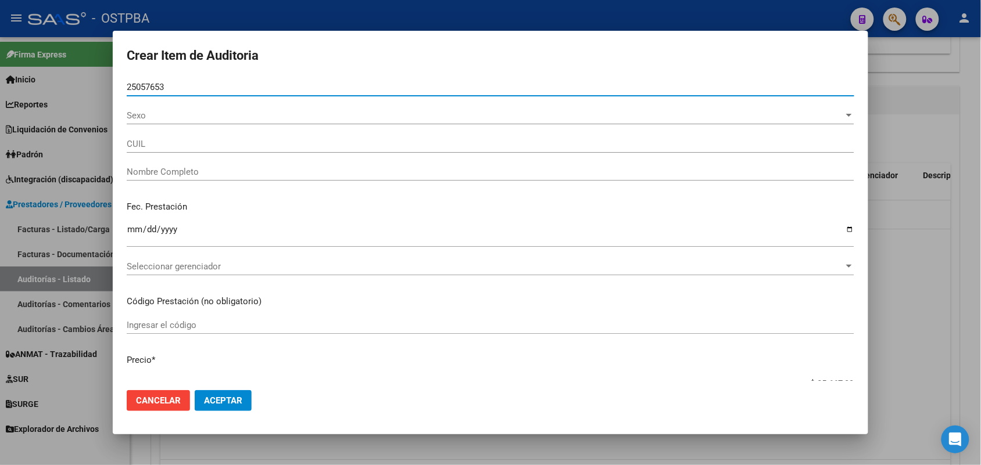
type input "20250576537"
type input "SANGUINA HERNAN MANUEL -"
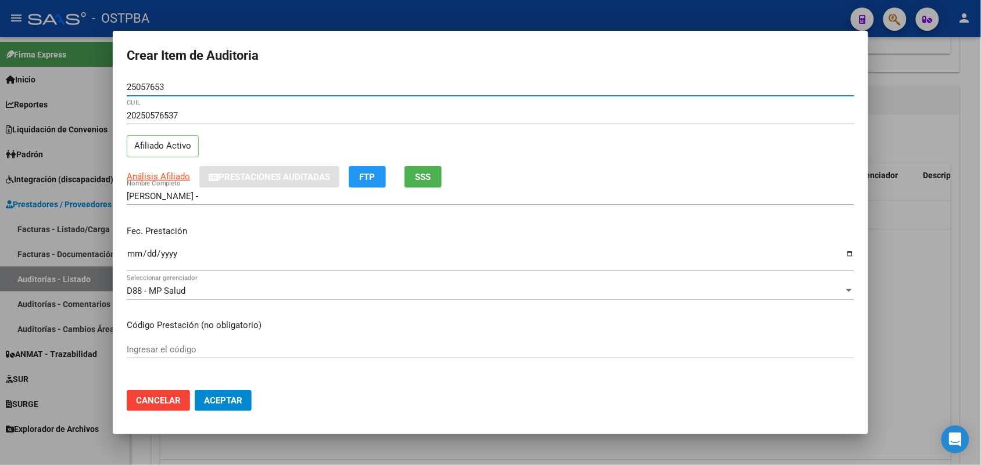
type input "25057653"
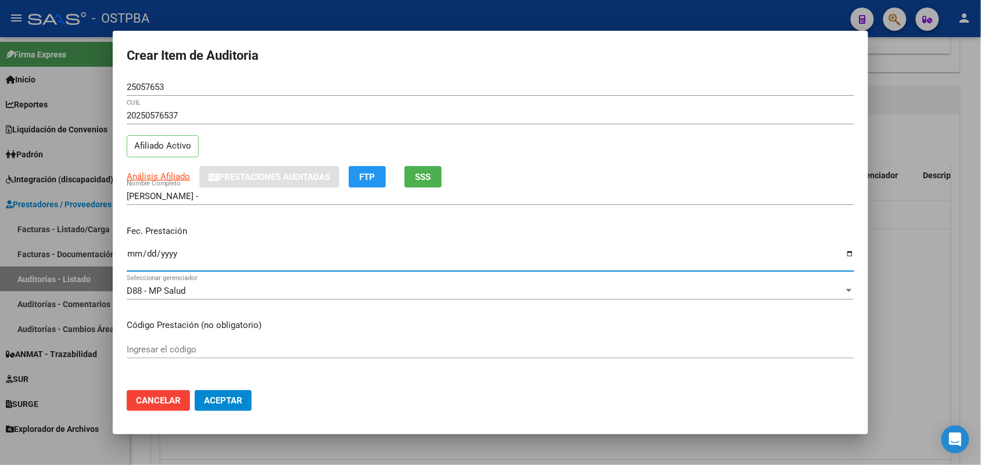
click at [137, 259] on input "Ingresar la fecha" at bounding box center [490, 258] width 727 height 19
type input "2025-03-19"
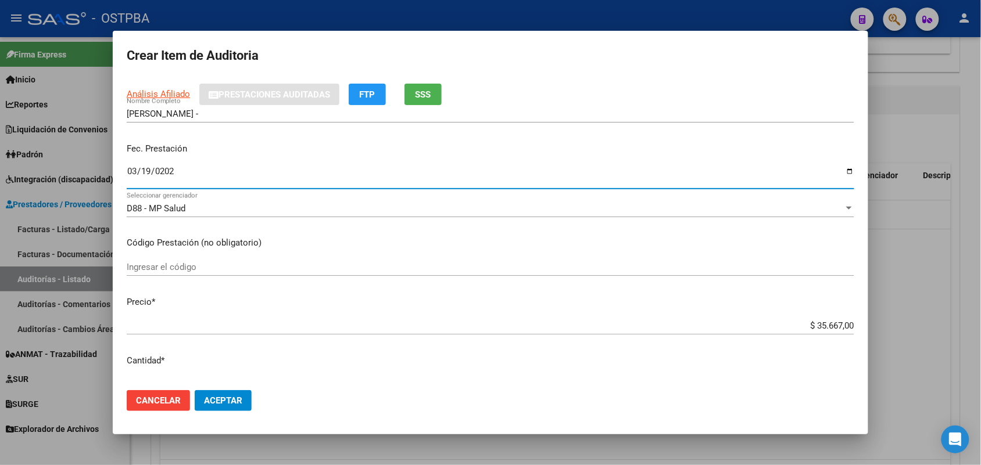
scroll to position [145, 0]
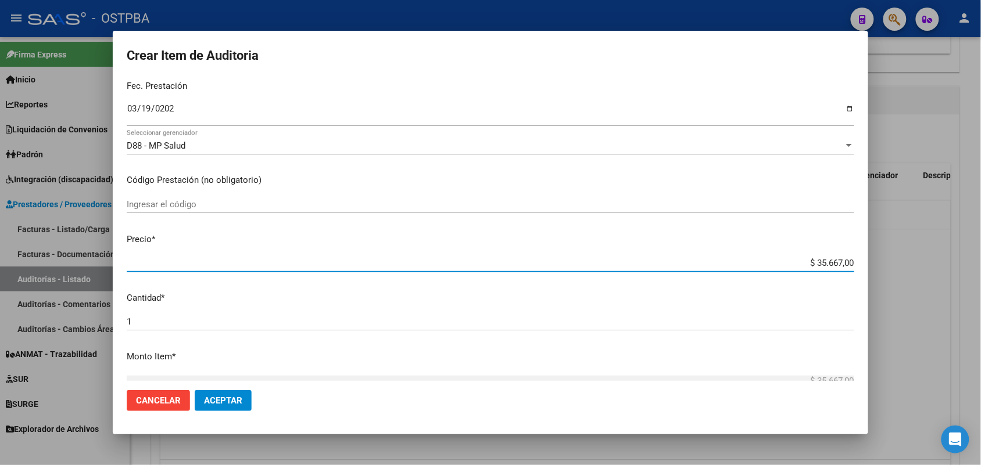
click at [782, 265] on input "$ 35.667,00" at bounding box center [490, 263] width 727 height 10
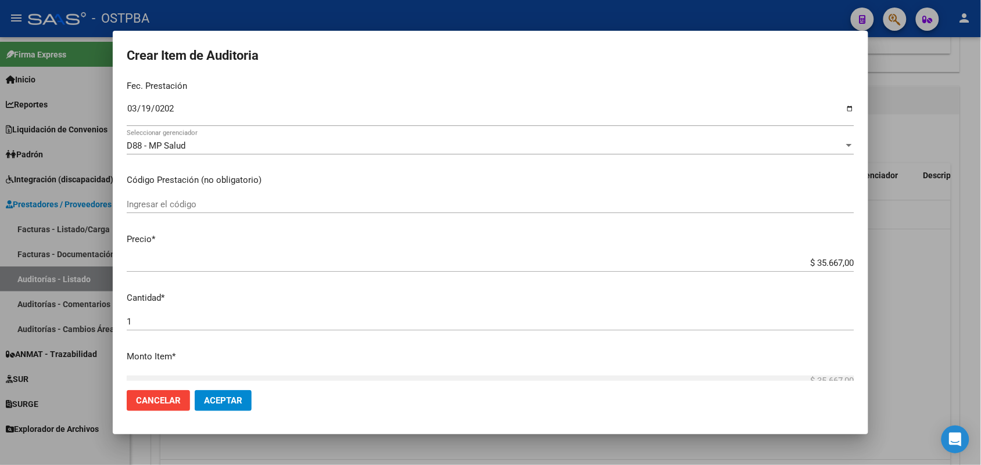
click at [547, 337] on div "1 Ingresar la cantidad" at bounding box center [490, 327] width 727 height 28
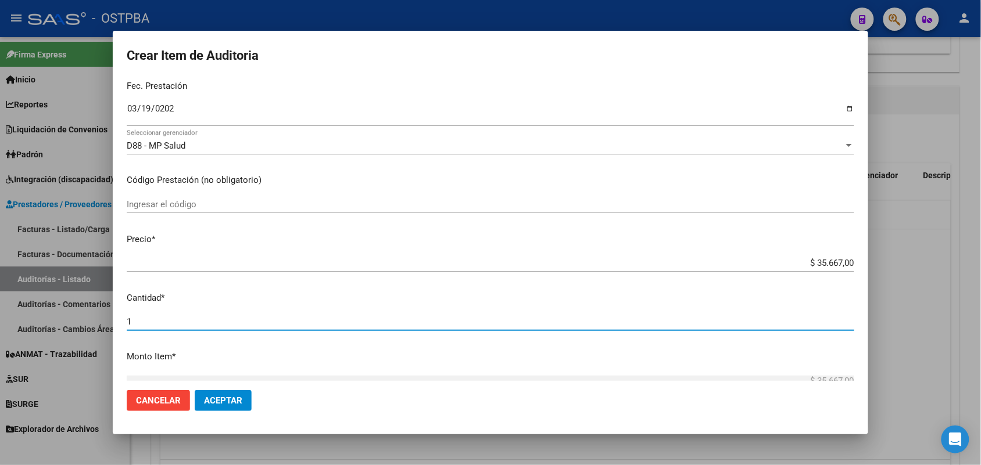
drag, startPoint x: 375, startPoint y: 338, endPoint x: 371, endPoint y: 334, distance: 6.2
click at [372, 342] on mat-dialog-content "25057653 Nro Documento 20250576537 CUIL Afiliado Activo Análisis Afiliado Prest…" at bounding box center [490, 229] width 755 height 303
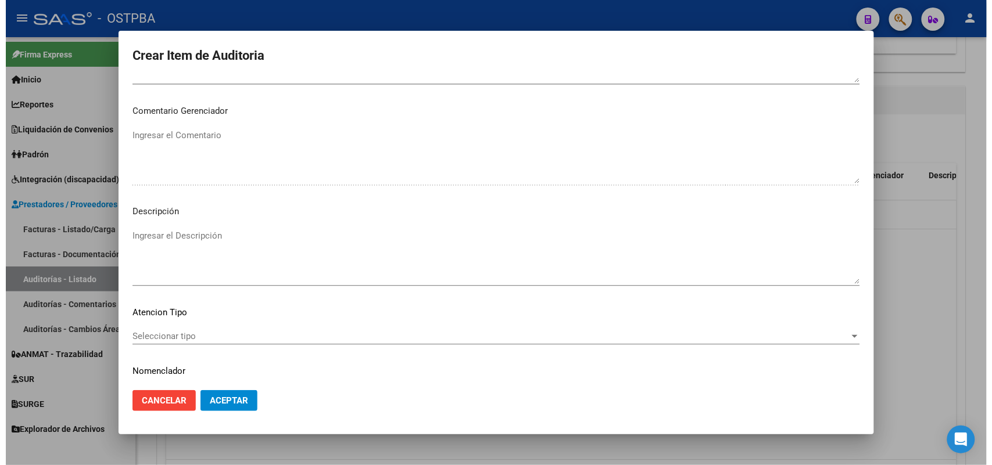
scroll to position [742, 0]
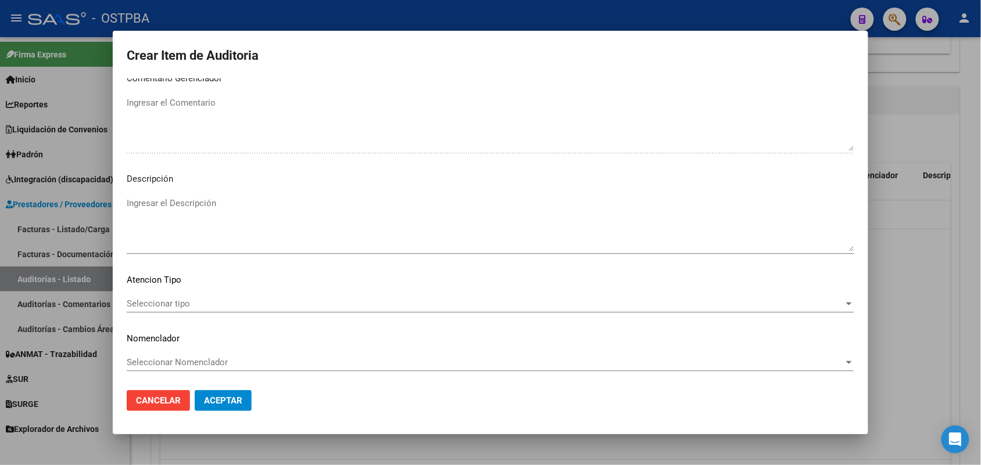
click at [181, 300] on span "Seleccionar tipo" at bounding box center [485, 304] width 717 height 10
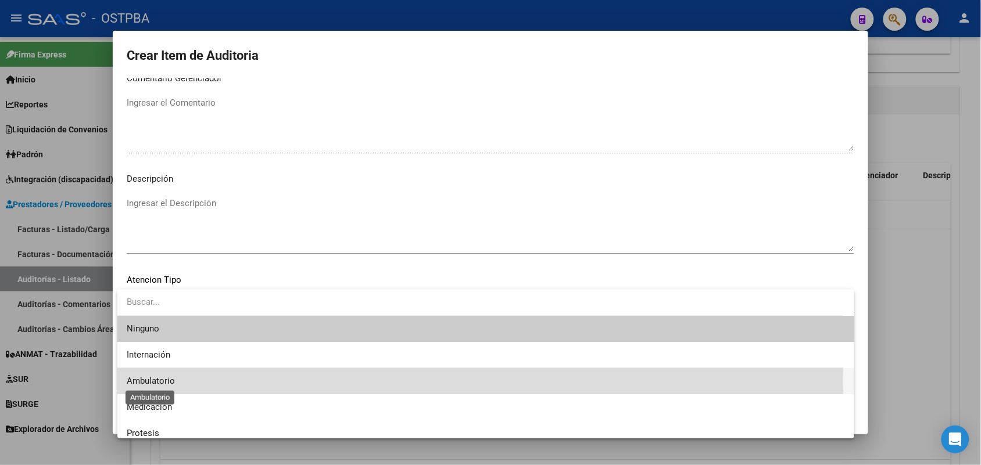
click at [163, 381] on span "Ambulatorio" at bounding box center [151, 381] width 48 height 10
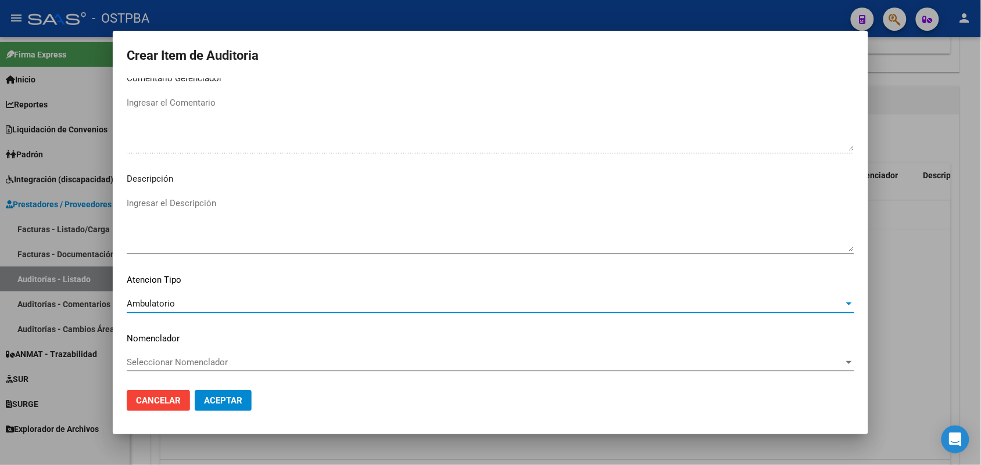
click at [228, 401] on span "Aceptar" at bounding box center [223, 401] width 38 height 10
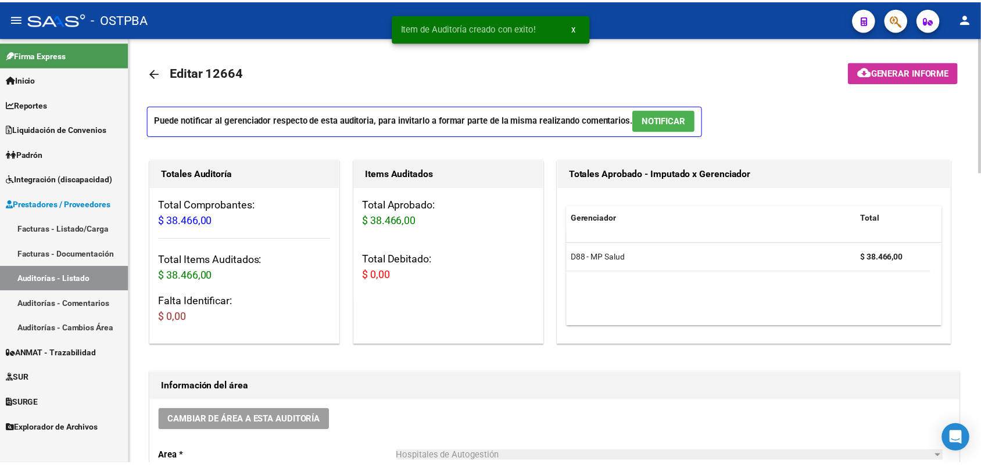
scroll to position [0, 0]
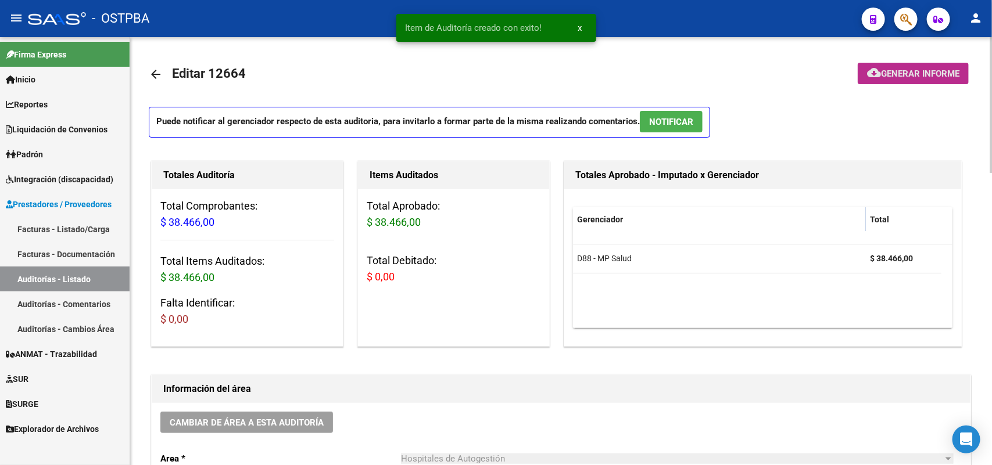
click at [908, 69] on span "Generar informe" at bounding box center [920, 74] width 78 height 10
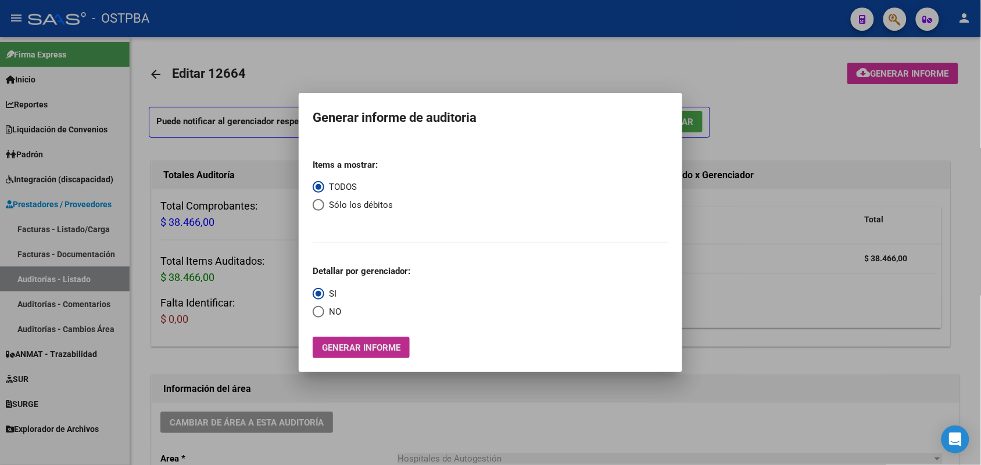
click at [354, 344] on span "Generar informe" at bounding box center [361, 348] width 78 height 10
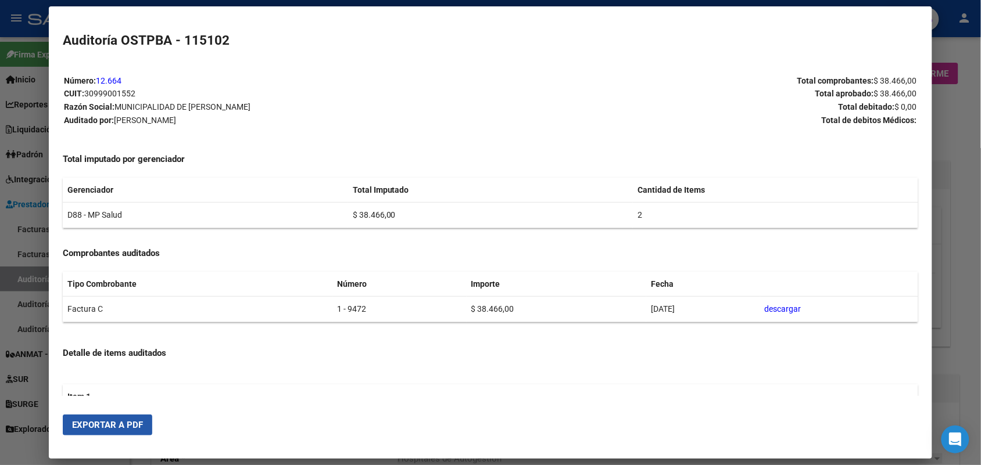
click at [106, 422] on span "Exportar a PDF" at bounding box center [107, 425] width 71 height 10
click at [960, 142] on div at bounding box center [490, 232] width 981 height 465
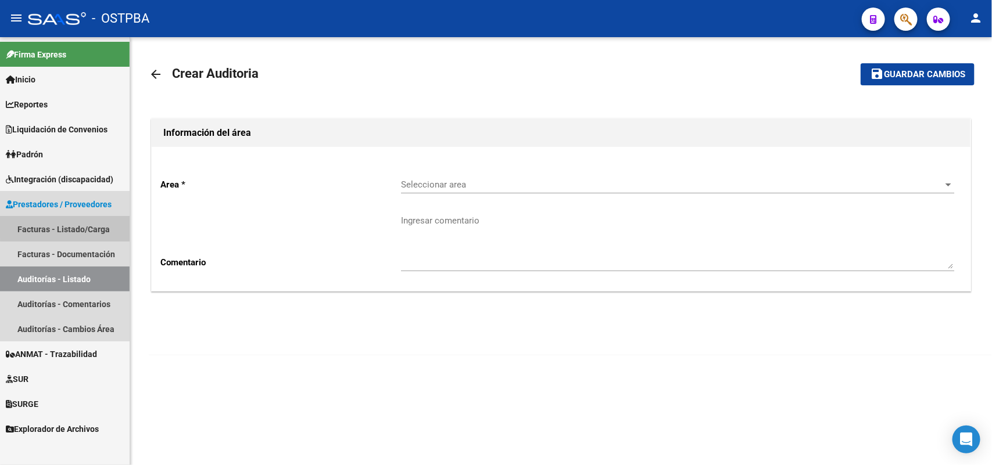
click at [88, 225] on link "Facturas - Listado/Carga" at bounding box center [65, 229] width 130 height 25
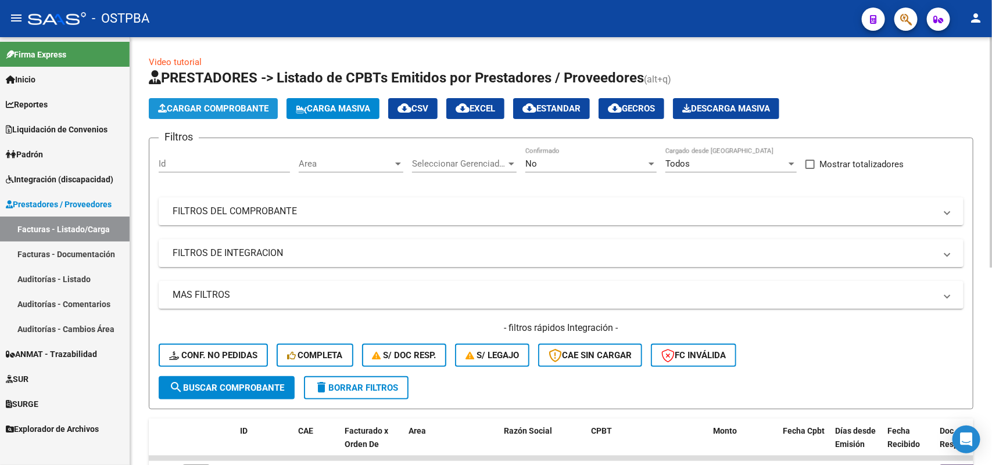
click at [203, 107] on span "Cargar Comprobante" at bounding box center [213, 108] width 110 height 10
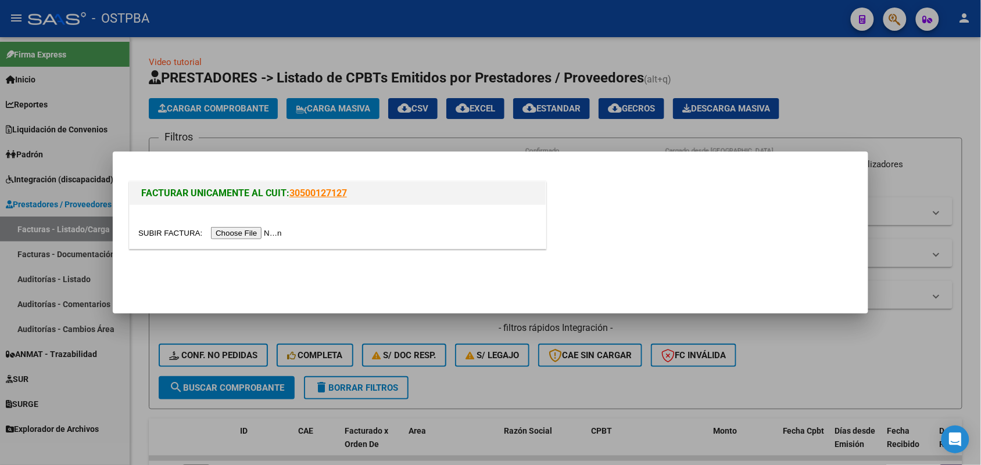
click at [260, 232] on input "file" at bounding box center [211, 233] width 147 height 12
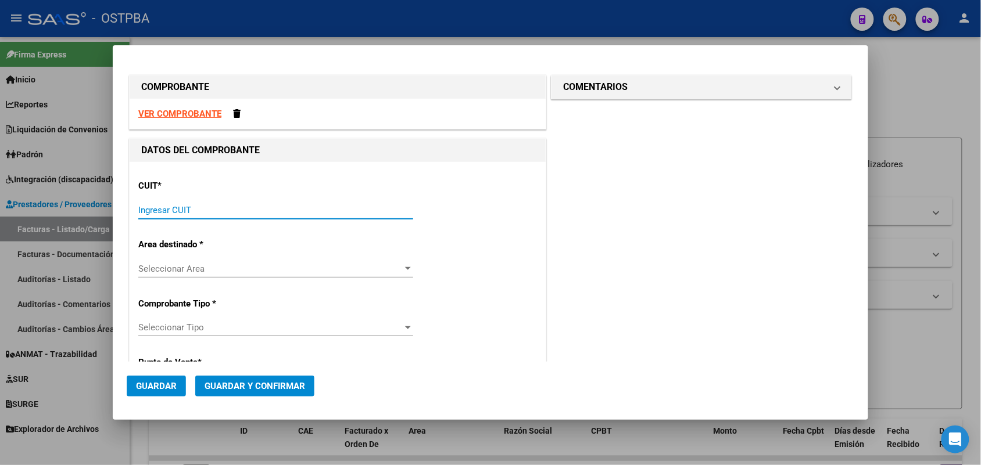
click at [142, 210] on input "Ingresar CUIT" at bounding box center [275, 210] width 275 height 10
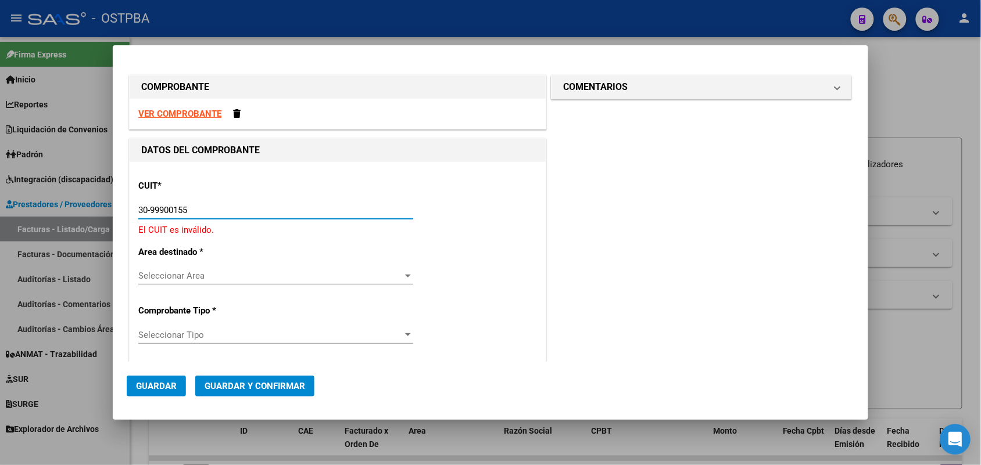
type input "30-99900155-2"
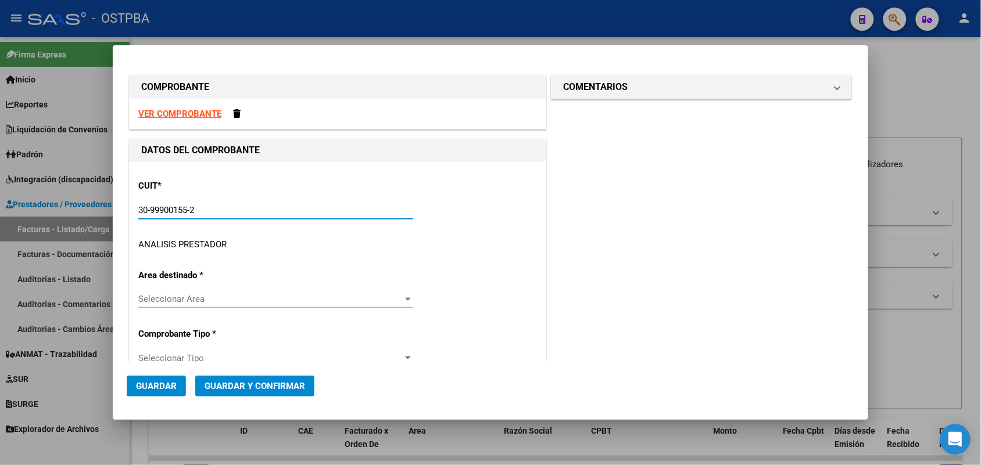
type input "1"
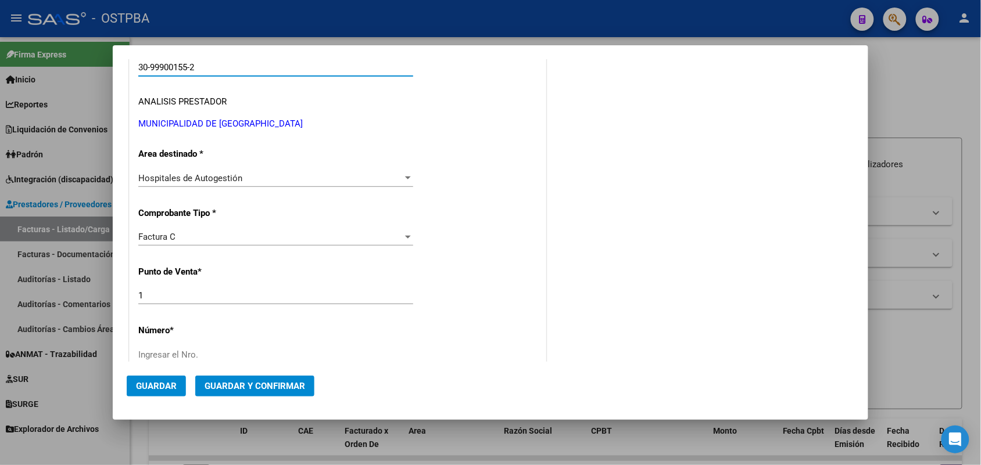
scroll to position [145, 0]
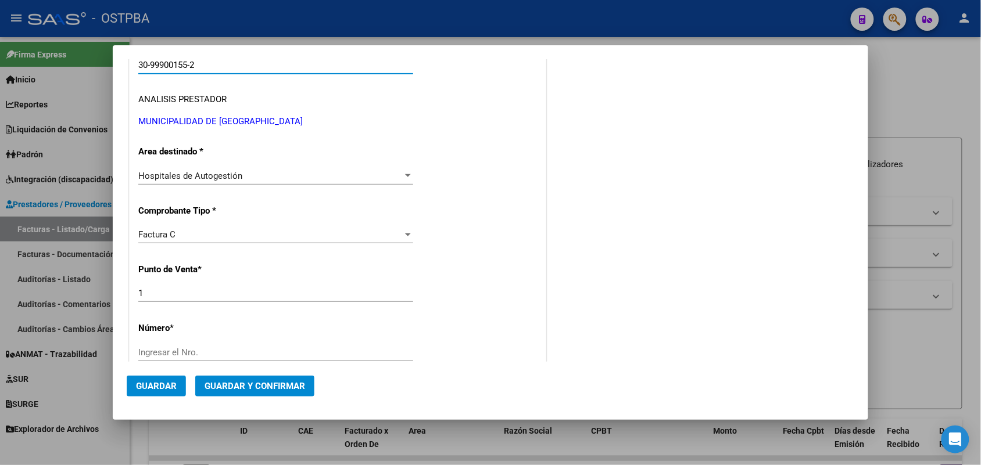
type input "30-99900155-2"
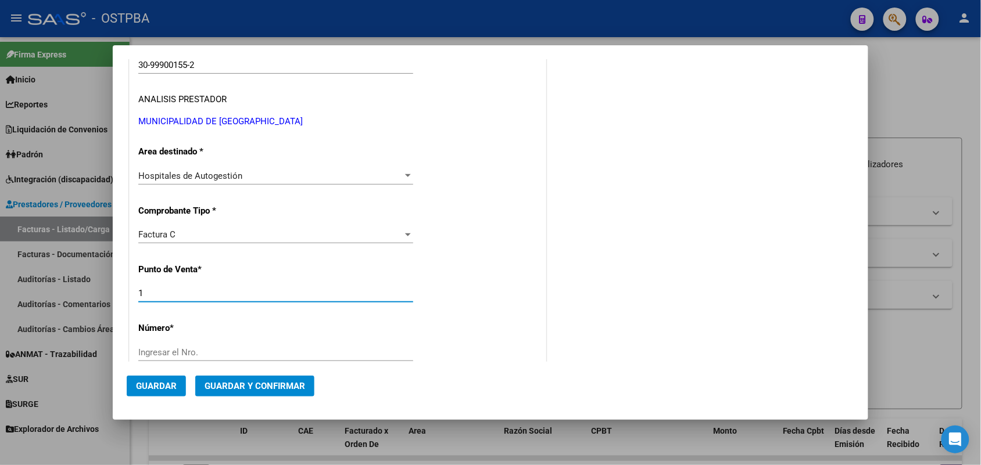
drag, startPoint x: 145, startPoint y: 290, endPoint x: 82, endPoint y: 301, distance: 63.6
click at [82, 301] on div "COMPROBANTE VER COMPROBANTE DATOS DEL COMPROBANTE CUIT * 30-99900155-2 Ingresar…" at bounding box center [490, 232] width 981 height 465
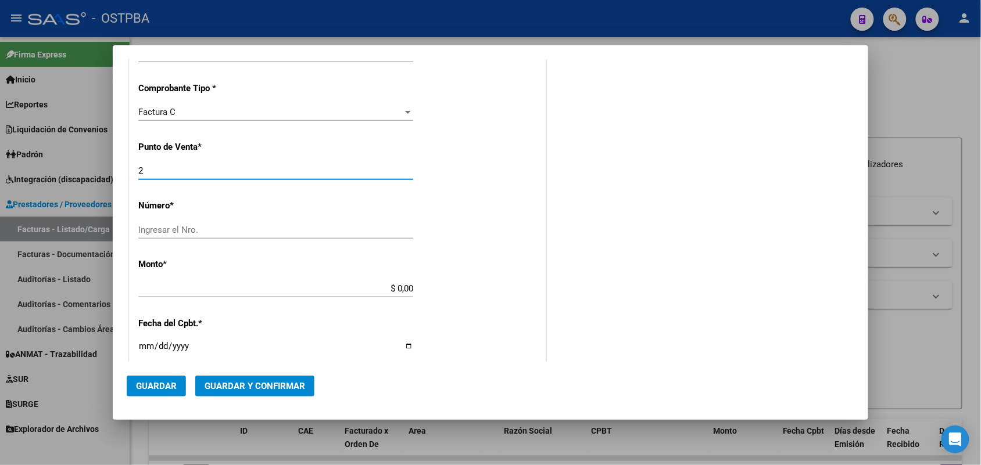
scroll to position [290, 0]
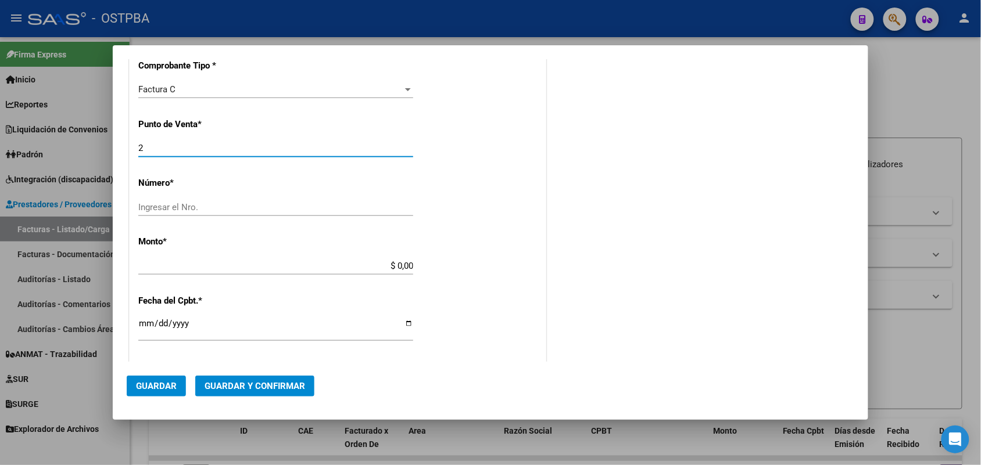
type input "2"
click at [178, 207] on input "Ingresar el Nro." at bounding box center [275, 207] width 275 height 10
type input "9439"
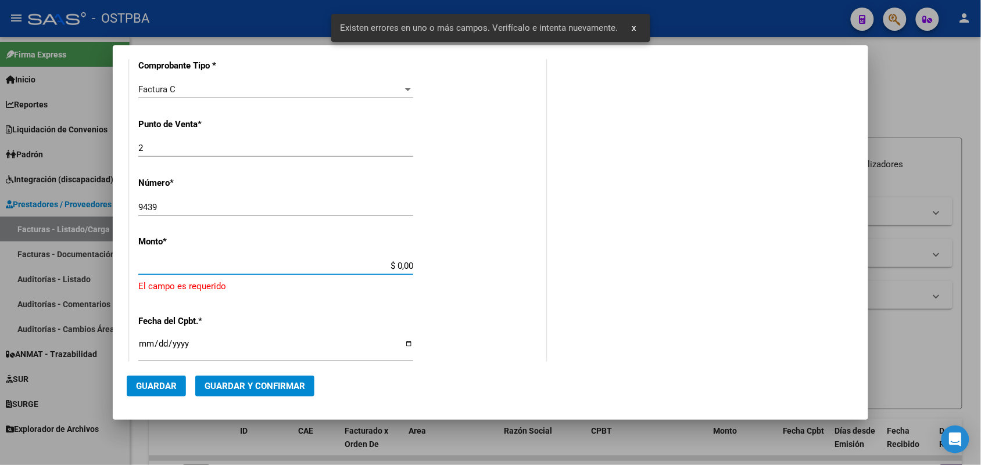
drag, startPoint x: 378, startPoint y: 268, endPoint x: 475, endPoint y: 268, distance: 97.6
click at [475, 268] on div "CUIT * 30-99900155-2 Ingresar CUIT ANALISIS PRESTADOR MUNICIPALIDAD DE LOMAS DE…" at bounding box center [338, 297] width 416 height 851
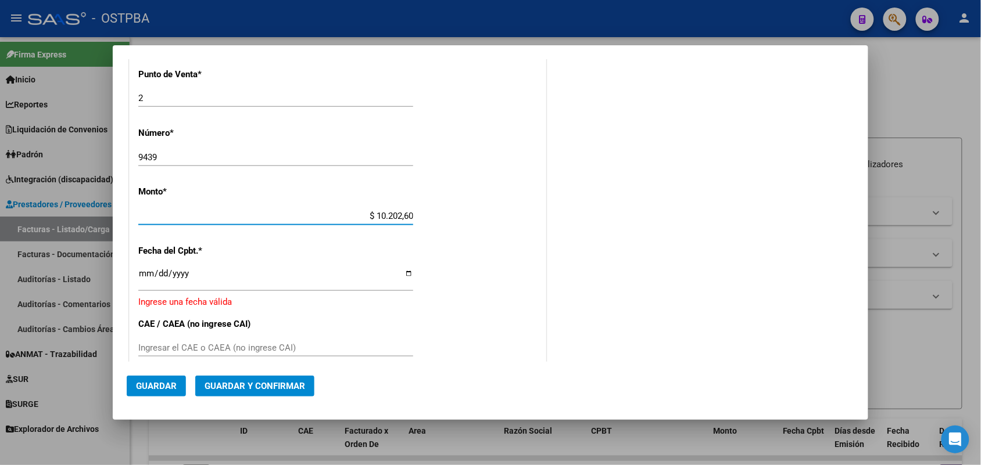
type input "$ 102.026,00"
click at [142, 278] on input "Ingresar la fecha" at bounding box center [275, 278] width 275 height 19
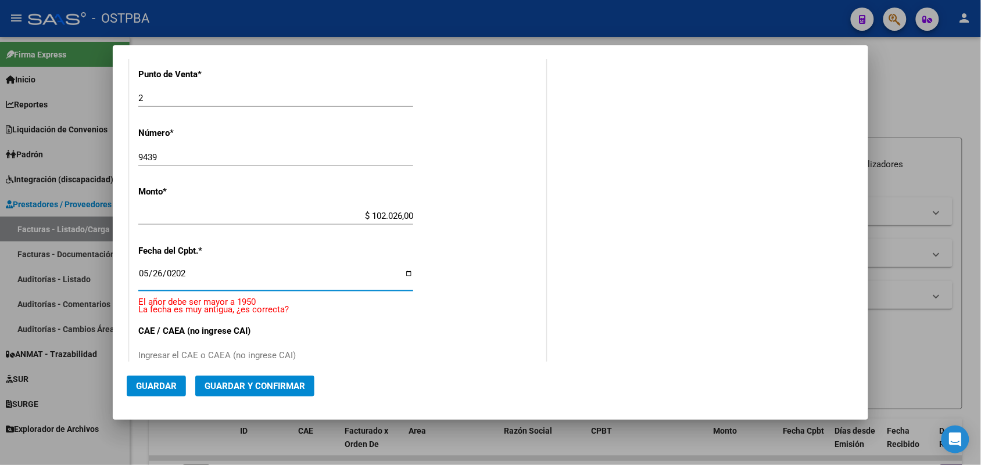
type input "2025-05-26"
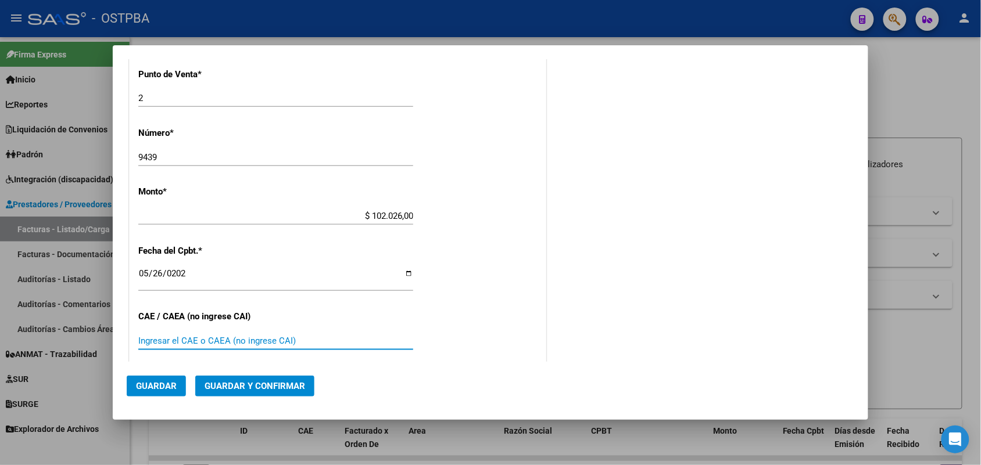
click at [144, 337] on input "Ingresar el CAE o CAEA (no ingrese CAI)" at bounding box center [275, 341] width 275 height 10
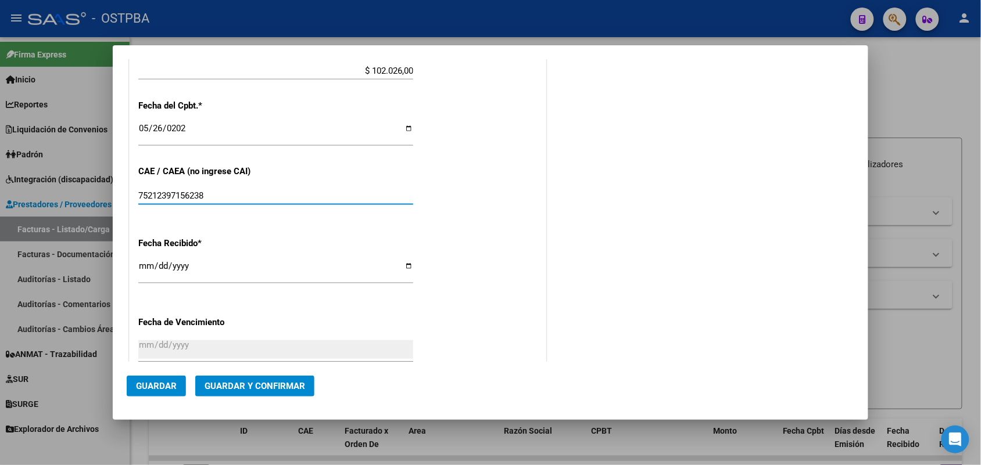
type input "75212397156238"
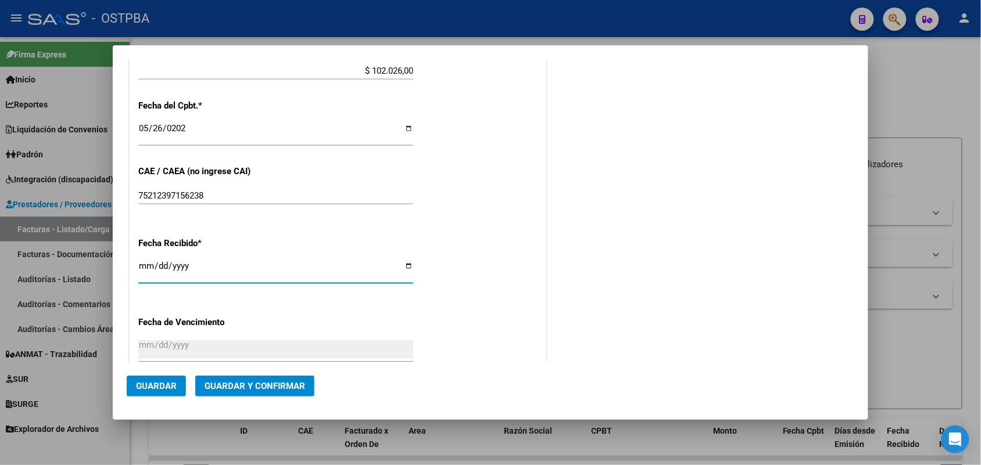
click at [143, 269] on input "[DATE]" at bounding box center [275, 270] width 275 height 19
type input "[DATE]"
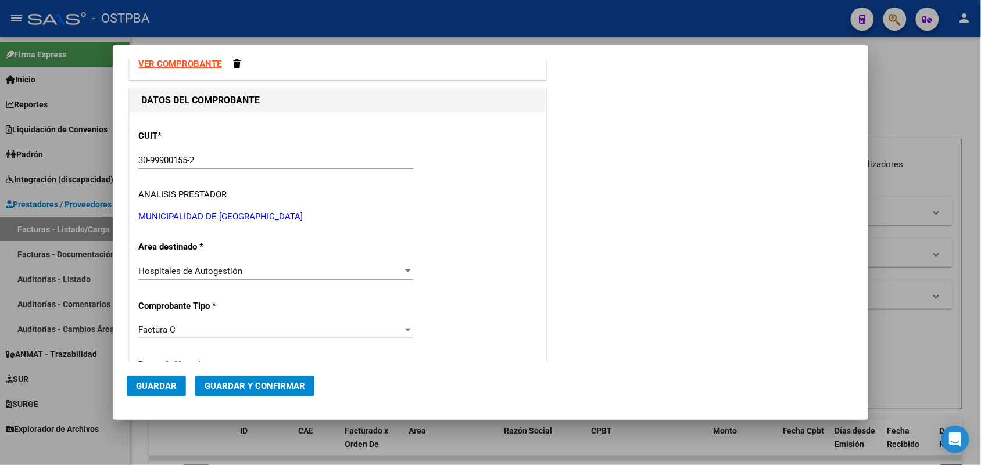
scroll to position [0, 0]
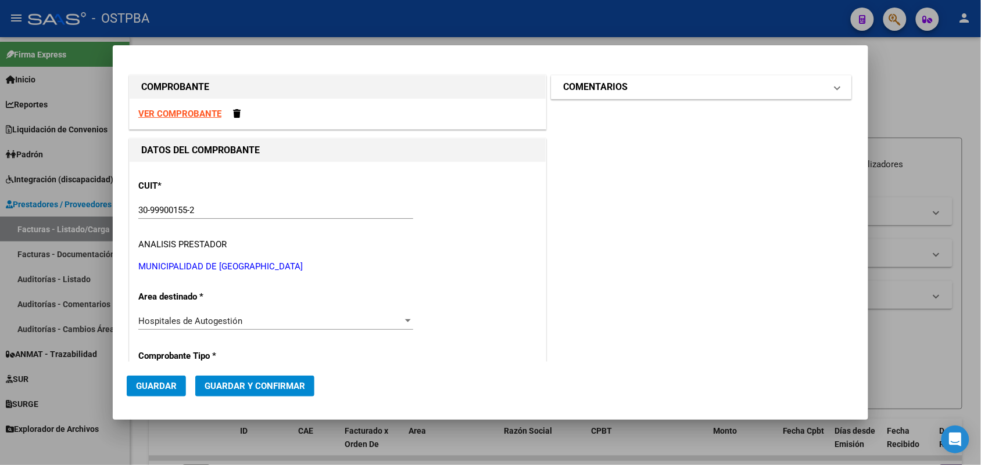
click at [835, 86] on span at bounding box center [837, 87] width 5 height 14
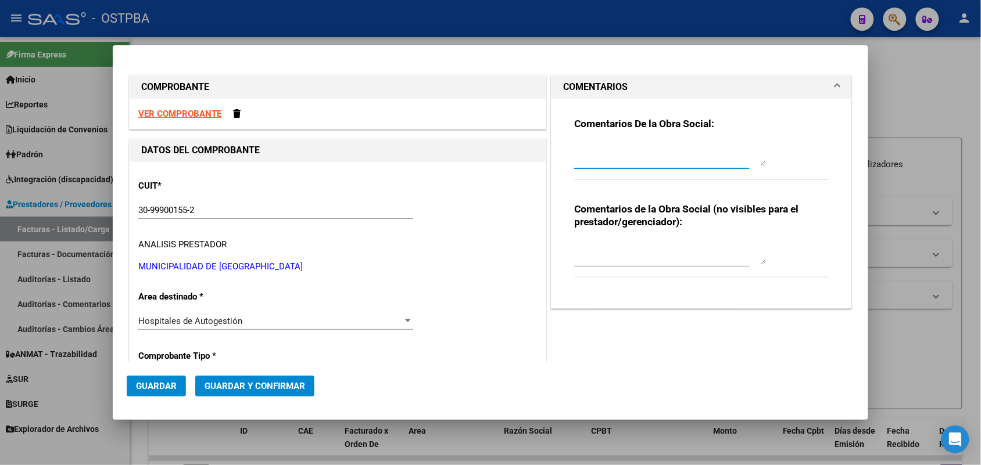
click at [610, 158] on textarea at bounding box center [670, 154] width 192 height 23
type textarea "HR 126912"
click at [167, 385] on span "Guardar" at bounding box center [156, 386] width 41 height 10
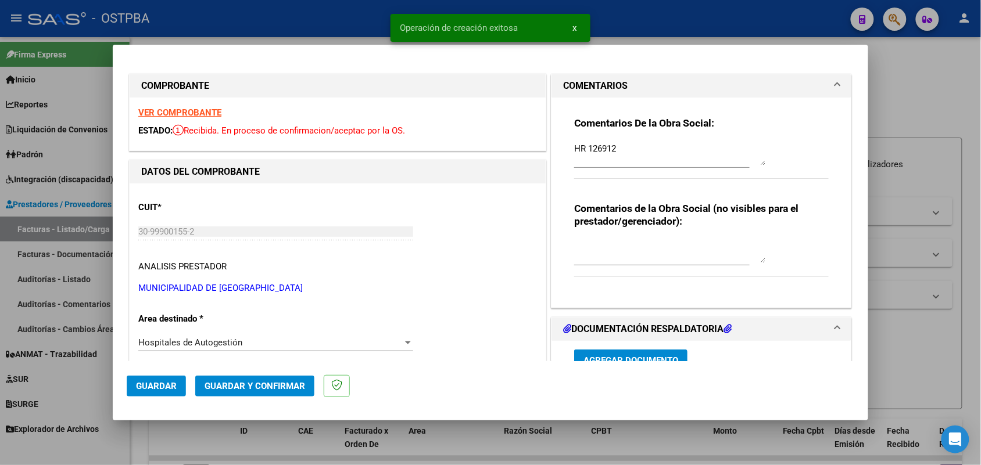
type input "2025-07-25"
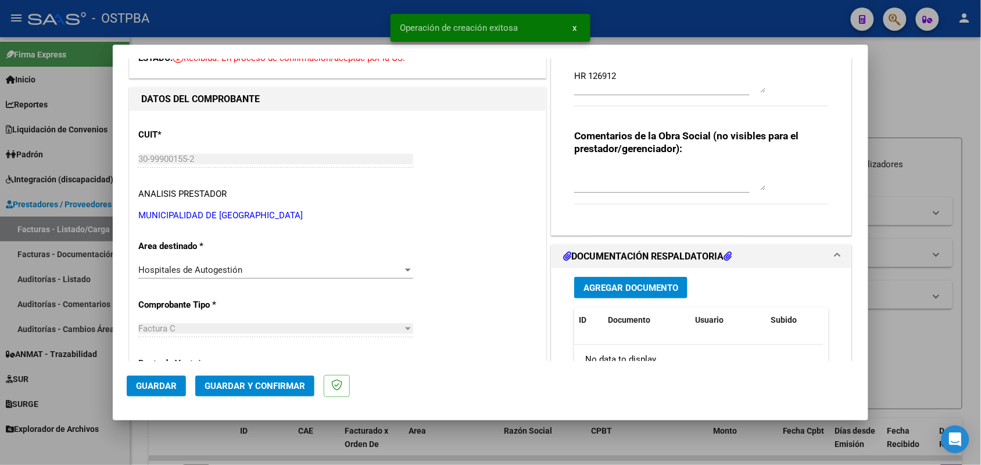
scroll to position [145, 0]
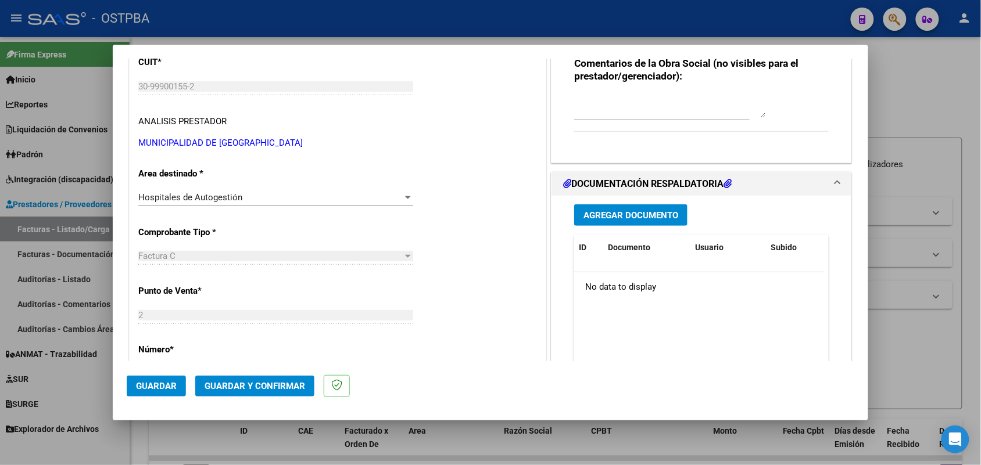
click at [602, 214] on span "Agregar Documento" at bounding box center [630, 215] width 95 height 10
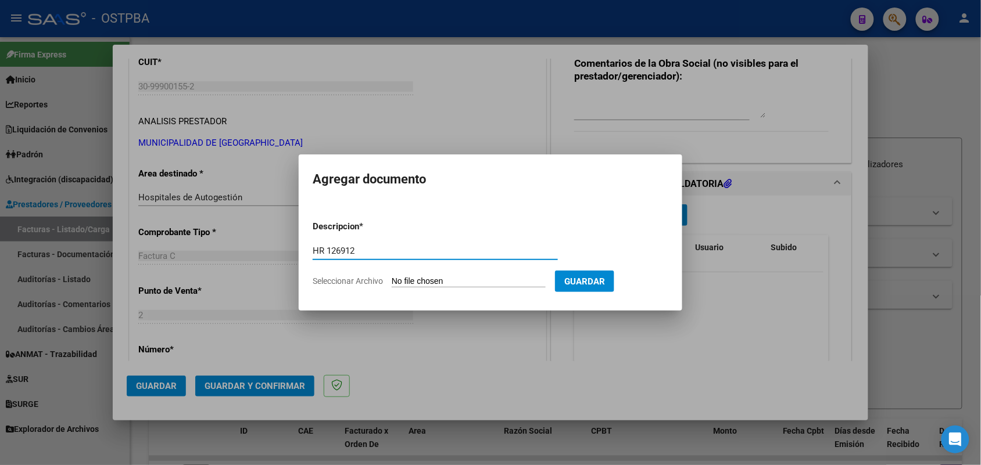
type input "HR 126912"
click at [411, 285] on input "Seleccionar Archivo" at bounding box center [469, 282] width 154 height 11
type input "C:\fakepath\HR 126912.pdf"
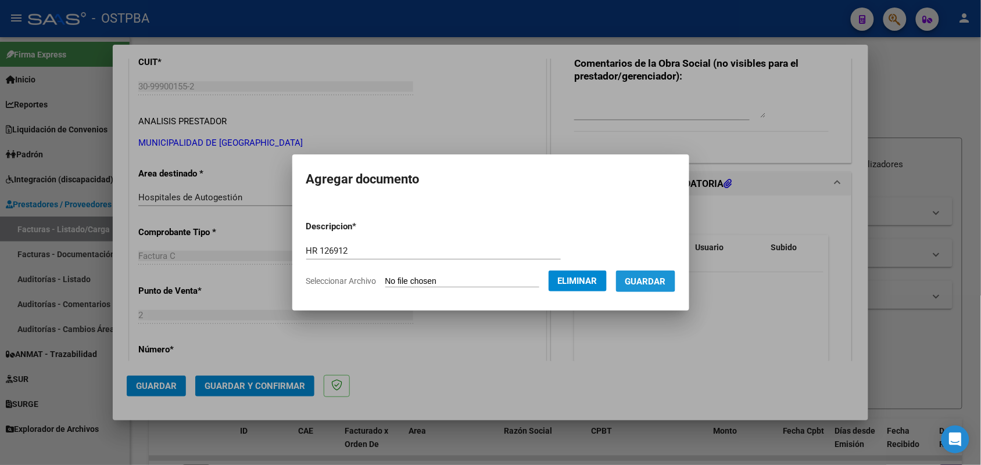
click at [648, 274] on button "Guardar" at bounding box center [645, 281] width 59 height 21
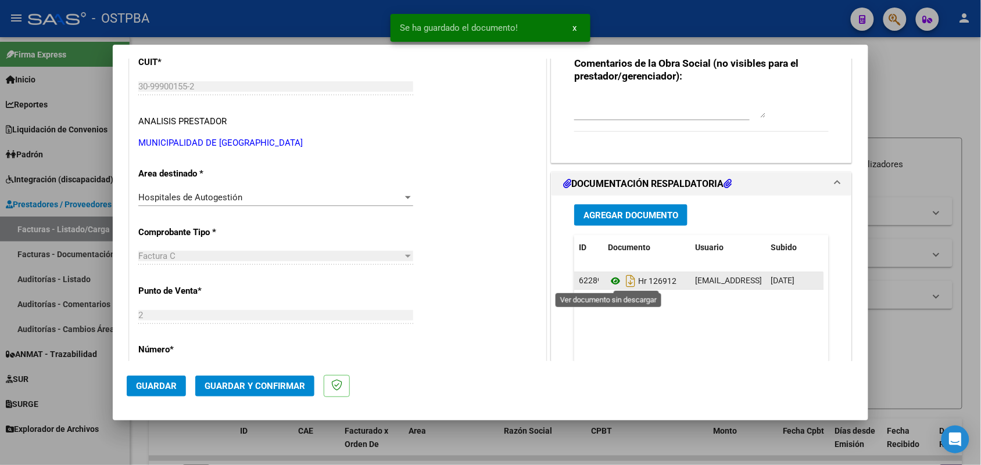
click at [608, 282] on icon at bounding box center [615, 281] width 15 height 14
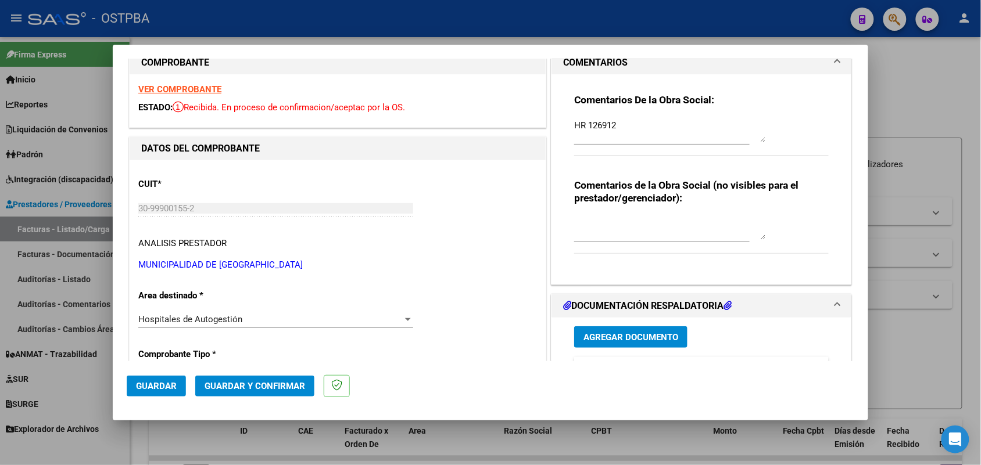
scroll to position [0, 0]
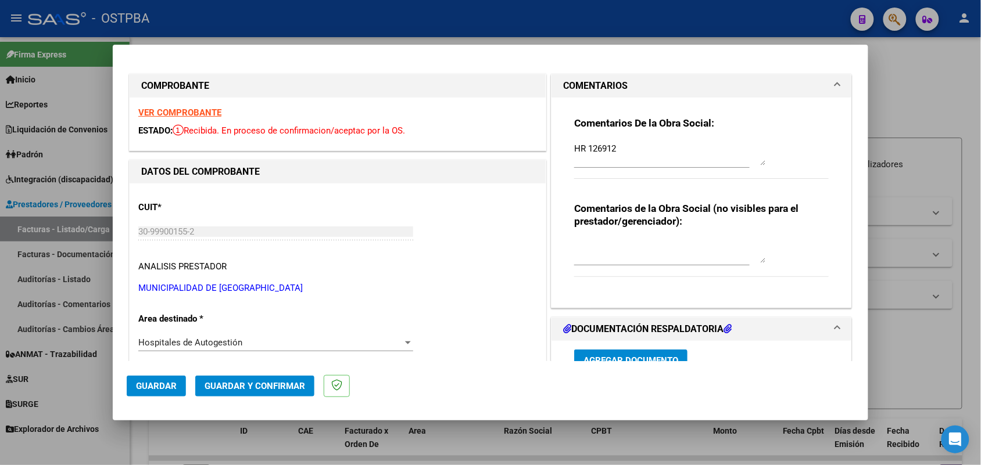
click at [195, 109] on strong "VER COMPROBANTE" at bounding box center [179, 112] width 83 height 10
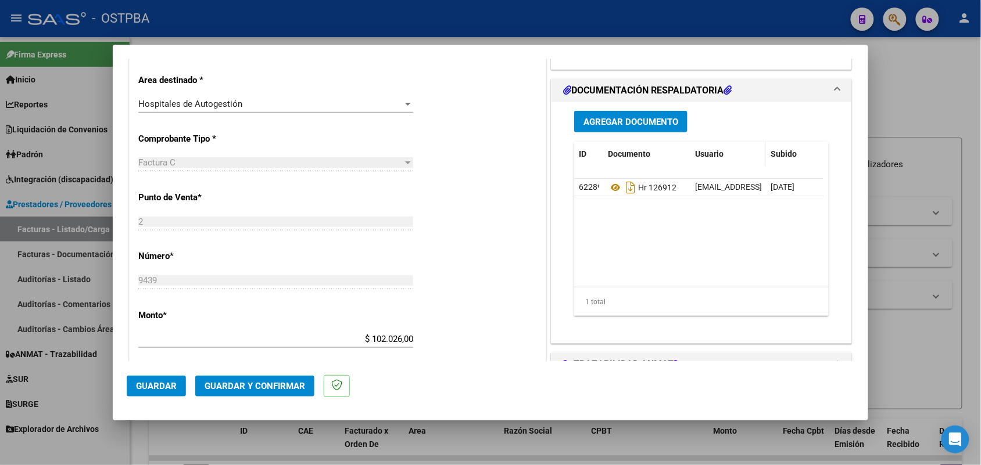
scroll to position [290, 0]
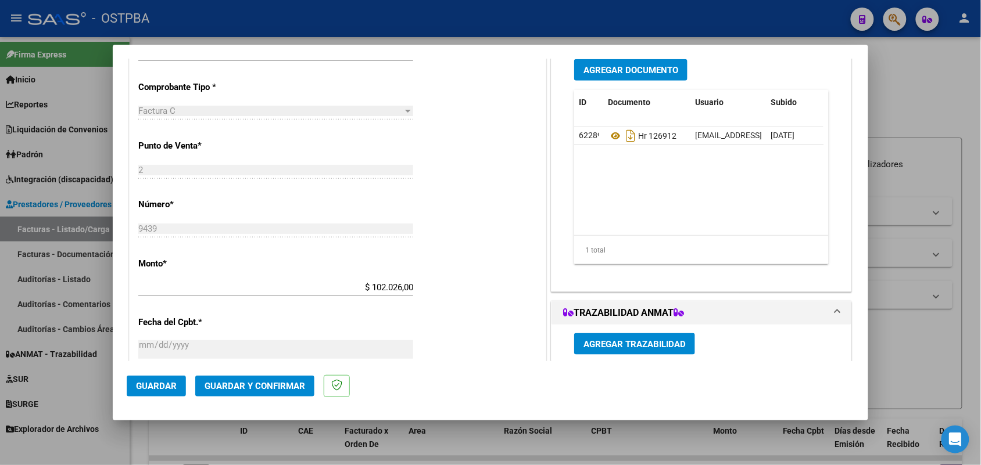
click at [639, 73] on span "Agregar Documento" at bounding box center [630, 70] width 95 height 10
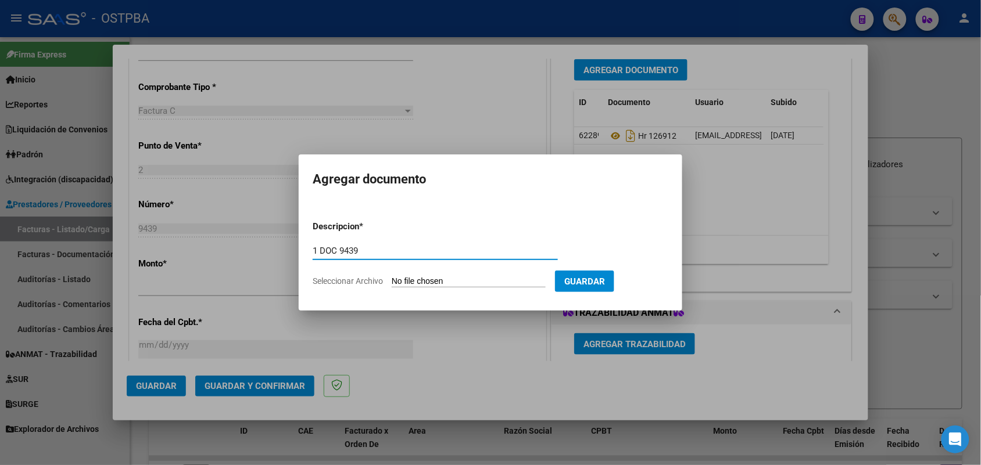
type input "1 DOC 9439"
click at [400, 281] on input "Seleccionar Archivo" at bounding box center [469, 282] width 154 height 11
type input "C:\fakepath\1 DOC 9439.pdf"
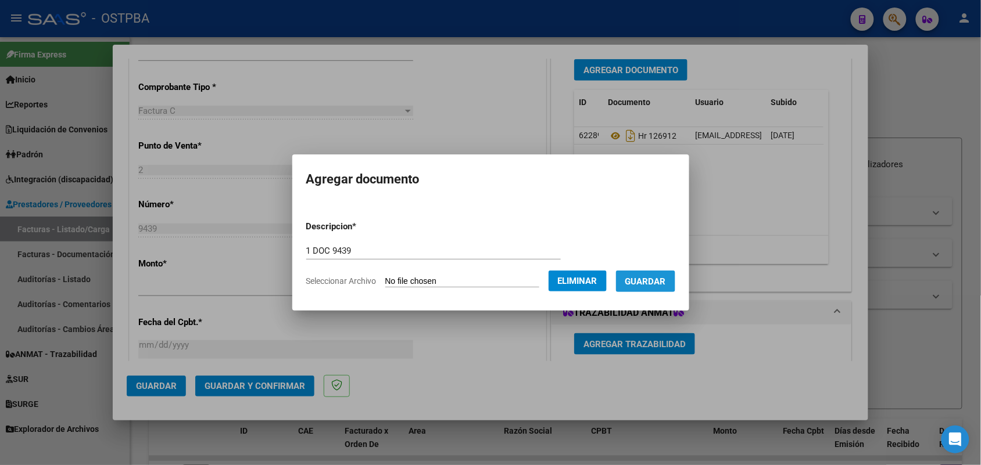
click at [666, 279] on span "Guardar" at bounding box center [645, 282] width 41 height 10
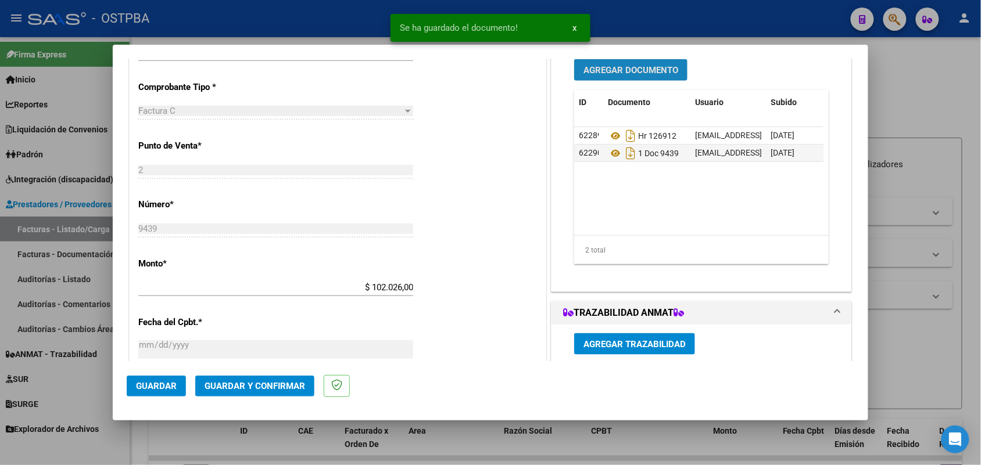
click at [652, 71] on span "Agregar Documento" at bounding box center [630, 70] width 95 height 10
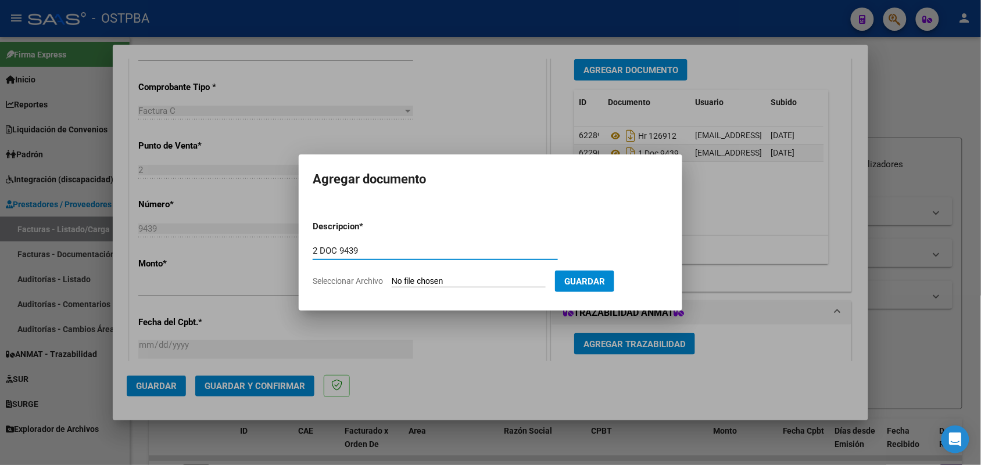
type input "2 DOC 9439"
click at [396, 279] on input "Seleccionar Archivo" at bounding box center [469, 282] width 154 height 11
type input "C:\fakepath\2 DOC 9439.pdf"
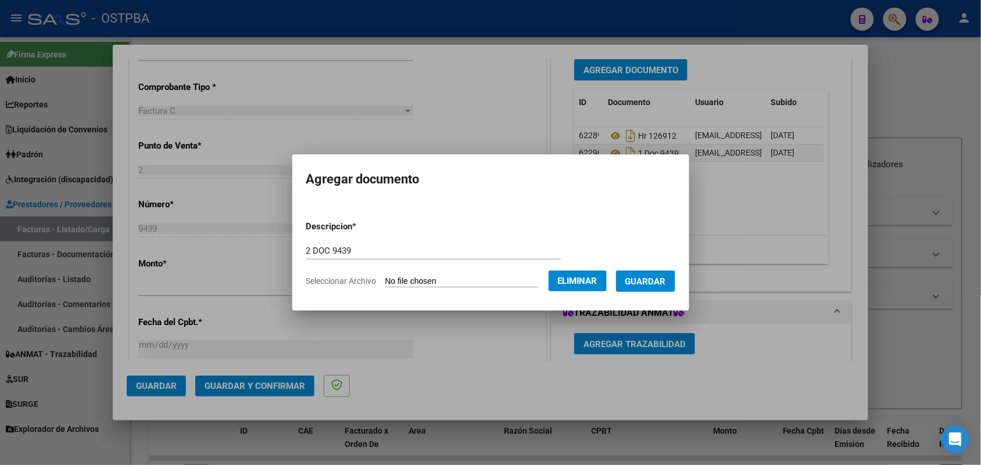
click at [657, 277] on span "Guardar" at bounding box center [645, 282] width 41 height 10
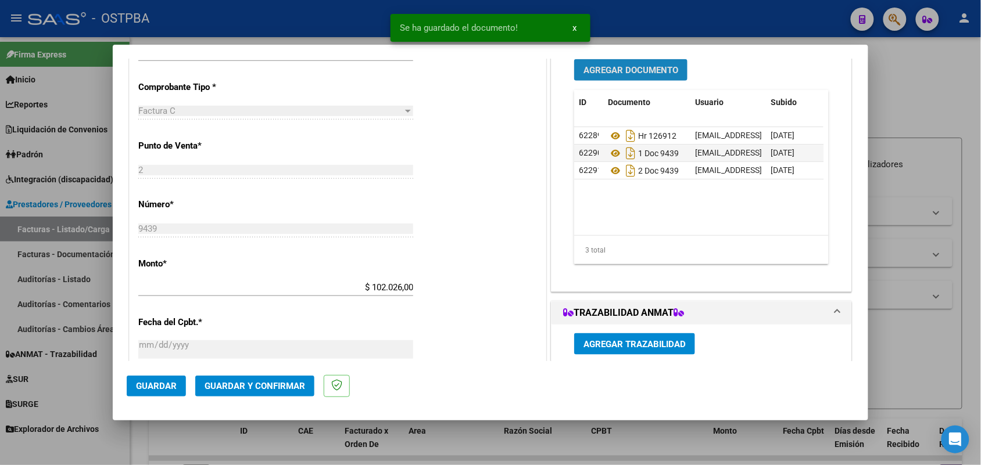
click at [649, 77] on button "Agregar Documento" at bounding box center [630, 69] width 113 height 21
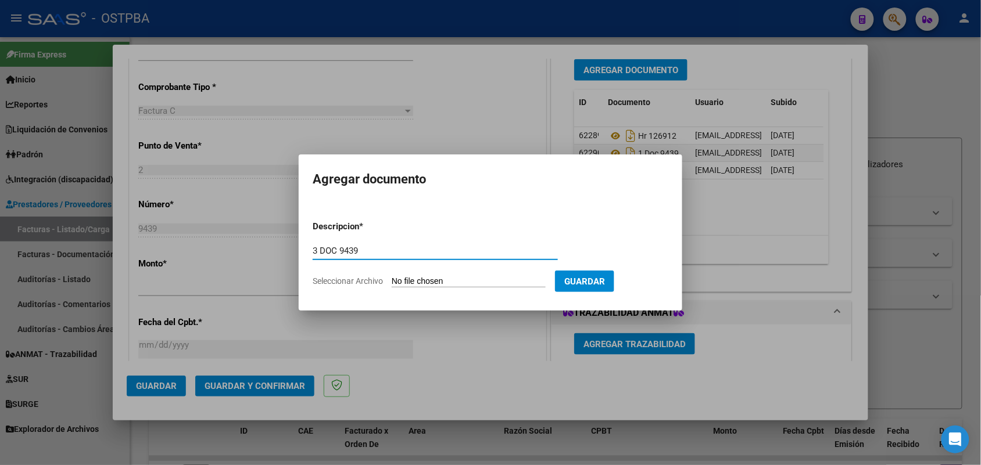
type input "3 DOC 9439"
click at [401, 282] on input "Seleccionar Archivo" at bounding box center [469, 282] width 154 height 11
type input "C:\fakepath\3 DOC 9439.pdf"
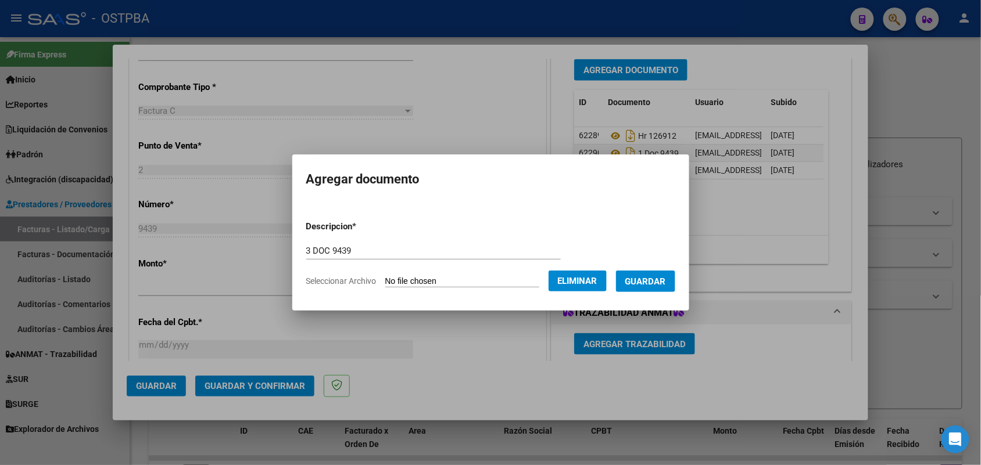
click at [644, 279] on span "Guardar" at bounding box center [645, 282] width 41 height 10
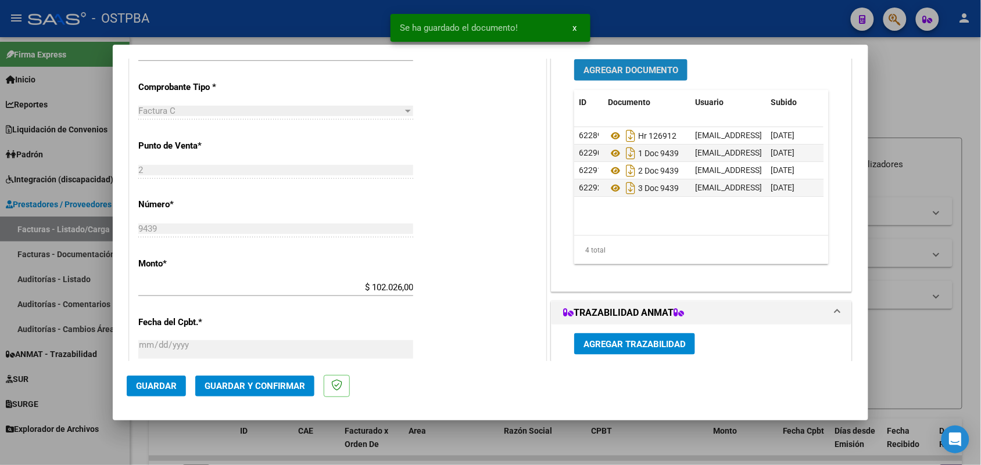
click at [606, 67] on span "Agregar Documento" at bounding box center [630, 70] width 95 height 10
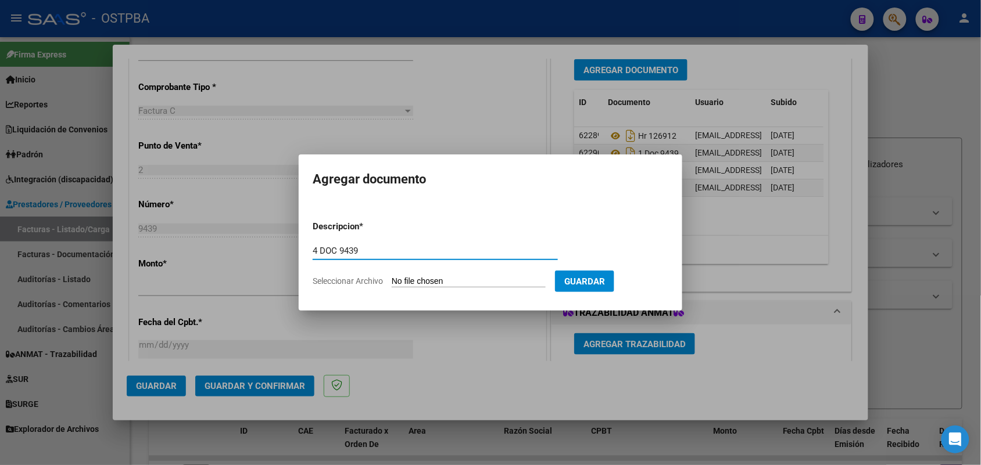
type input "4 DOC 9439"
click at [401, 281] on input "Seleccionar Archivo" at bounding box center [469, 282] width 154 height 11
type input "C:\fakepath\4 DOC 9439.pdf"
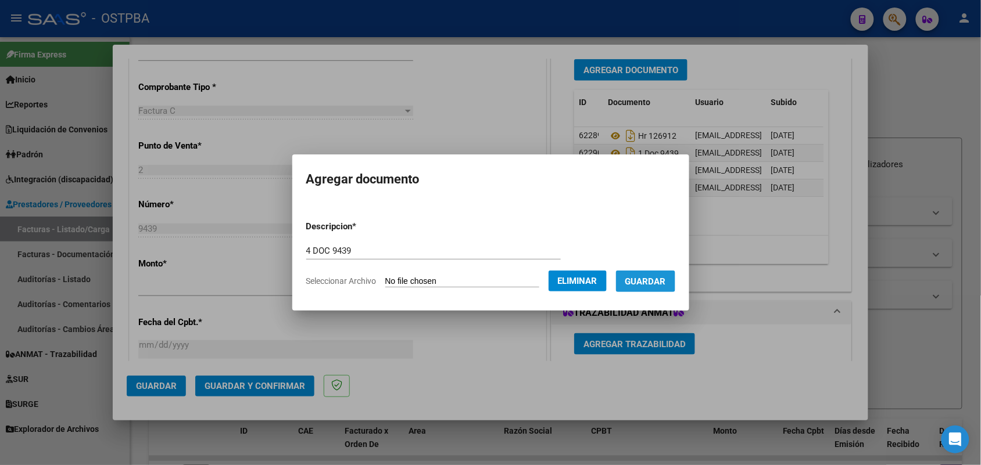
click at [651, 271] on button "Guardar" at bounding box center [645, 281] width 59 height 21
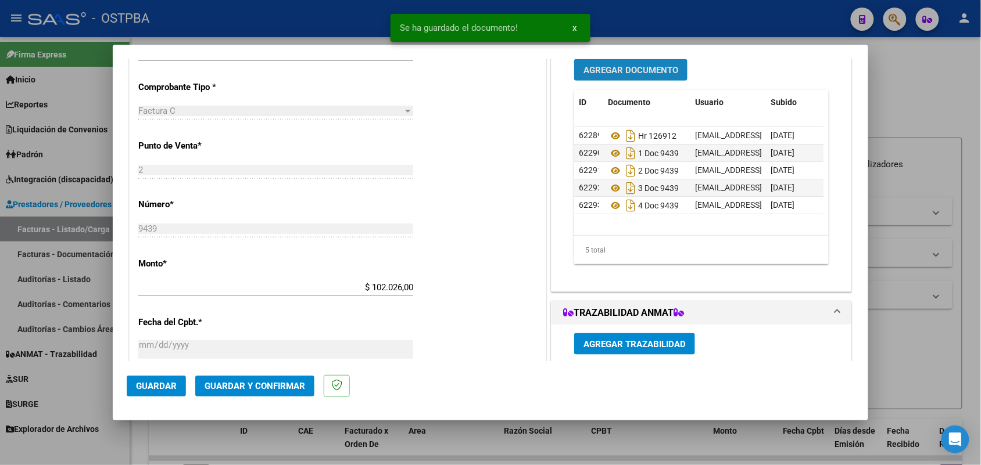
click at [657, 71] on span "Agregar Documento" at bounding box center [630, 70] width 95 height 10
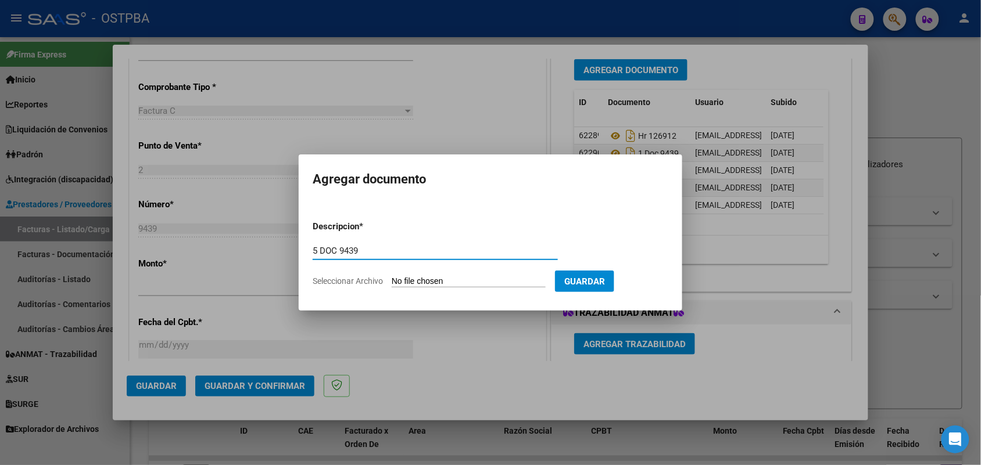
type input "5 DOC 9439"
click at [407, 282] on input "Seleccionar Archivo" at bounding box center [469, 282] width 154 height 11
type input "C:\fakepath\5 DOC 9439.pdf"
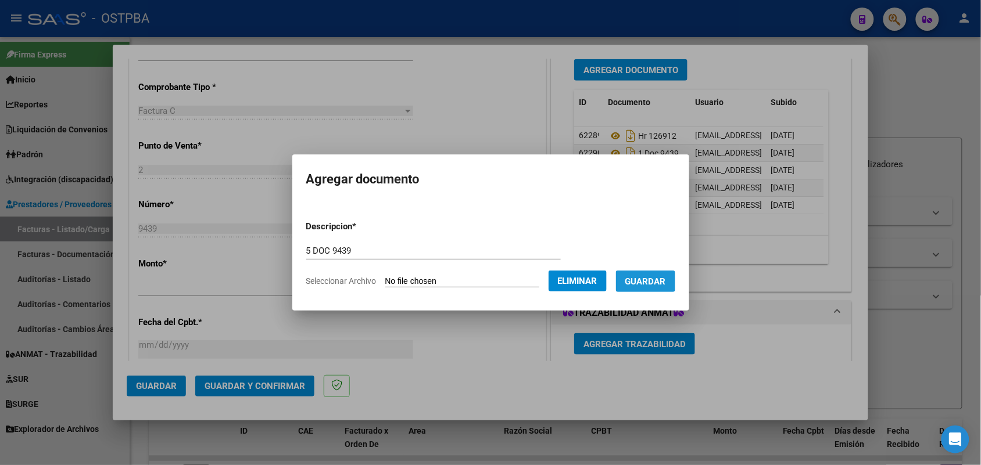
click at [657, 278] on span "Guardar" at bounding box center [645, 282] width 41 height 10
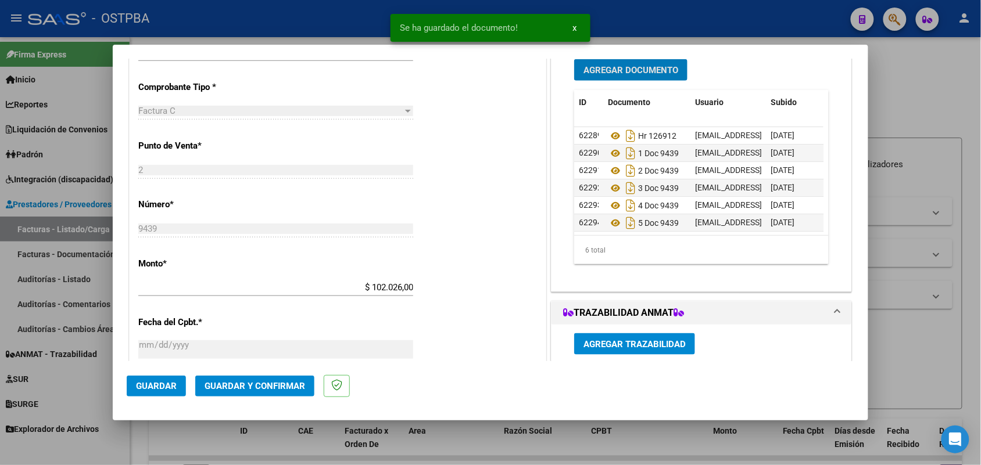
click at [620, 68] on span "Agregar Documento" at bounding box center [630, 70] width 95 height 10
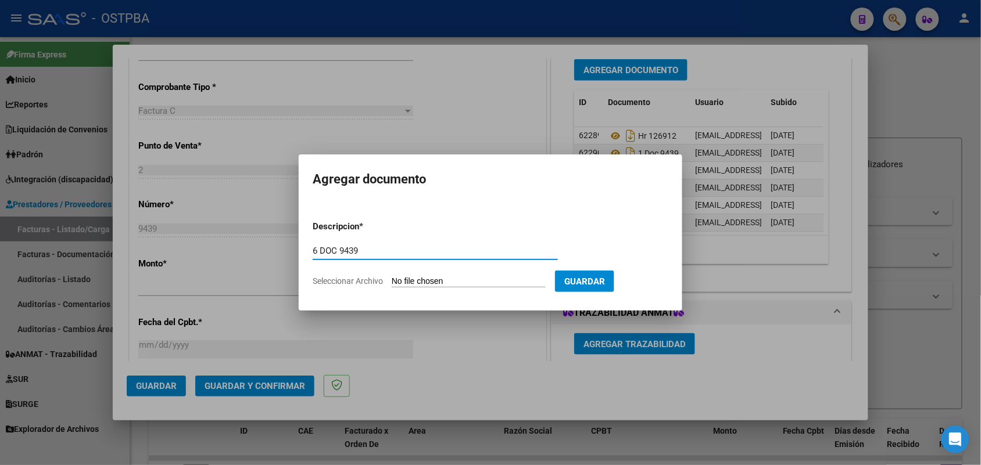
type input "6 DOC 9439"
click at [399, 283] on input "Seleccionar Archivo" at bounding box center [469, 282] width 154 height 11
type input "C:\fakepath\6 DOC 9439.pdf"
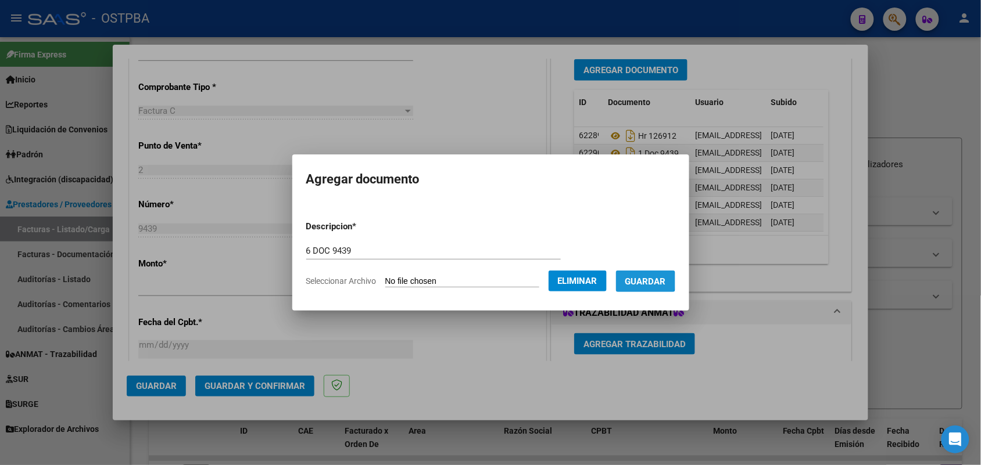
click at [652, 281] on span "Guardar" at bounding box center [645, 282] width 41 height 10
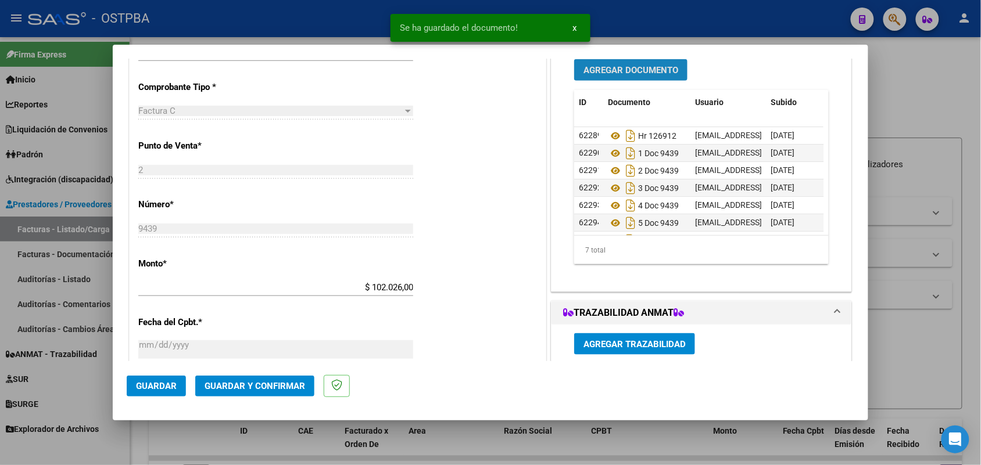
click at [654, 66] on span "Agregar Documento" at bounding box center [630, 70] width 95 height 10
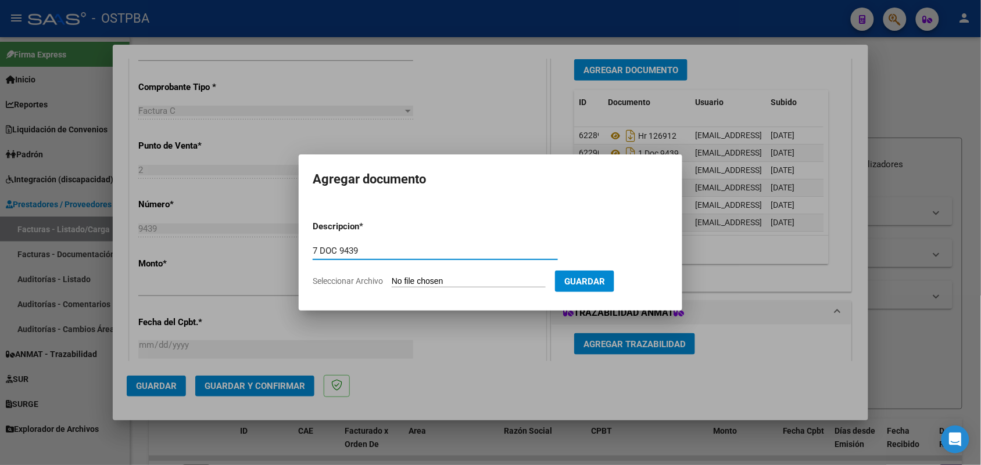
type input "7 DOC 9439"
click at [404, 280] on input "Seleccionar Archivo" at bounding box center [469, 282] width 154 height 11
type input "C:\fakepath\7 DOC 9439.pdf"
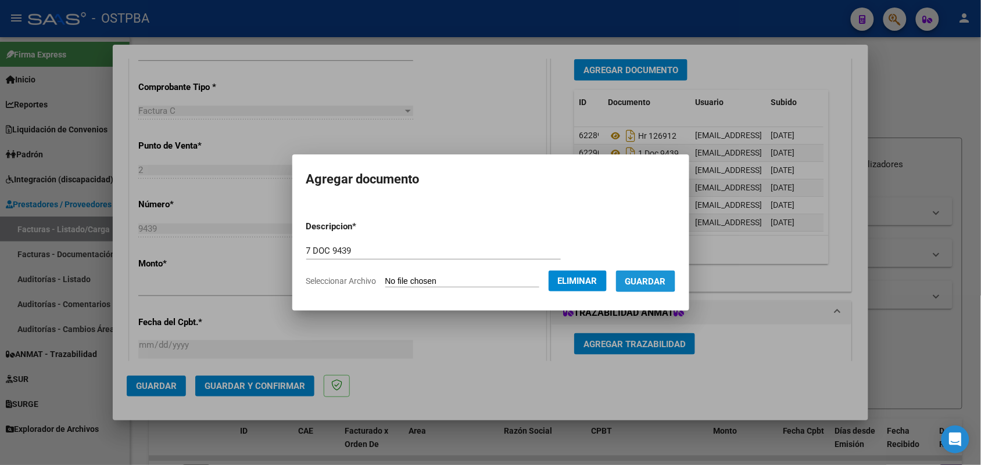
click at [648, 277] on span "Guardar" at bounding box center [645, 282] width 41 height 10
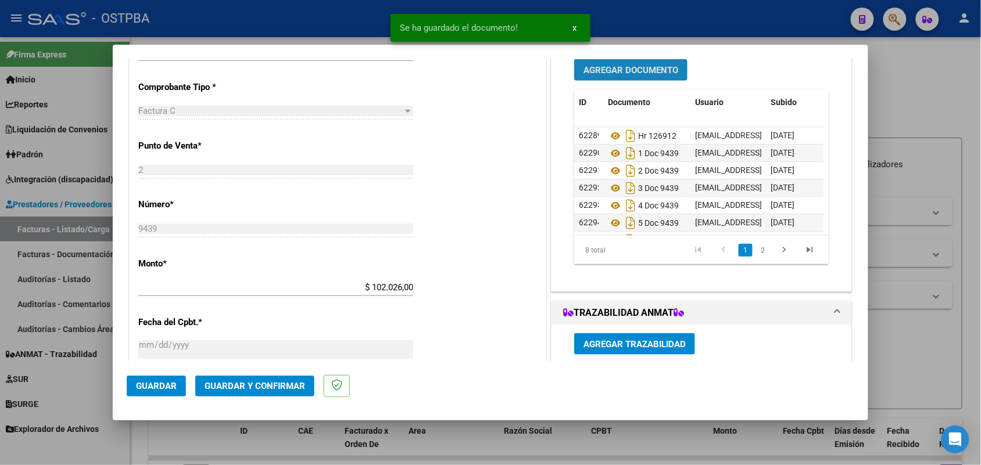
click at [641, 67] on span "Agregar Documento" at bounding box center [630, 70] width 95 height 10
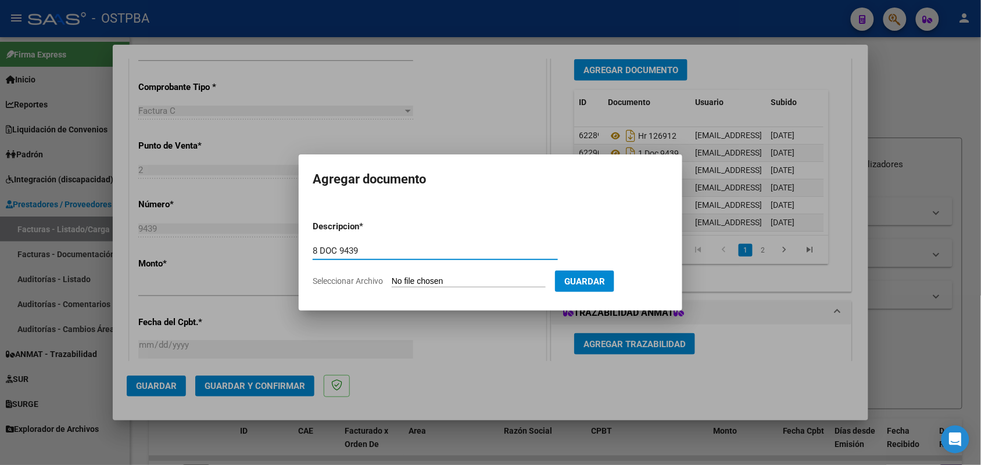
type input "8 DOC 9439"
click at [405, 278] on input "Seleccionar Archivo" at bounding box center [469, 282] width 154 height 11
type input "C:\fakepath\8 DOC 9439.pdf"
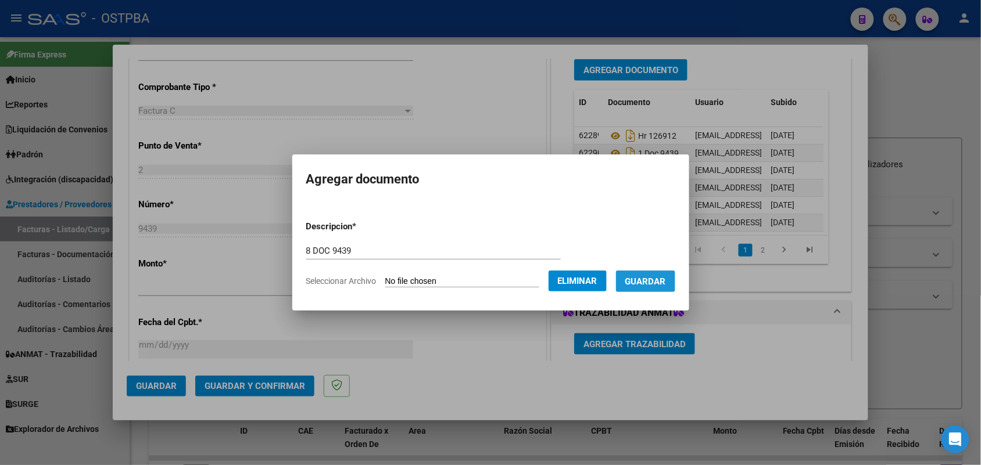
click at [666, 280] on span "Guardar" at bounding box center [645, 282] width 41 height 10
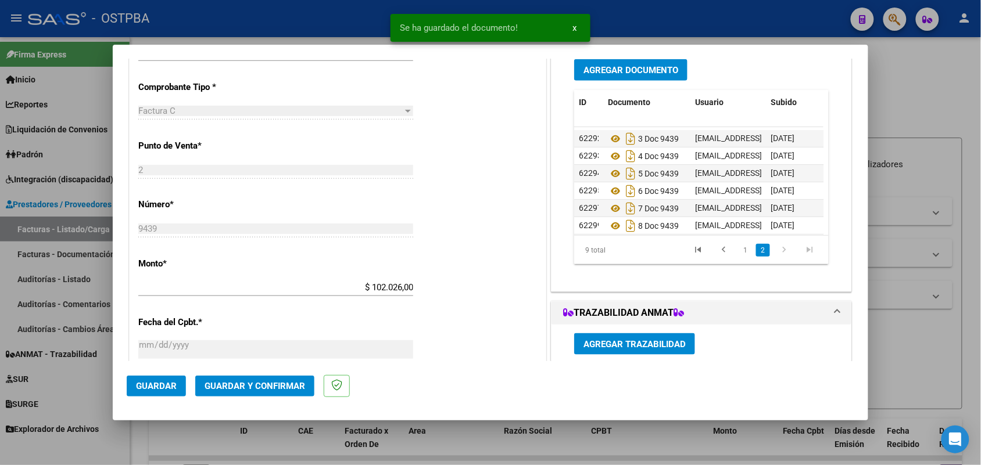
scroll to position [64, 0]
click at [236, 382] on span "Guardar y Confirmar" at bounding box center [254, 386] width 100 height 10
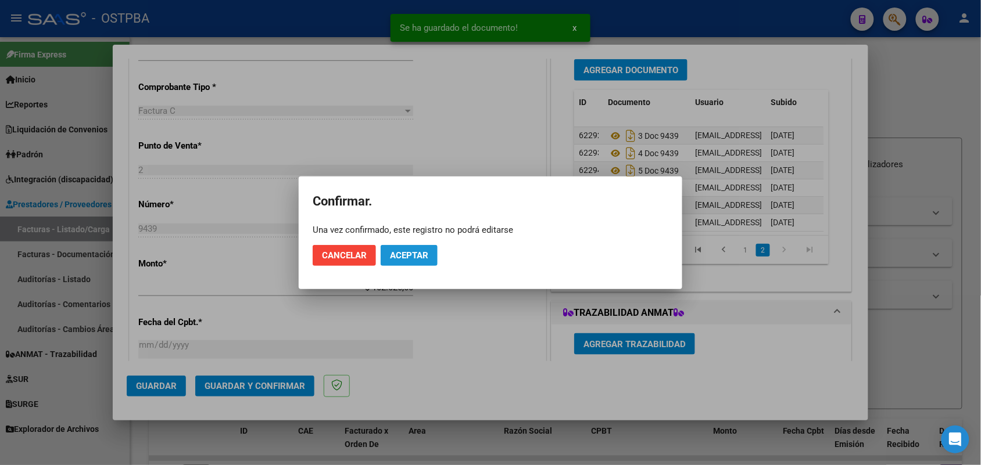
click at [411, 254] on span "Aceptar" at bounding box center [409, 255] width 38 height 10
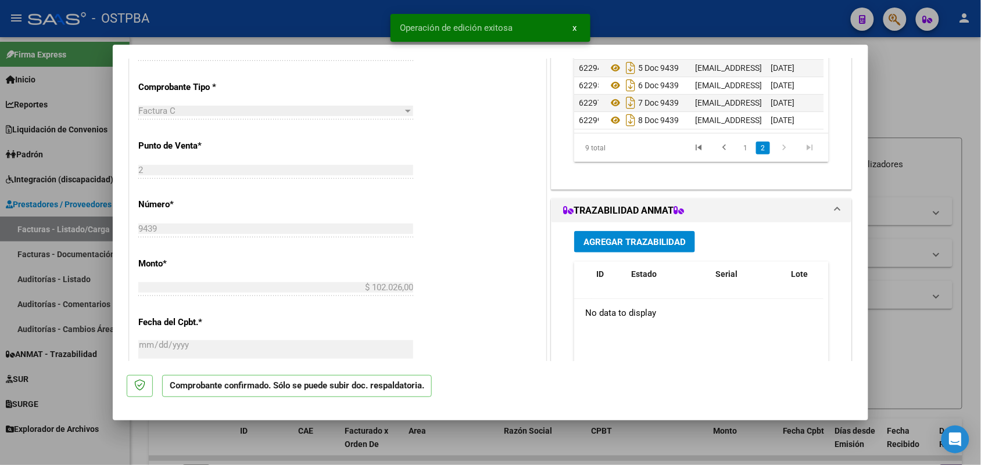
click at [80, 276] on div at bounding box center [490, 232] width 981 height 465
type input "$ 0,00"
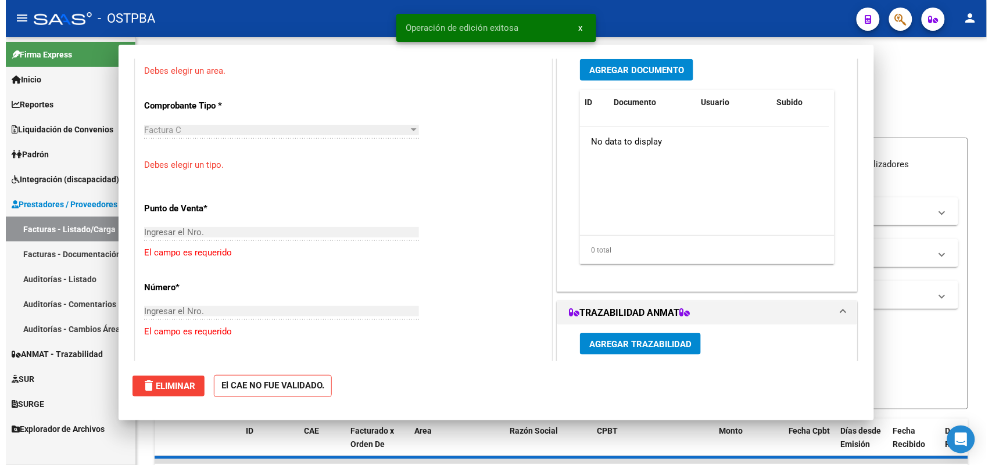
scroll to position [0, 0]
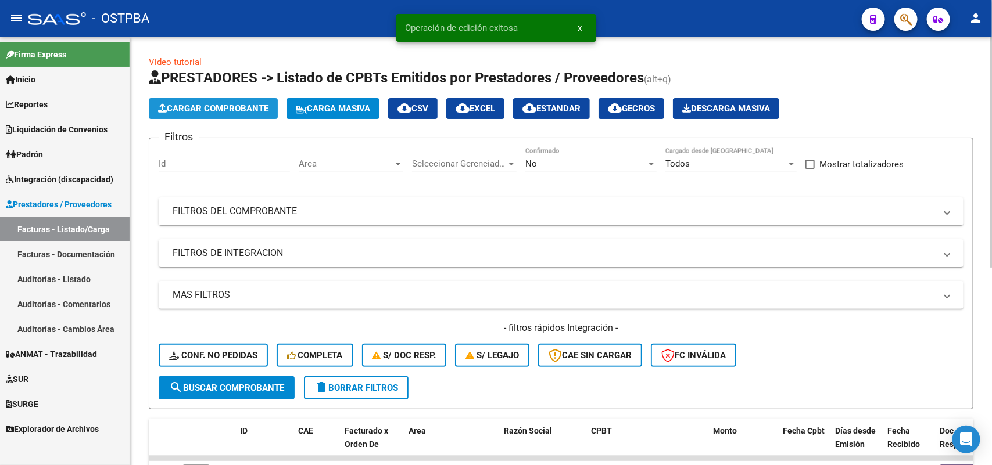
click at [211, 108] on span "Cargar Comprobante" at bounding box center [213, 108] width 110 height 10
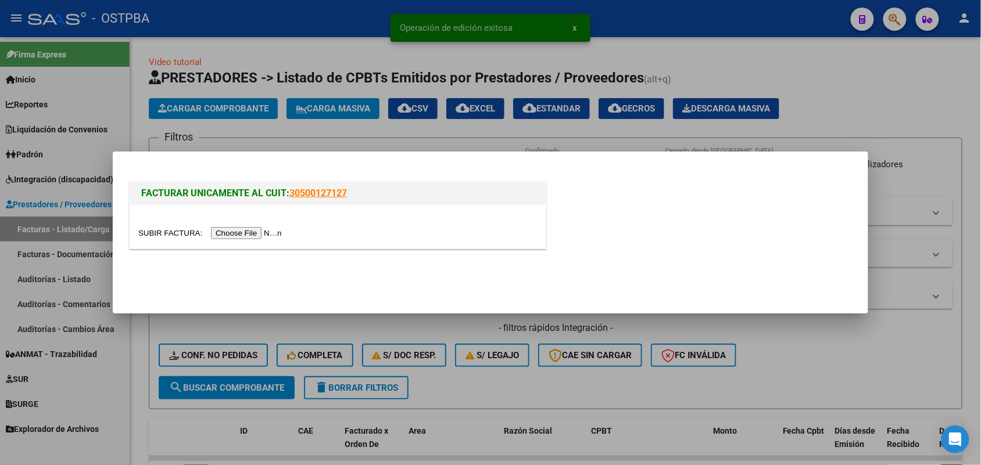
click at [254, 227] on input "file" at bounding box center [211, 233] width 147 height 12
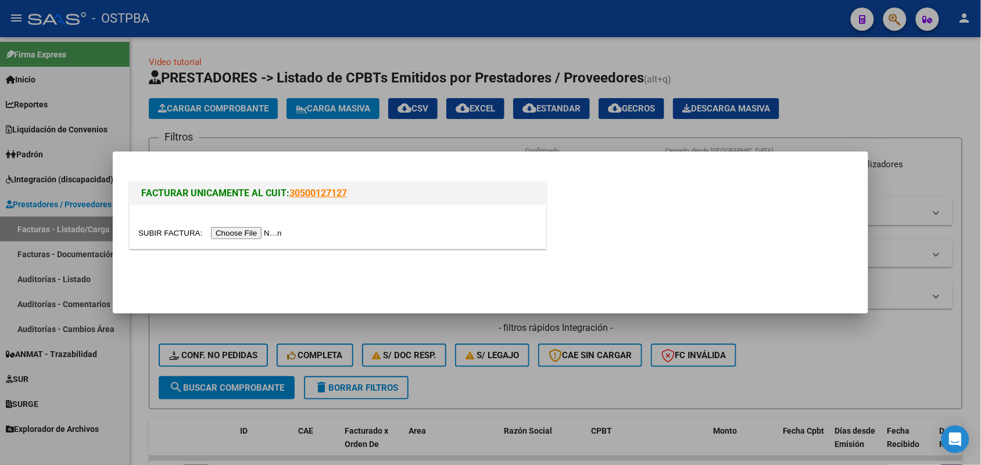
click at [77, 274] on div at bounding box center [490, 232] width 981 height 465
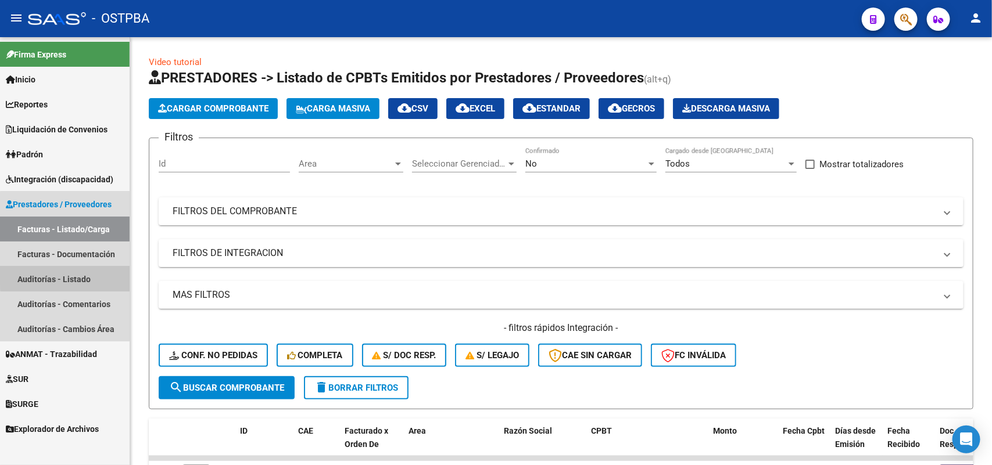
click at [85, 276] on link "Auditorías - Listado" at bounding box center [65, 279] width 130 height 25
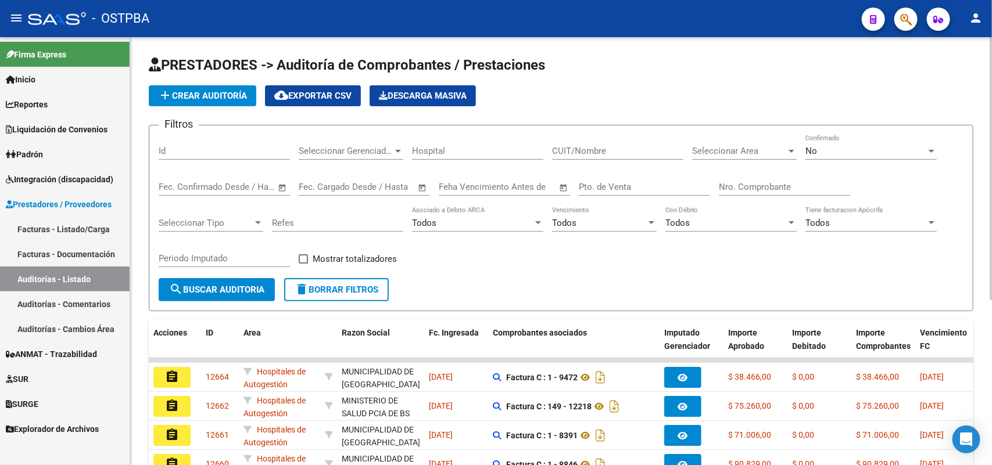
click at [242, 85] on button "add Crear Auditoría" at bounding box center [202, 95] width 107 height 21
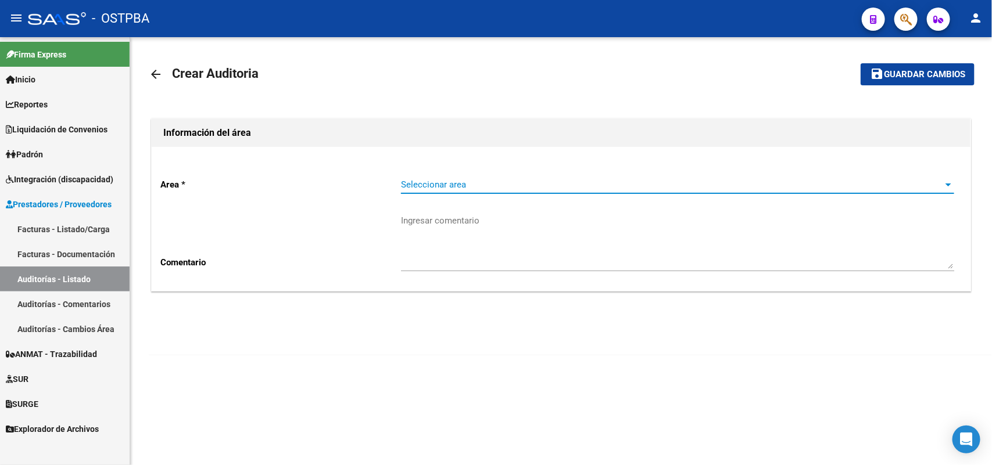
click at [454, 185] on span "Seleccionar area" at bounding box center [672, 185] width 543 height 10
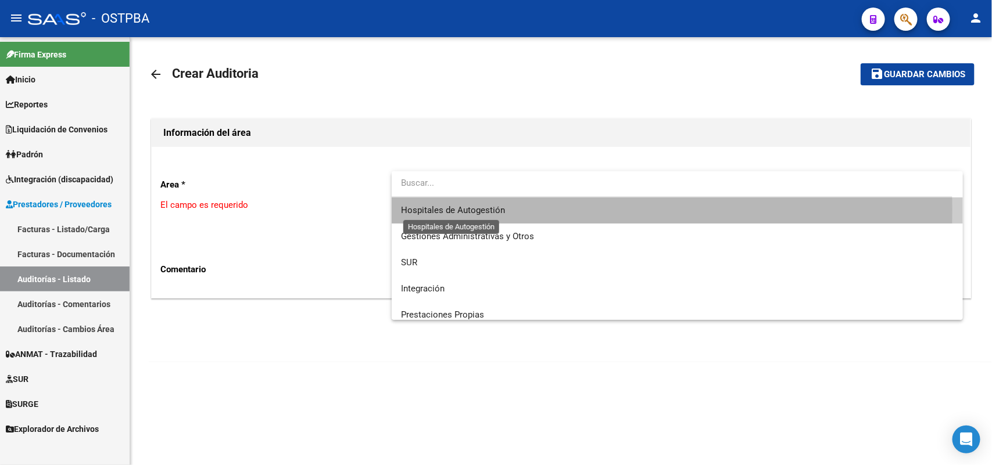
click at [460, 210] on span "Hospitales de Autogestión" at bounding box center [453, 210] width 104 height 10
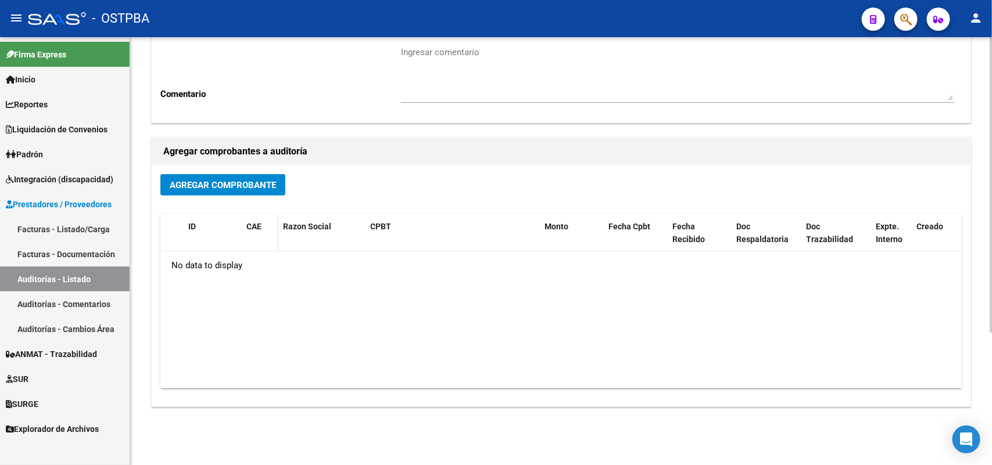
scroll to position [192, 0]
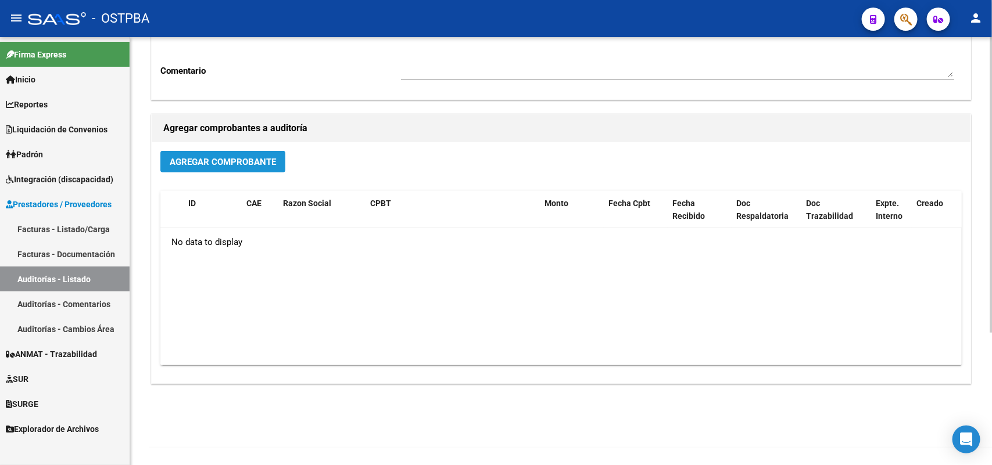
click at [247, 160] on span "Agregar Comprobante" at bounding box center [223, 162] width 106 height 10
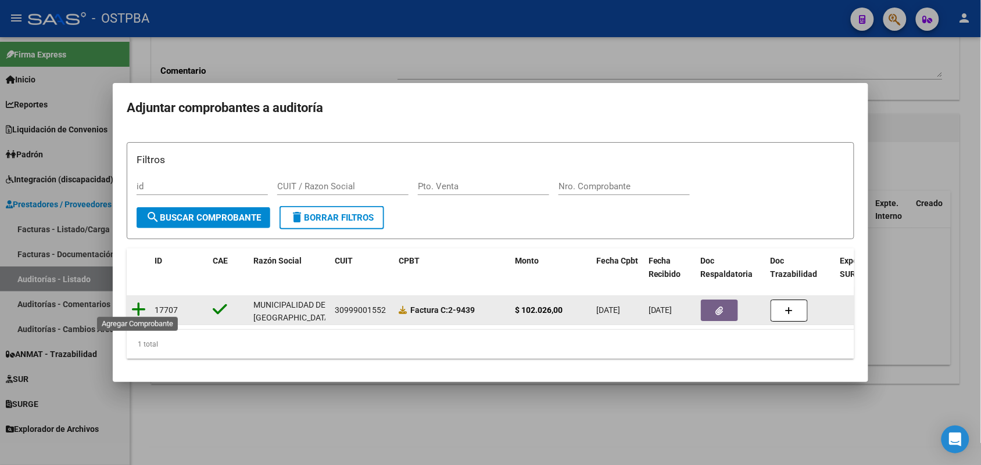
click at [140, 303] on icon at bounding box center [138, 309] width 15 height 16
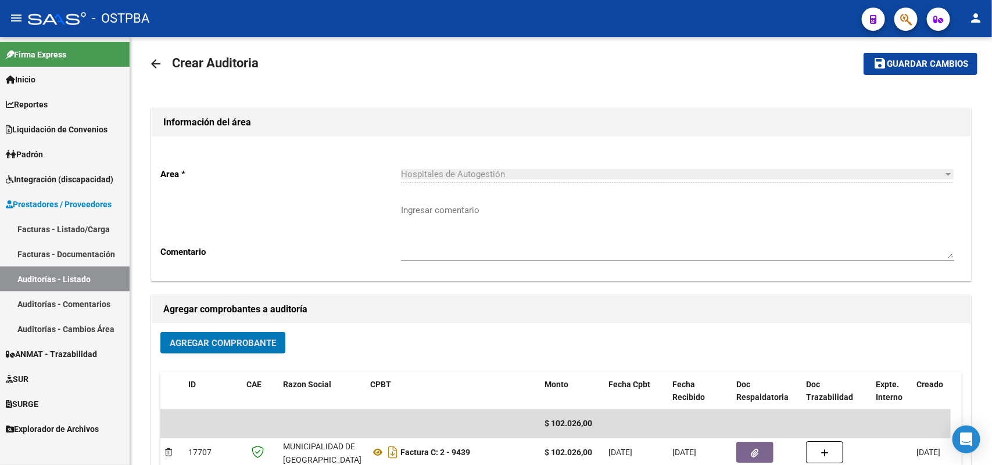
scroll to position [0, 0]
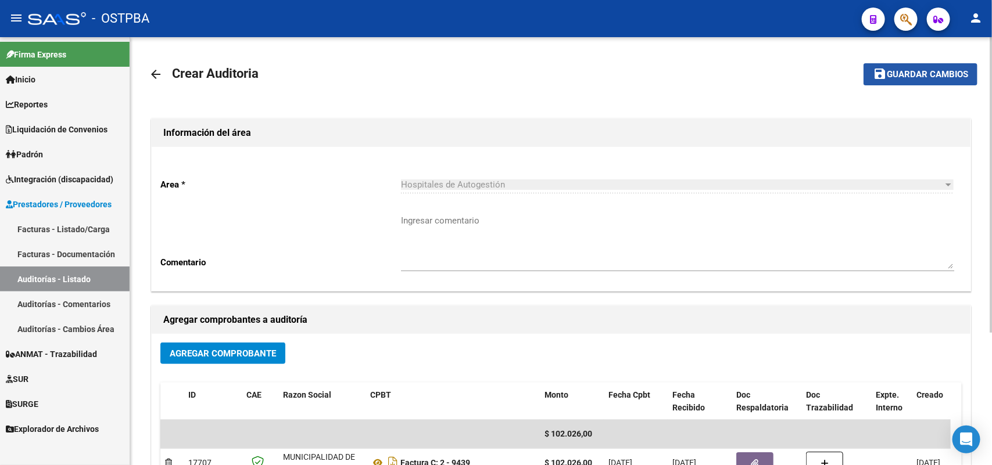
click at [904, 70] on span "Guardar cambios" at bounding box center [926, 75] width 81 height 10
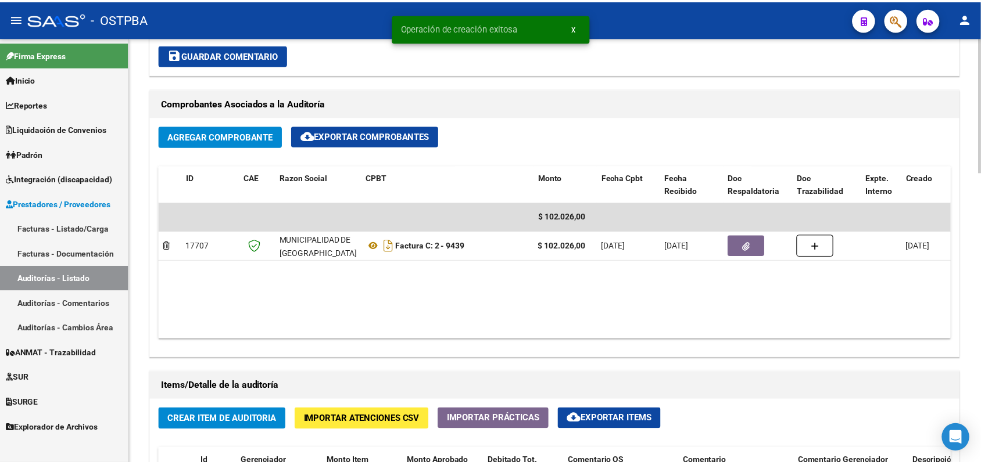
scroll to position [799, 0]
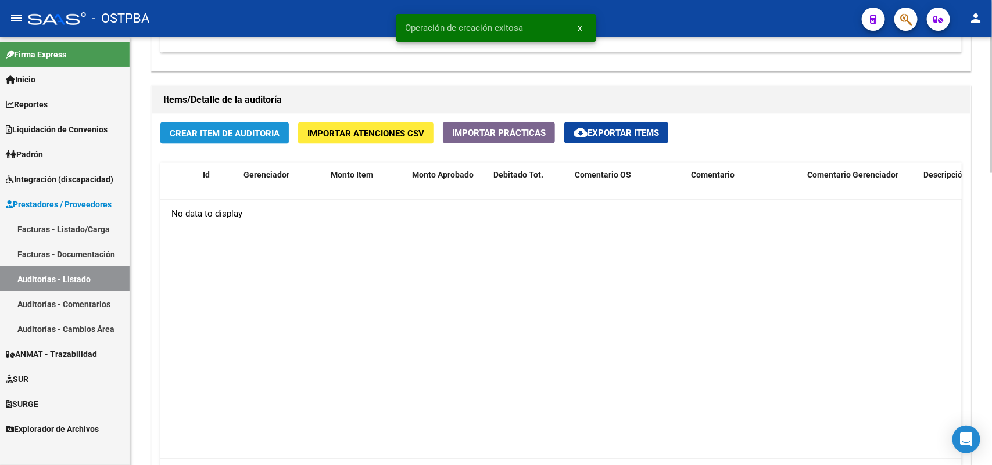
click at [230, 128] on span "Crear Item de Auditoria" at bounding box center [225, 133] width 110 height 10
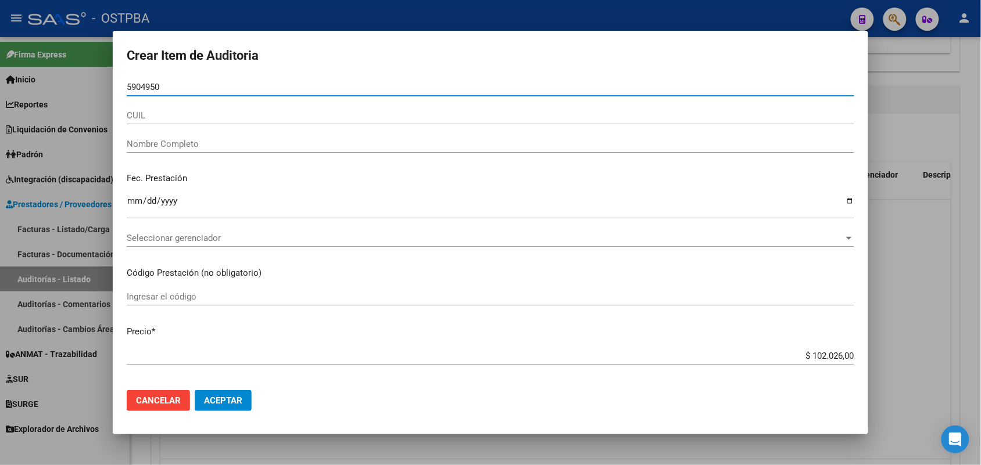
type input "59049507"
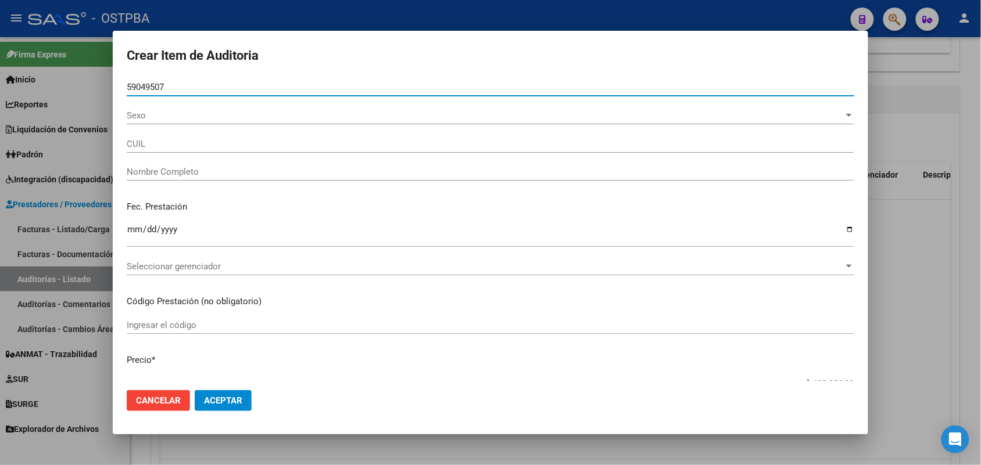
type input "27590495072"
type input "GONZALEZ PILAR CELESTE"
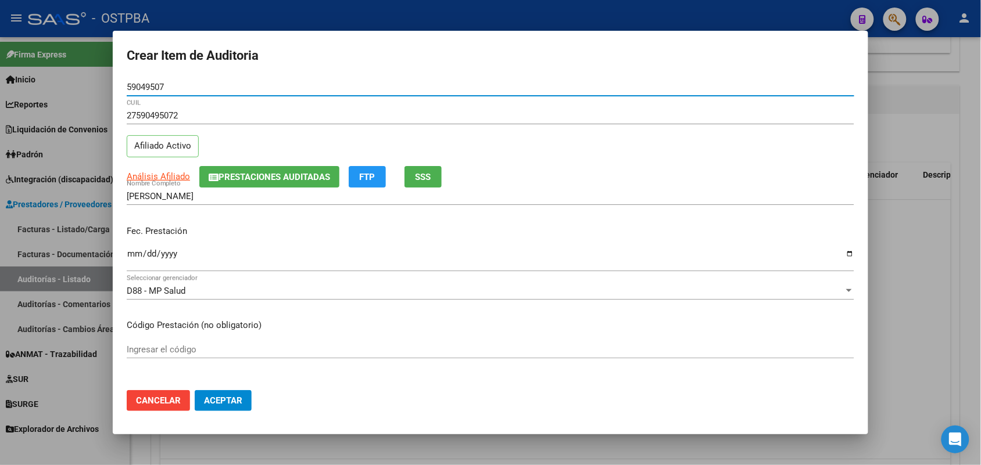
type input "59049507"
click at [132, 256] on input "Ingresar la fecha" at bounding box center [490, 258] width 727 height 19
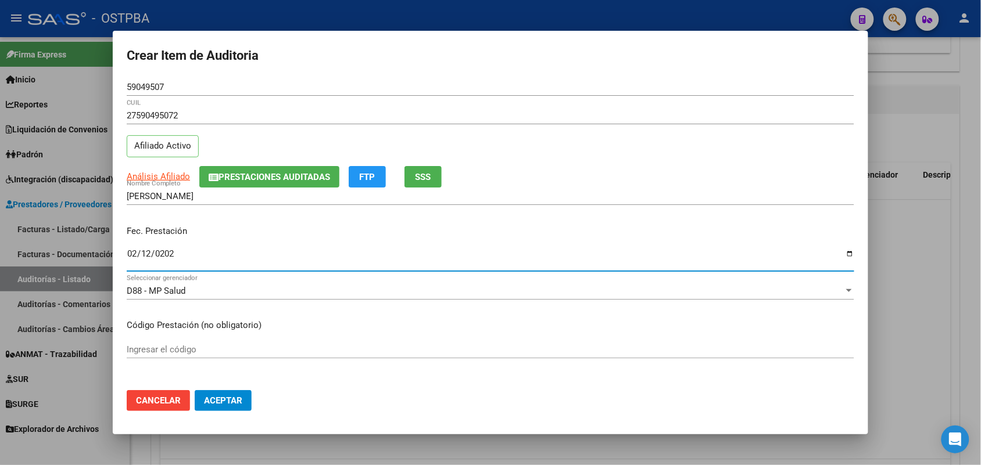
type input "2025-02-12"
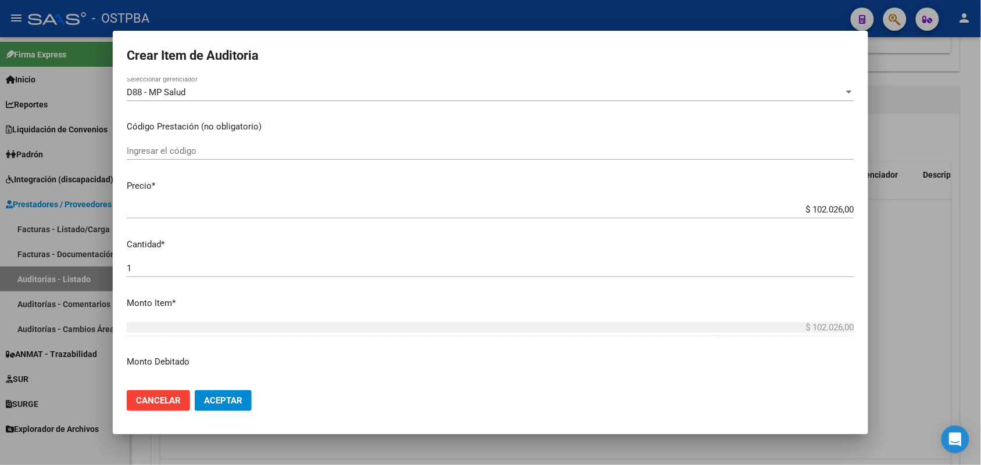
scroll to position [218, 0]
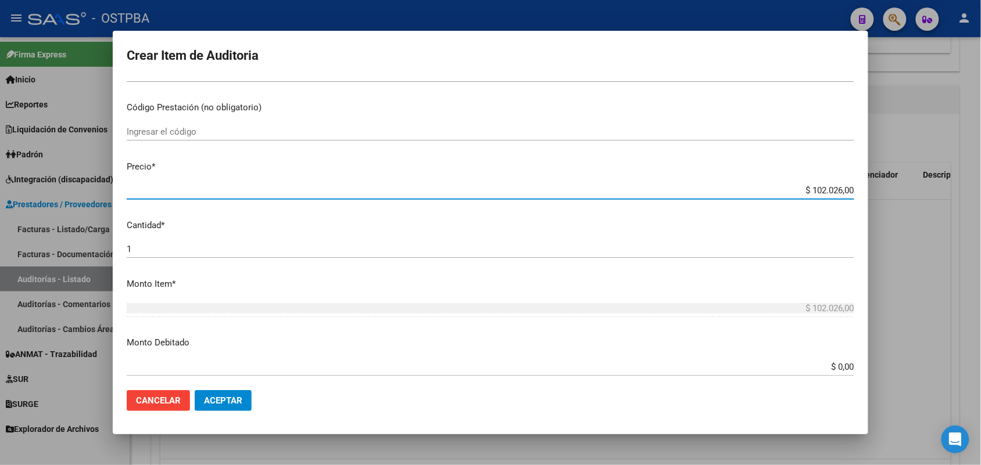
drag, startPoint x: 794, startPoint y: 189, endPoint x: 882, endPoint y: 188, distance: 88.3
click at [882, 188] on div "Crear Item de Auditoria 59049507 Nro Documento 27590495072 CUIL Afiliado Activo…" at bounding box center [490, 232] width 981 height 465
type input "$ 0,04"
type input "$ 0,47"
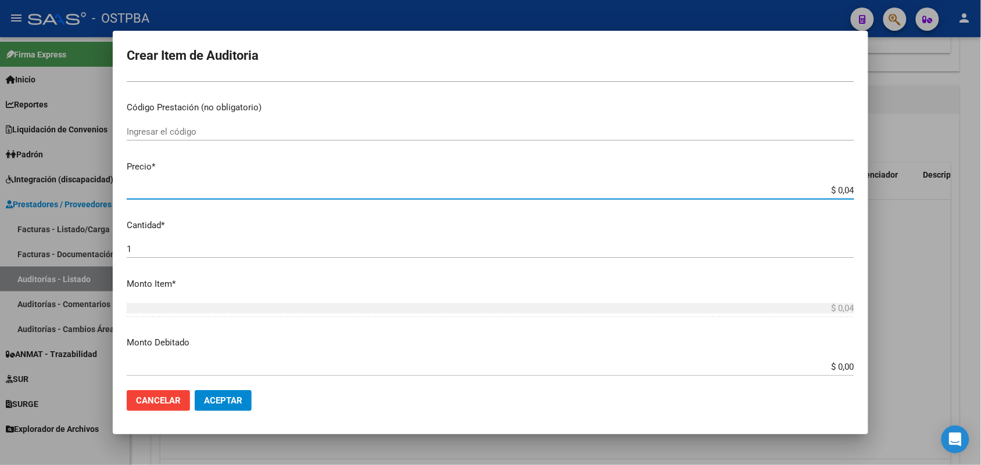
type input "$ 0,47"
type input "$ 4,75"
type input "$ 47,54"
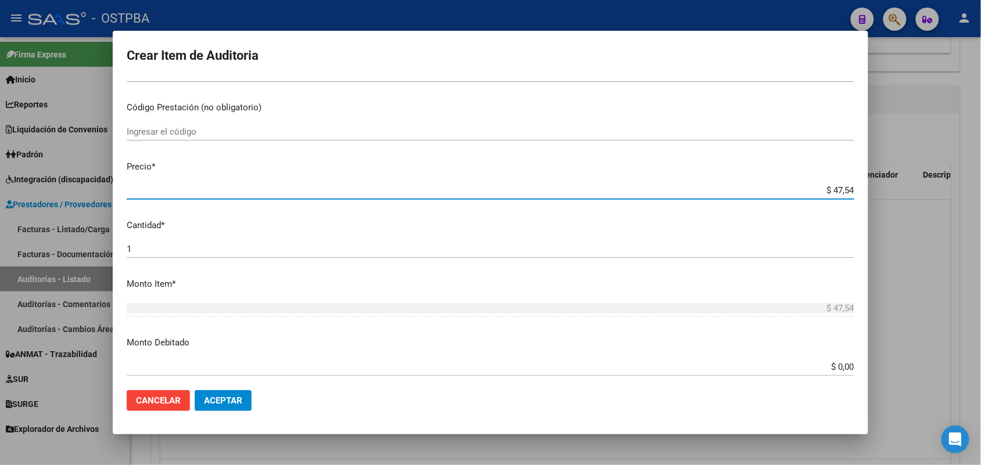
type input "$ 475,46"
type input "$ 4.754,60"
type input "$ 47.546,00"
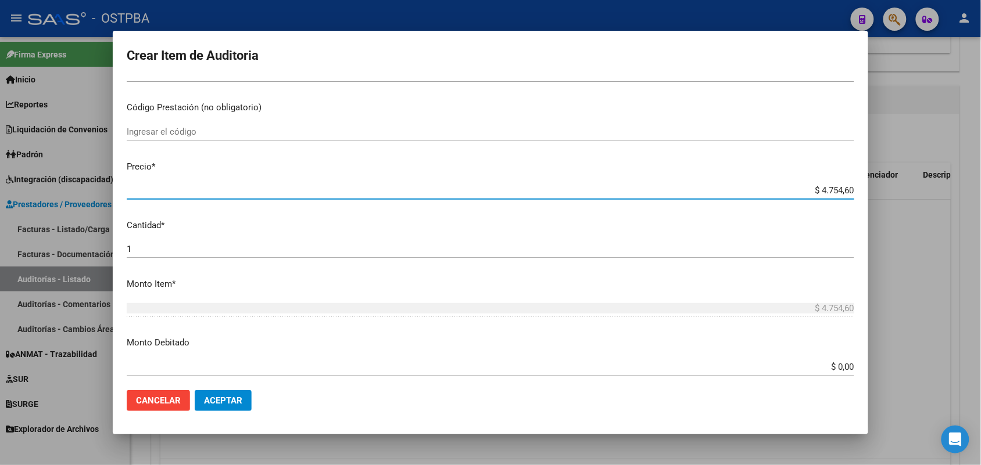
type input "$ 47.546,00"
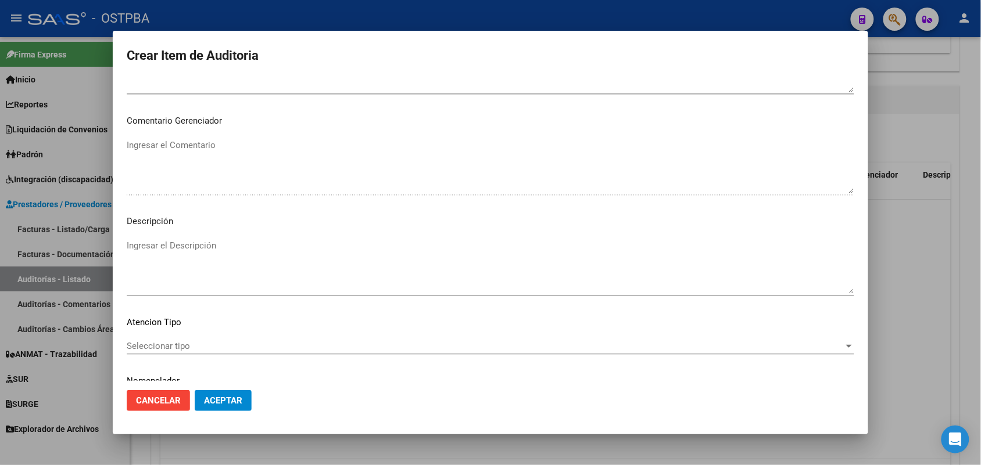
scroll to position [742, 0]
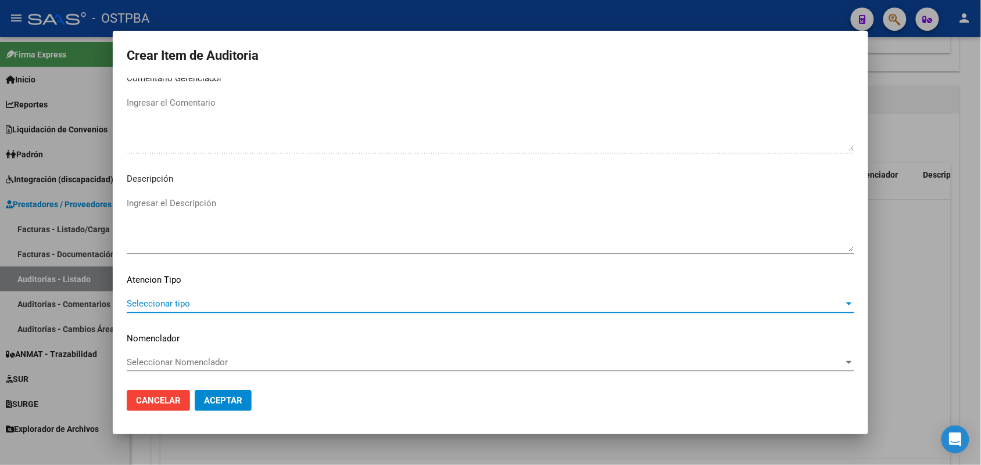
click at [174, 302] on span "Seleccionar tipo" at bounding box center [485, 304] width 717 height 10
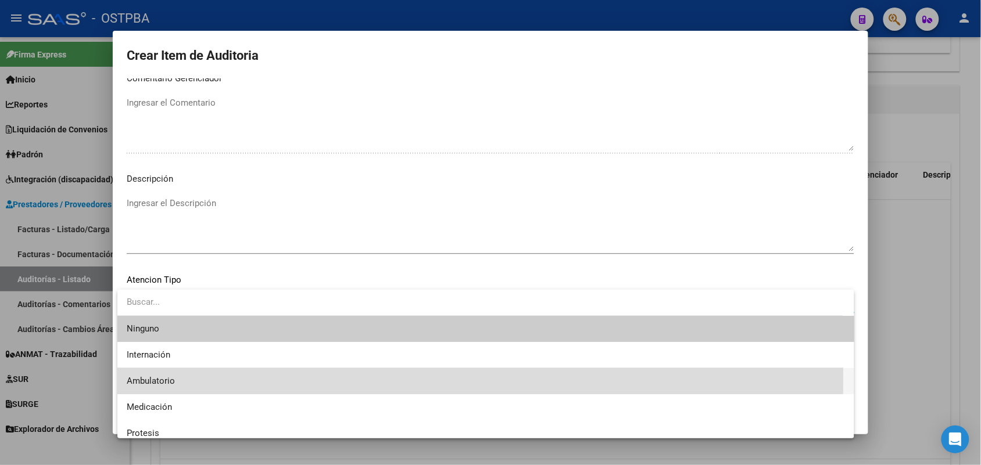
click at [157, 375] on span "Ambulatorio" at bounding box center [486, 381] width 718 height 26
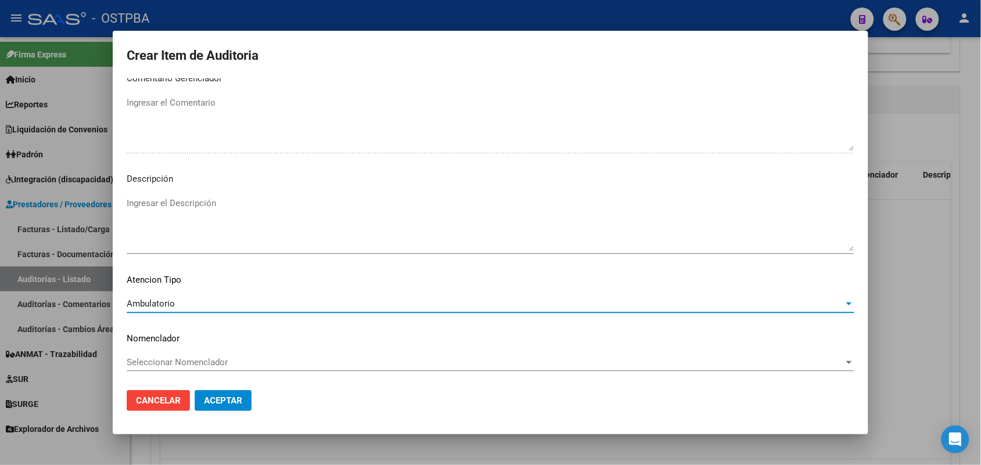
click at [206, 398] on span "Aceptar" at bounding box center [223, 401] width 38 height 10
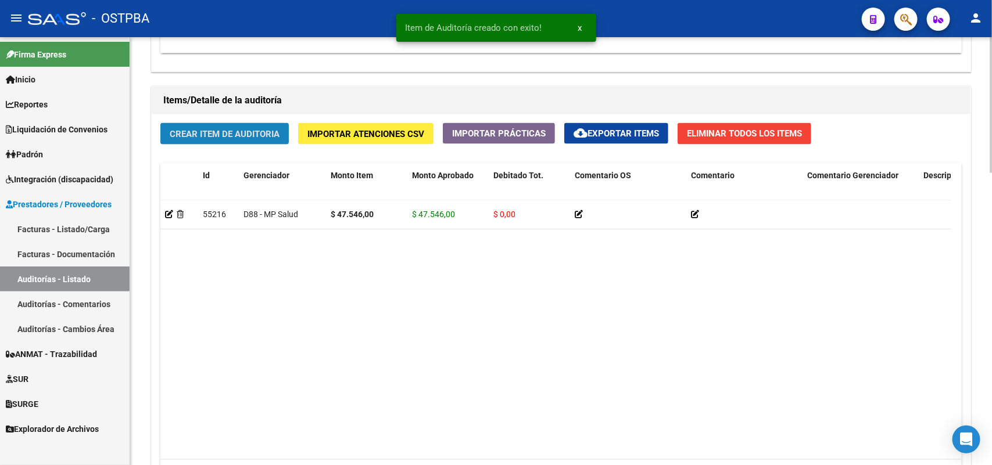
click at [250, 131] on span "Crear Item de Auditoria" at bounding box center [225, 134] width 110 height 10
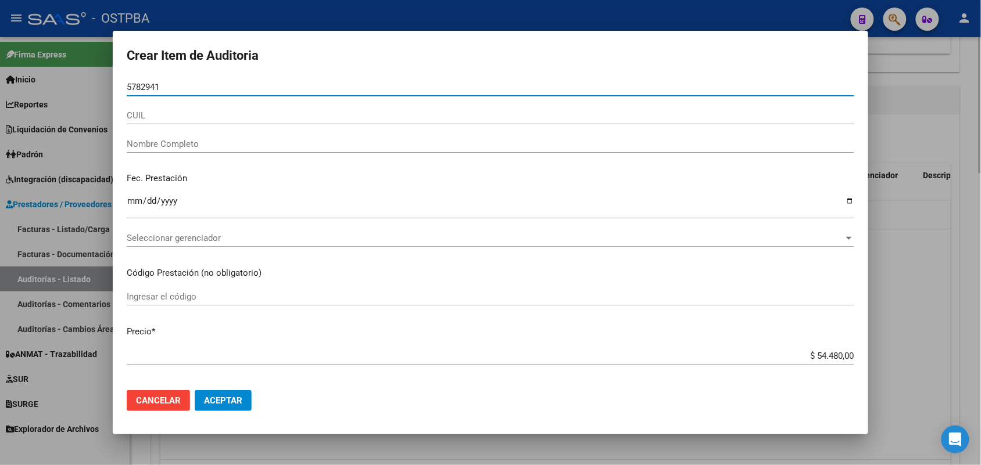
type input "57829416"
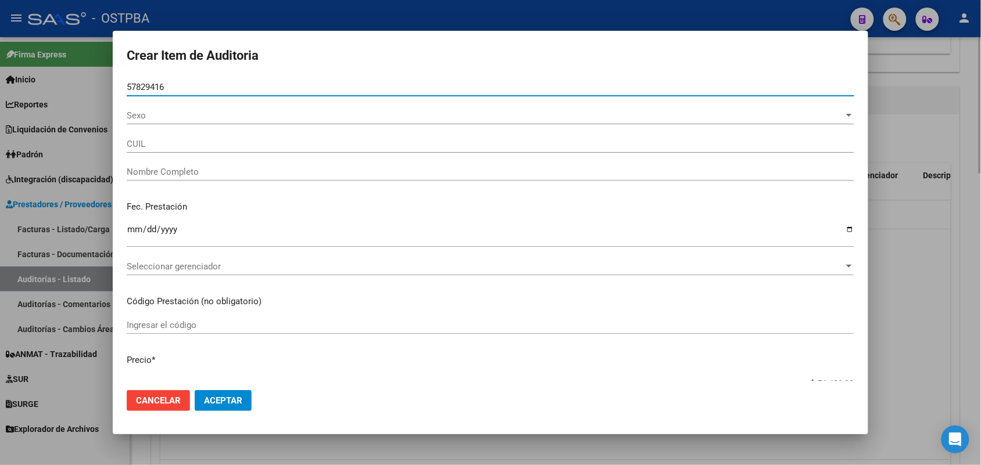
type input "27578294169"
type input "MARTINEZ MAITE ELUNEY -"
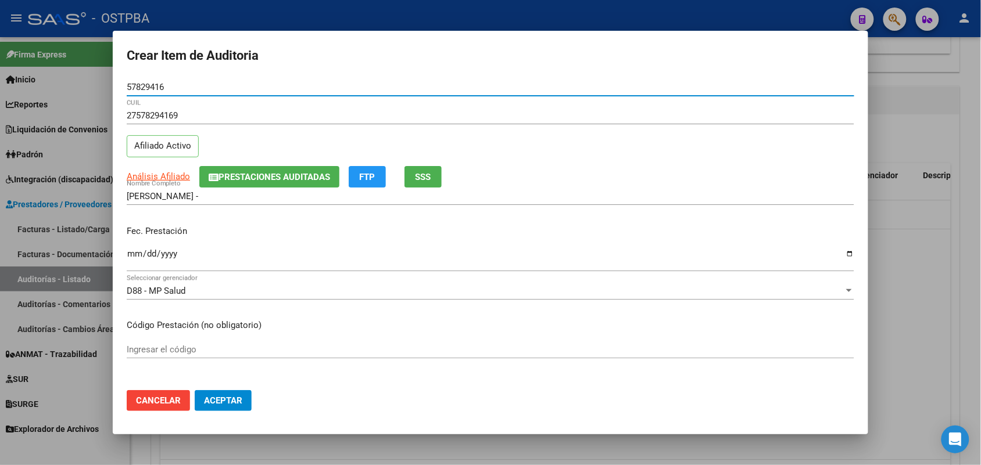
type input "57829416"
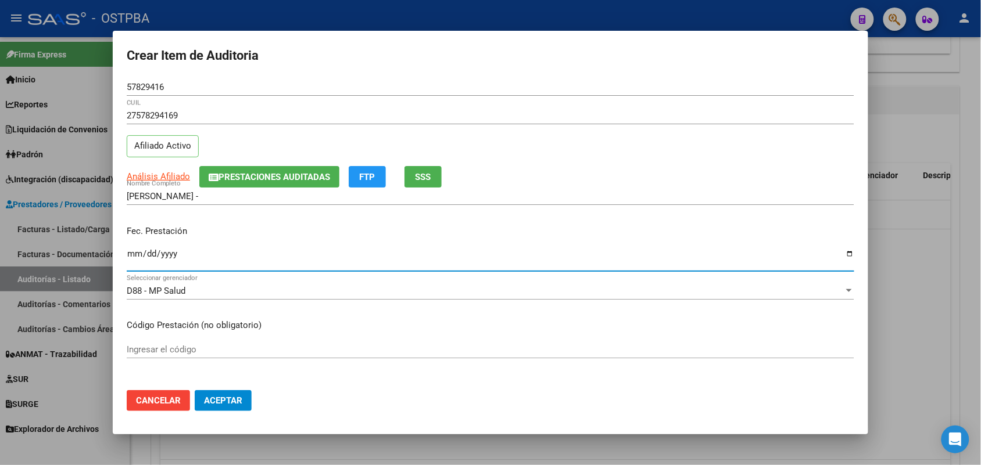
click at [134, 257] on input "Ingresar la fecha" at bounding box center [490, 258] width 727 height 19
type input "2025-02-03"
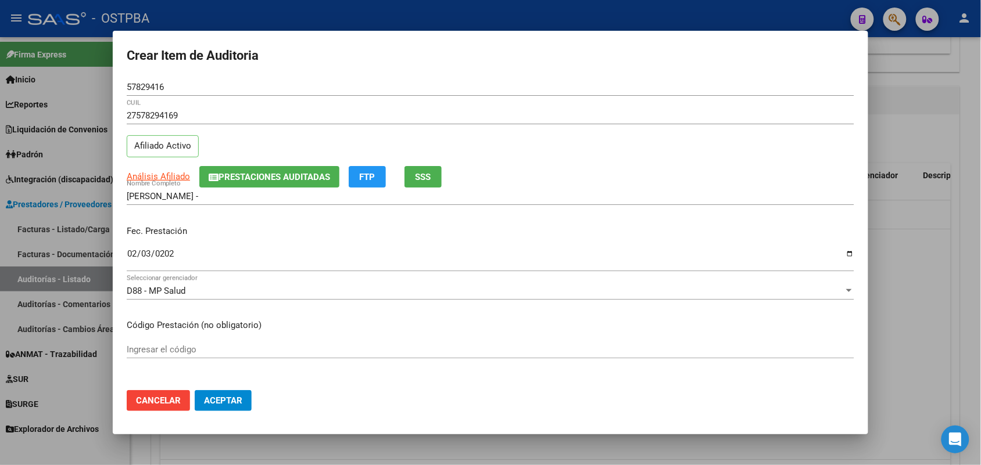
scroll to position [73, 0]
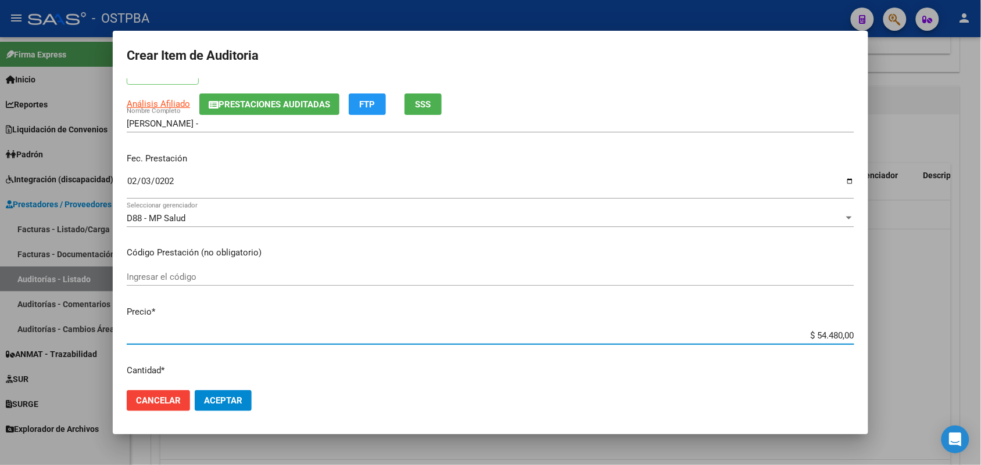
drag, startPoint x: 785, startPoint y: 333, endPoint x: 906, endPoint y: 340, distance: 121.0
click at [906, 340] on div "Crear Item de Auditoria 57829416 Nro Documento 27578294169 CUIL Afiliado Activo…" at bounding box center [490, 232] width 981 height 465
type input "$ 0,01"
type input "$ 0,11"
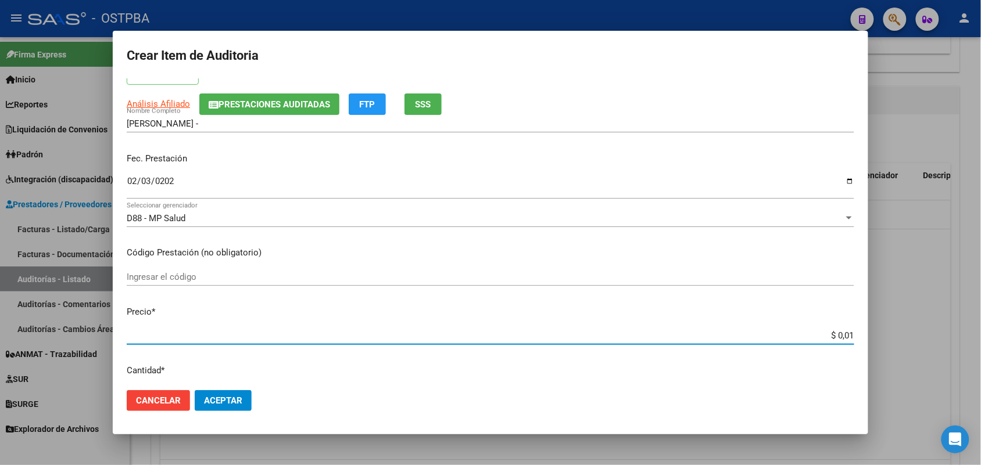
type input "$ 0,11"
type input "$ 1,18"
type input "$ 11,88"
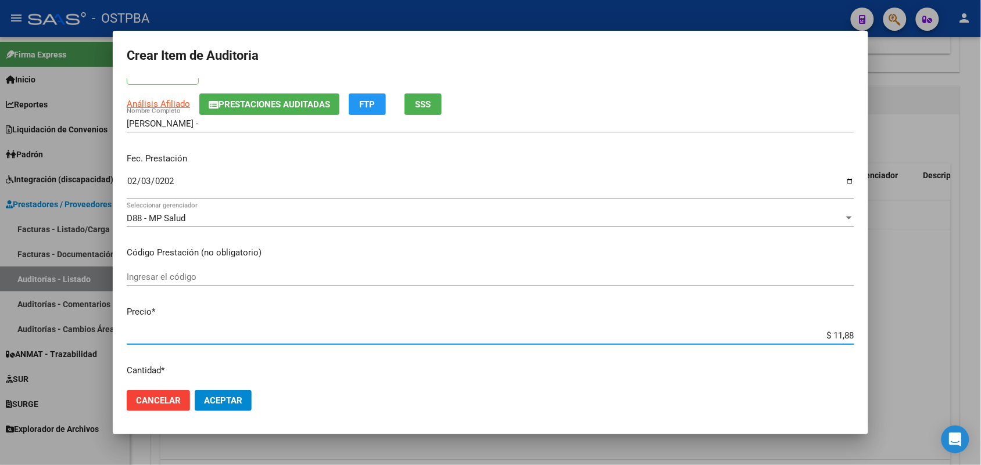
type input "$ 118,89"
type input "$ 1.188,90"
type input "$ 11.889,00"
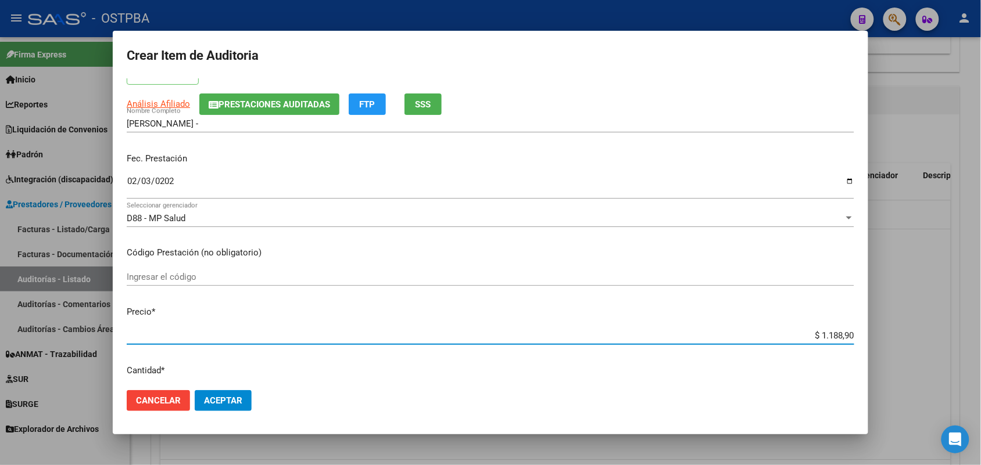
type input "$ 11.889,00"
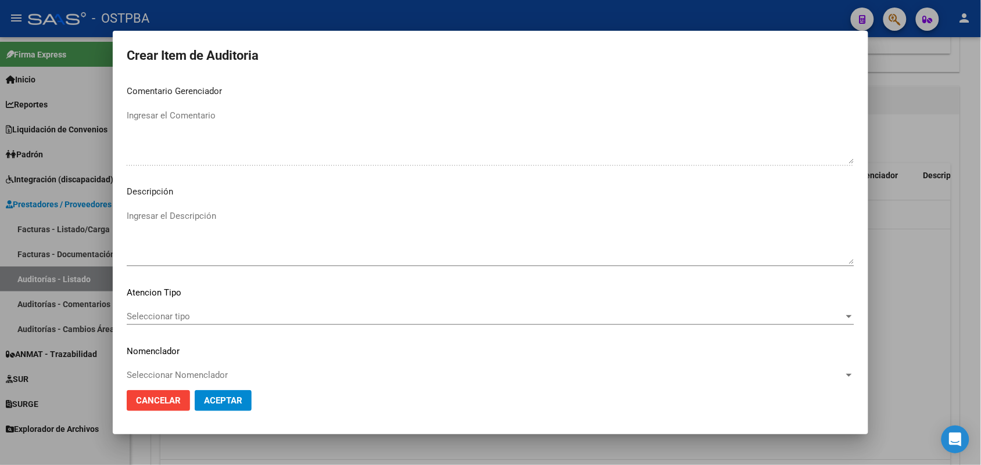
scroll to position [742, 0]
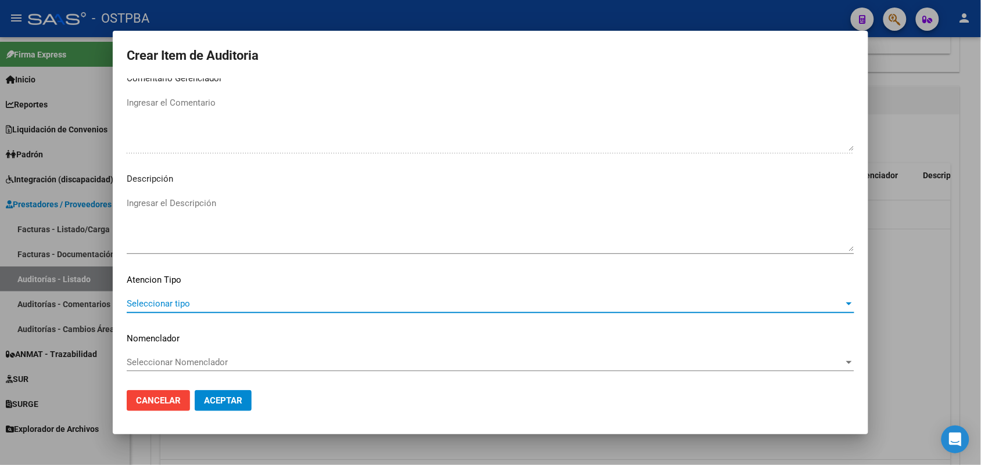
click at [166, 300] on span "Seleccionar tipo" at bounding box center [485, 304] width 717 height 10
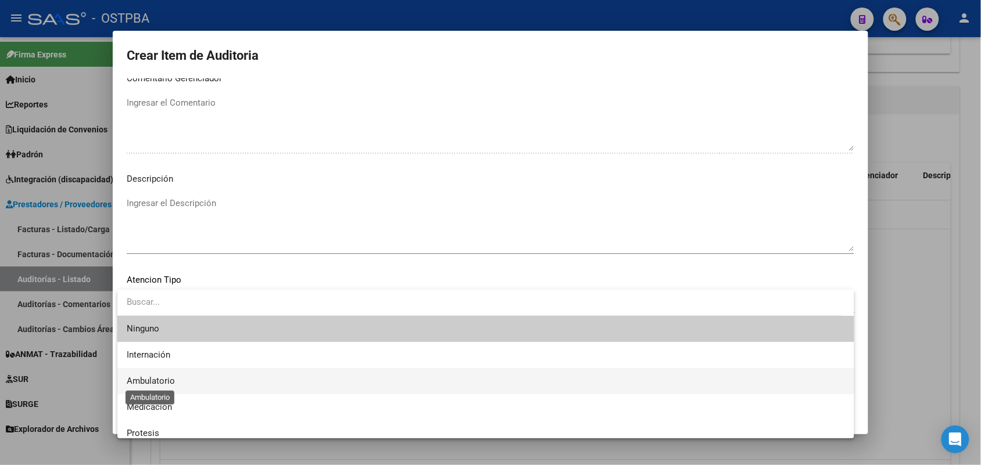
click at [153, 382] on span "Ambulatorio" at bounding box center [151, 381] width 48 height 10
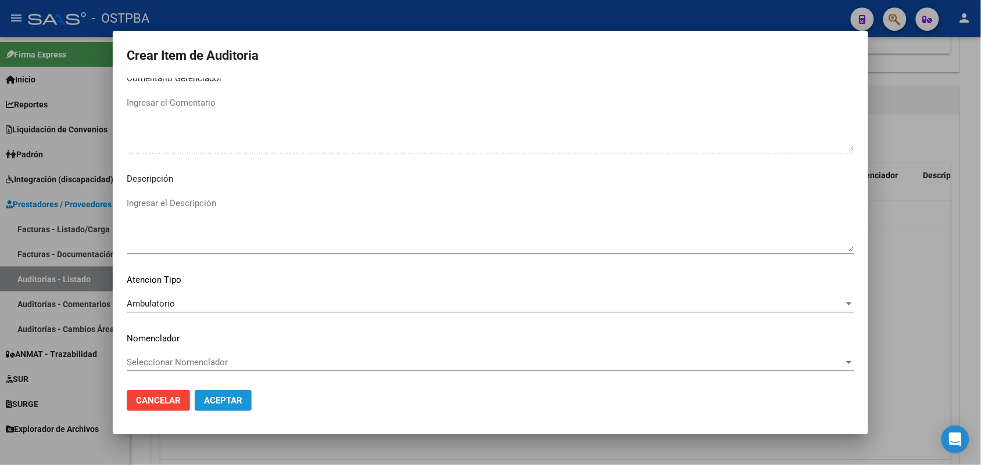
click at [210, 399] on span "Aceptar" at bounding box center [223, 401] width 38 height 10
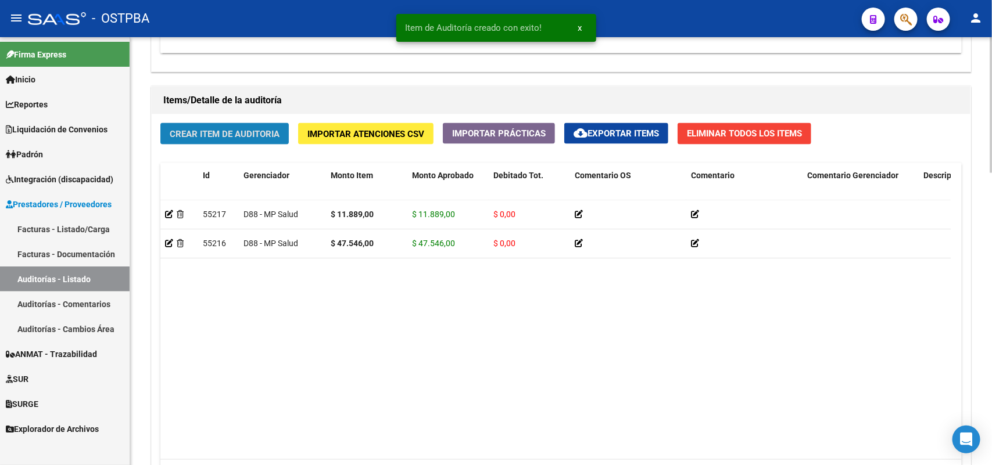
click at [247, 126] on button "Crear Item de Auditoria" at bounding box center [224, 133] width 128 height 21
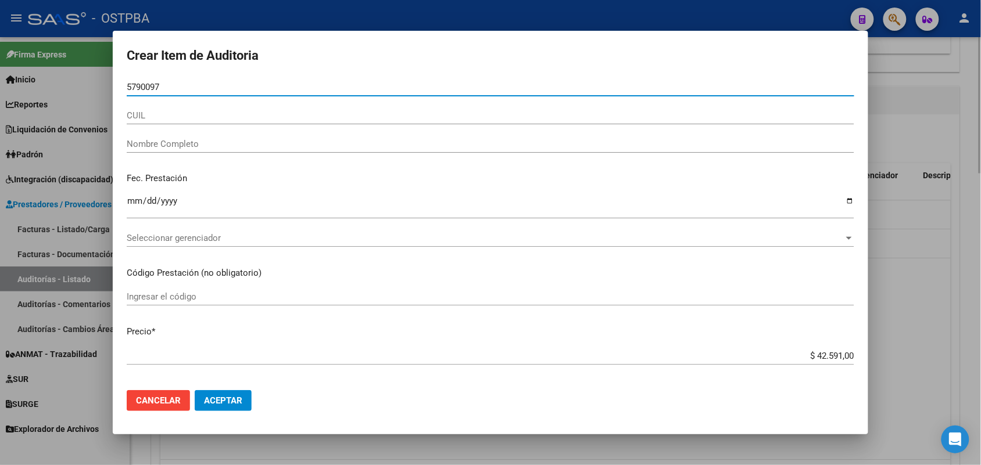
type input "57900978"
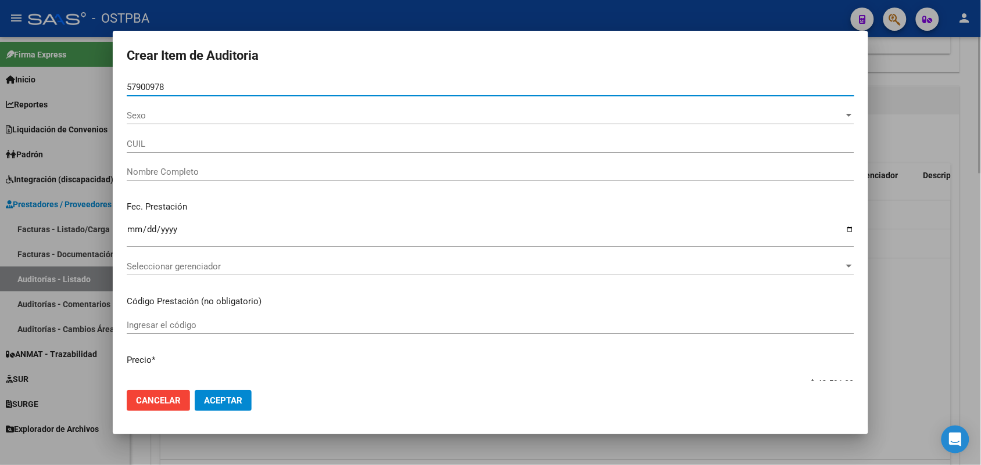
type input "27579009786"
type input "ROJO OLIVIA ELUNEY -"
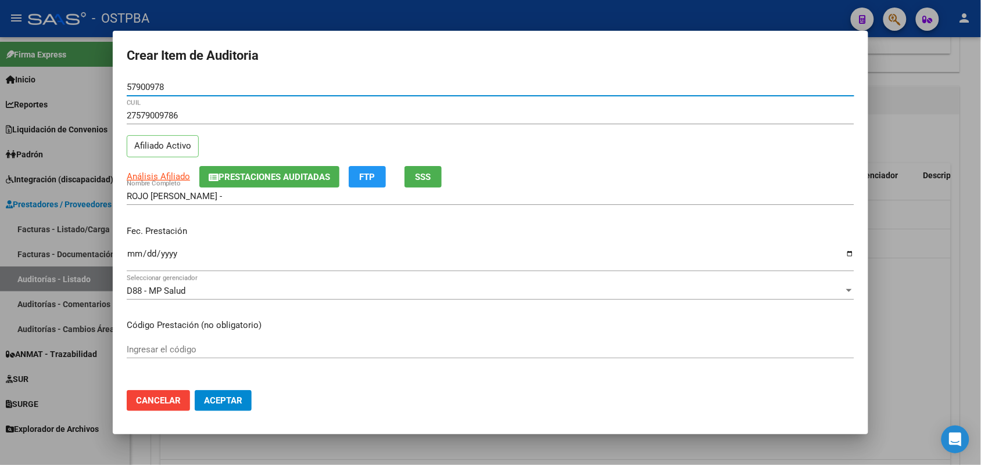
type input "57900978"
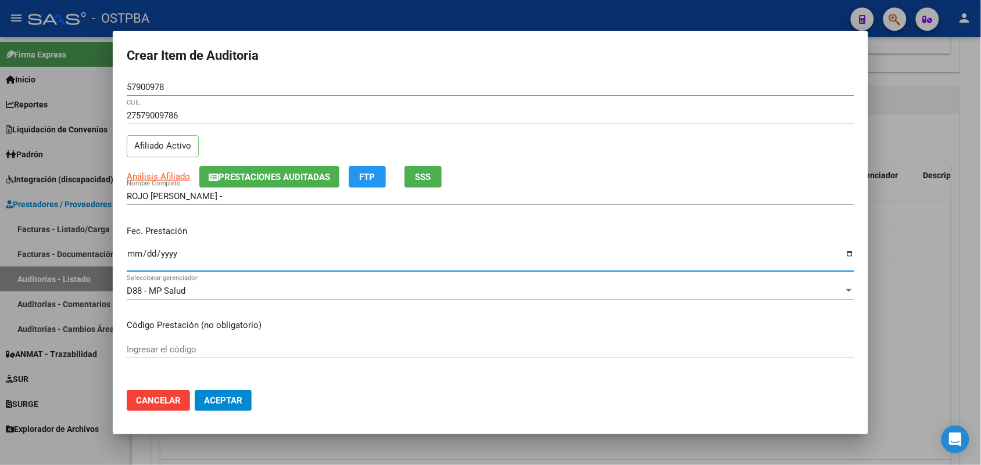
click at [137, 263] on input "Ingresar la fecha" at bounding box center [490, 258] width 727 height 19
type input "2025-02-07"
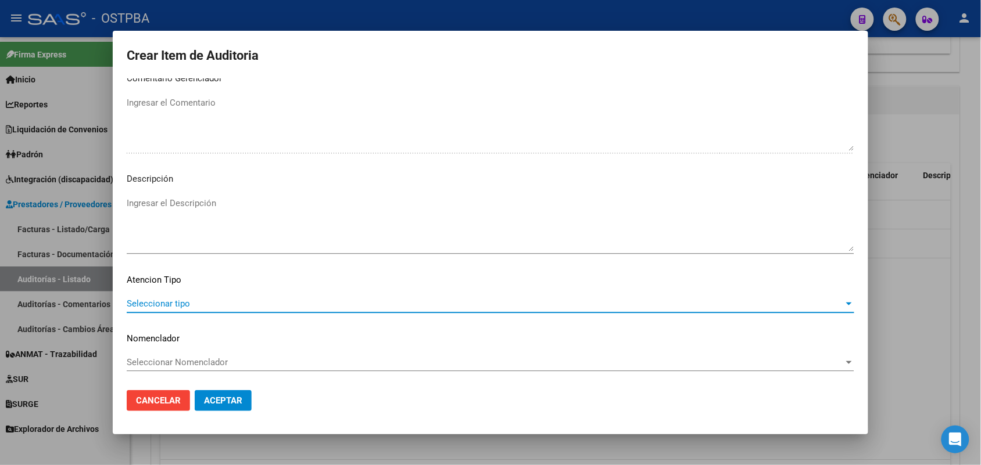
click at [179, 306] on span "Seleccionar tipo" at bounding box center [485, 304] width 717 height 10
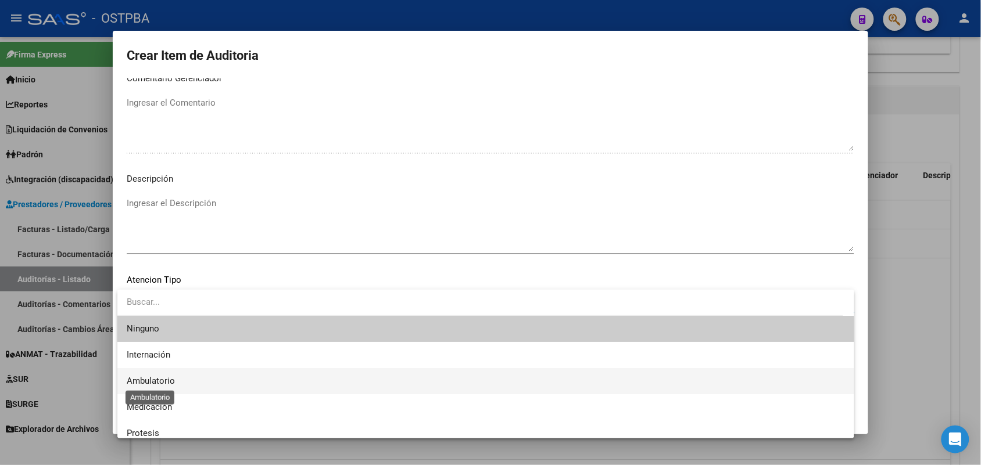
click at [173, 381] on span "Ambulatorio" at bounding box center [151, 381] width 48 height 10
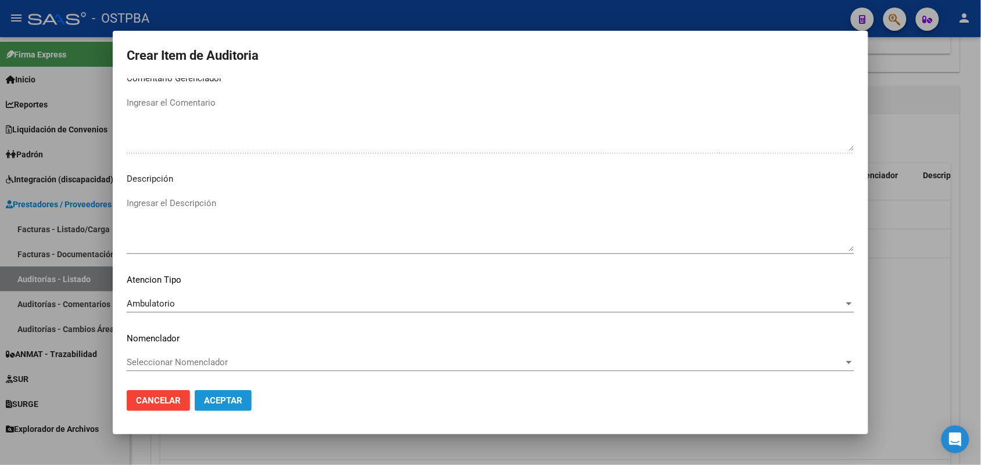
click at [234, 400] on span "Aceptar" at bounding box center [223, 401] width 38 height 10
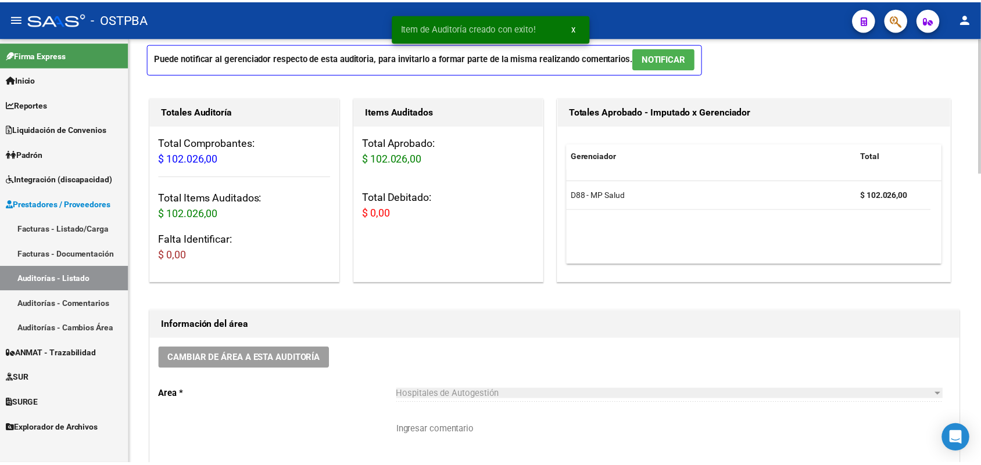
scroll to position [0, 0]
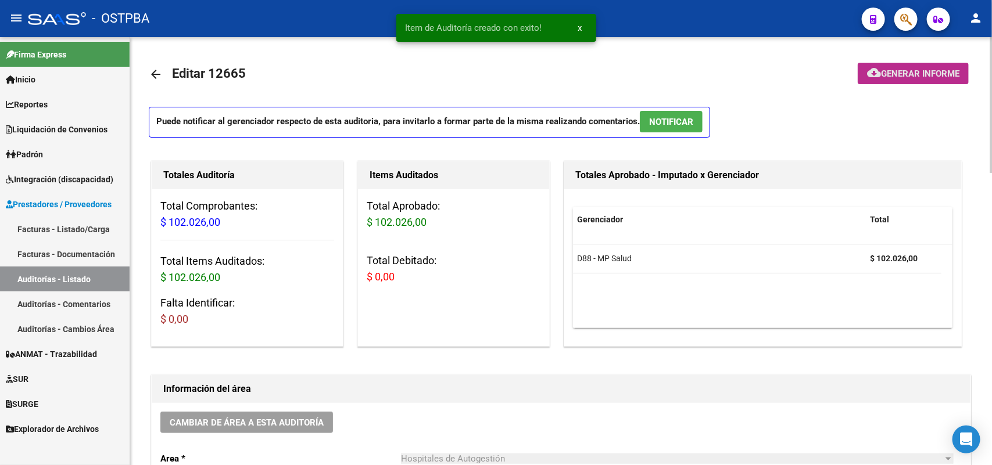
click at [892, 74] on span "Generar informe" at bounding box center [920, 74] width 78 height 10
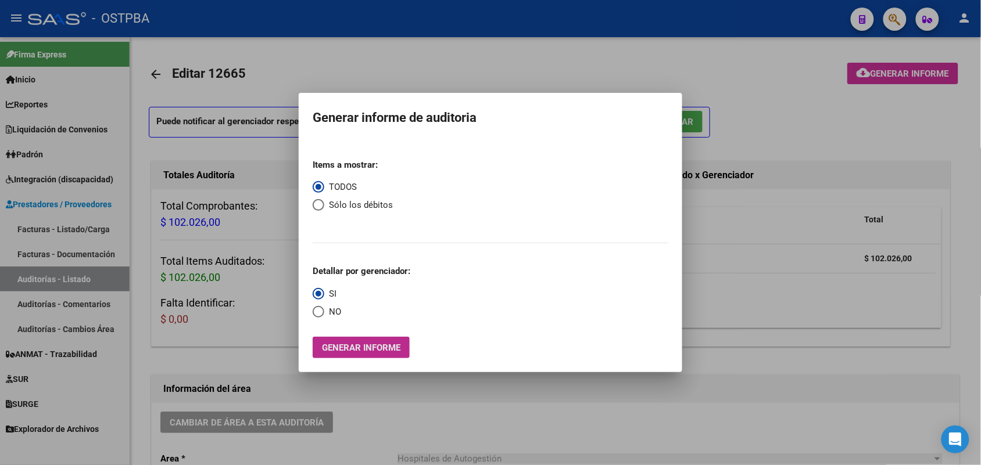
click at [338, 356] on button "Generar informe" at bounding box center [361, 347] width 97 height 21
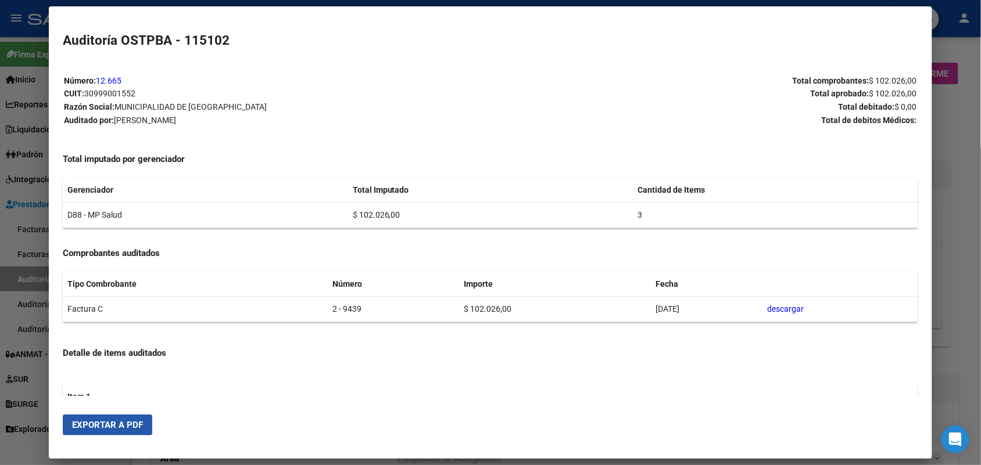
click at [117, 429] on span "Exportar a PDF" at bounding box center [107, 425] width 71 height 10
click at [969, 112] on div at bounding box center [490, 232] width 981 height 465
